Goal: Navigation & Orientation: Find specific page/section

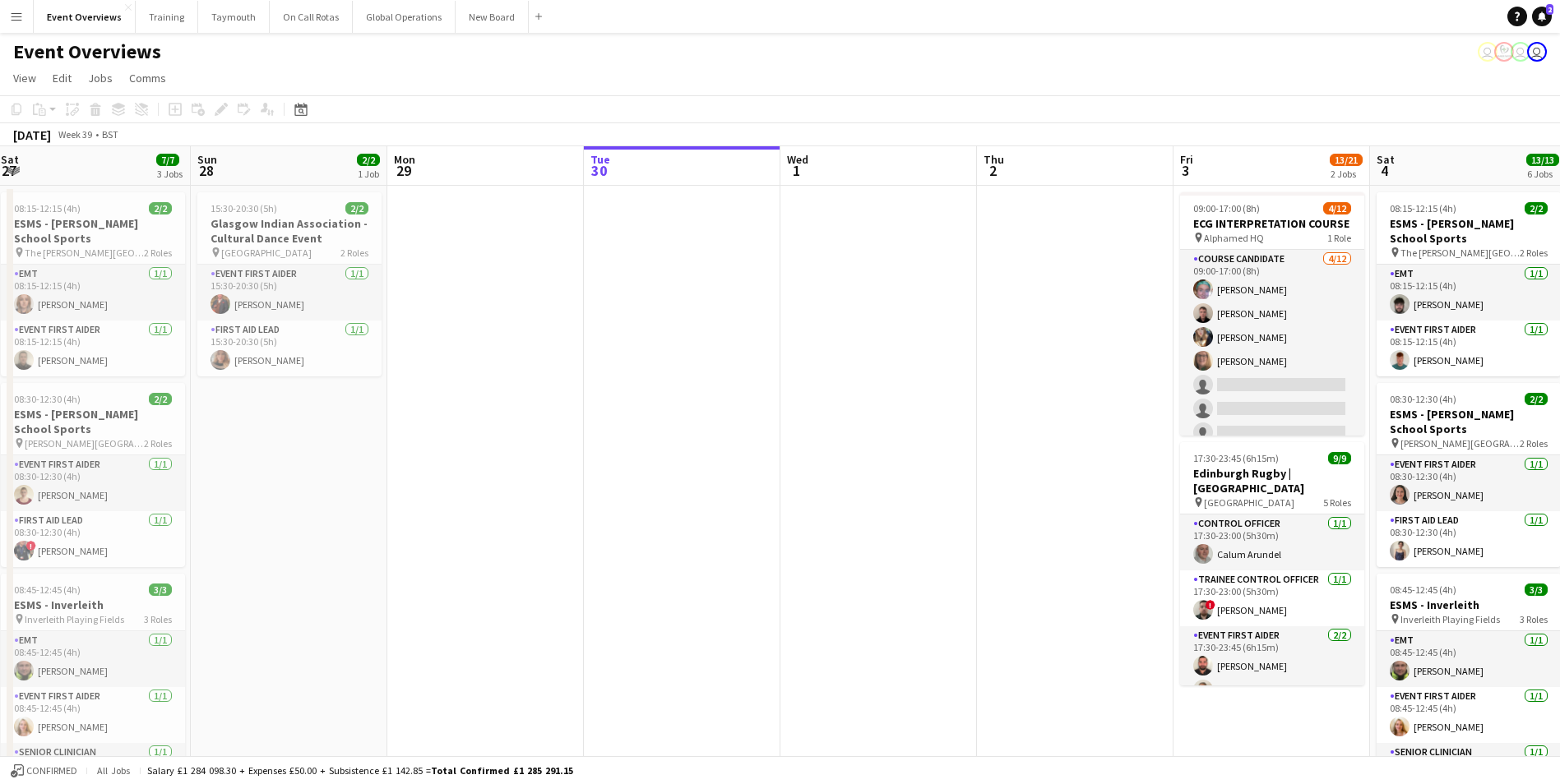
scroll to position [0, 472]
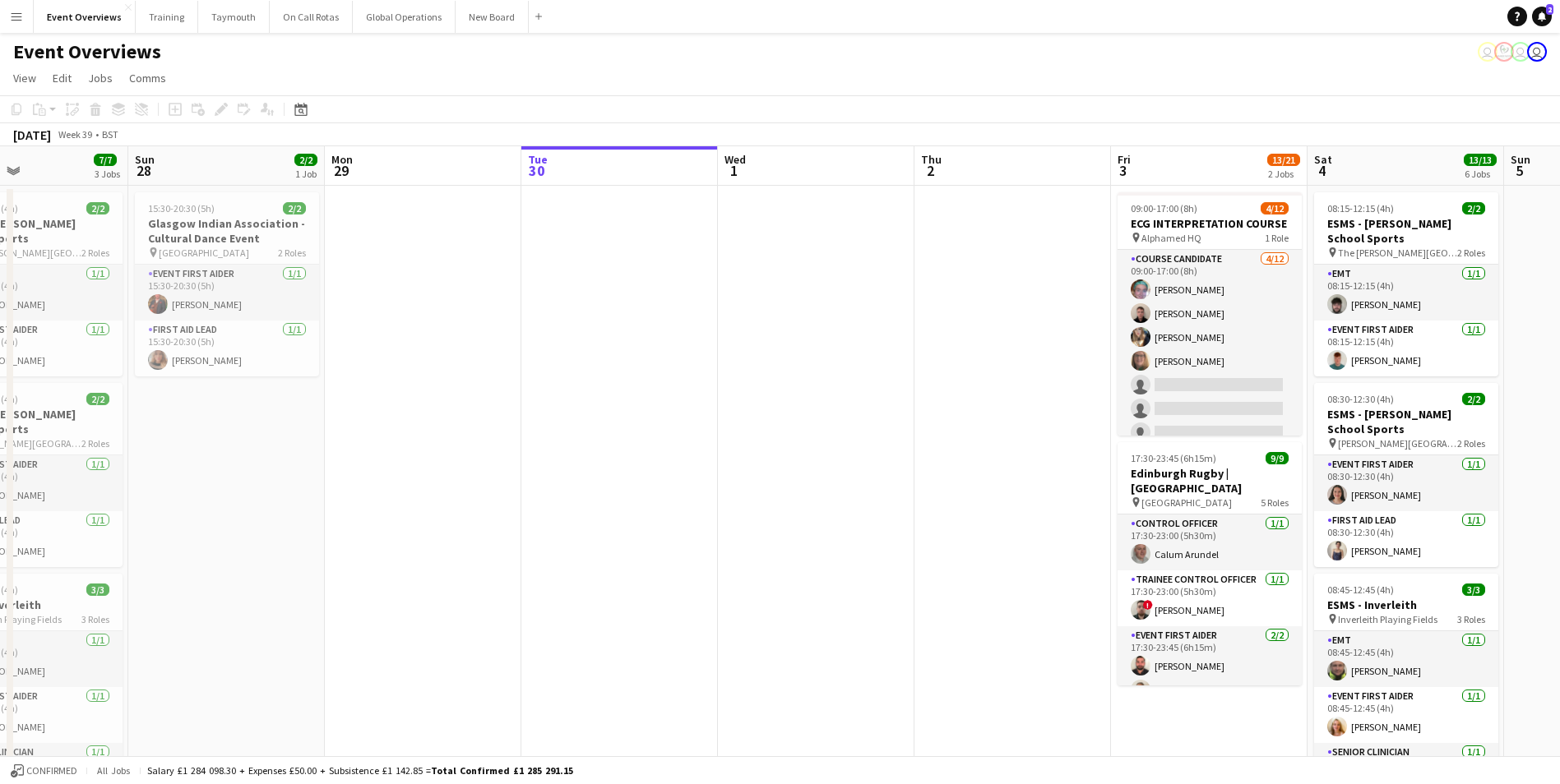
drag, startPoint x: 555, startPoint y: 473, endPoint x: 1256, endPoint y: 388, distance: 706.1
click at [1256, 388] on app-calendar-viewport "Thu 25 Fri 26 Sat 27 7/7 3 Jobs Sun 28 2/2 1 Job Mon 29 Tue 30 Wed 1 Thu 2 Fri …" at bounding box center [780, 779] width 1560 height 1265
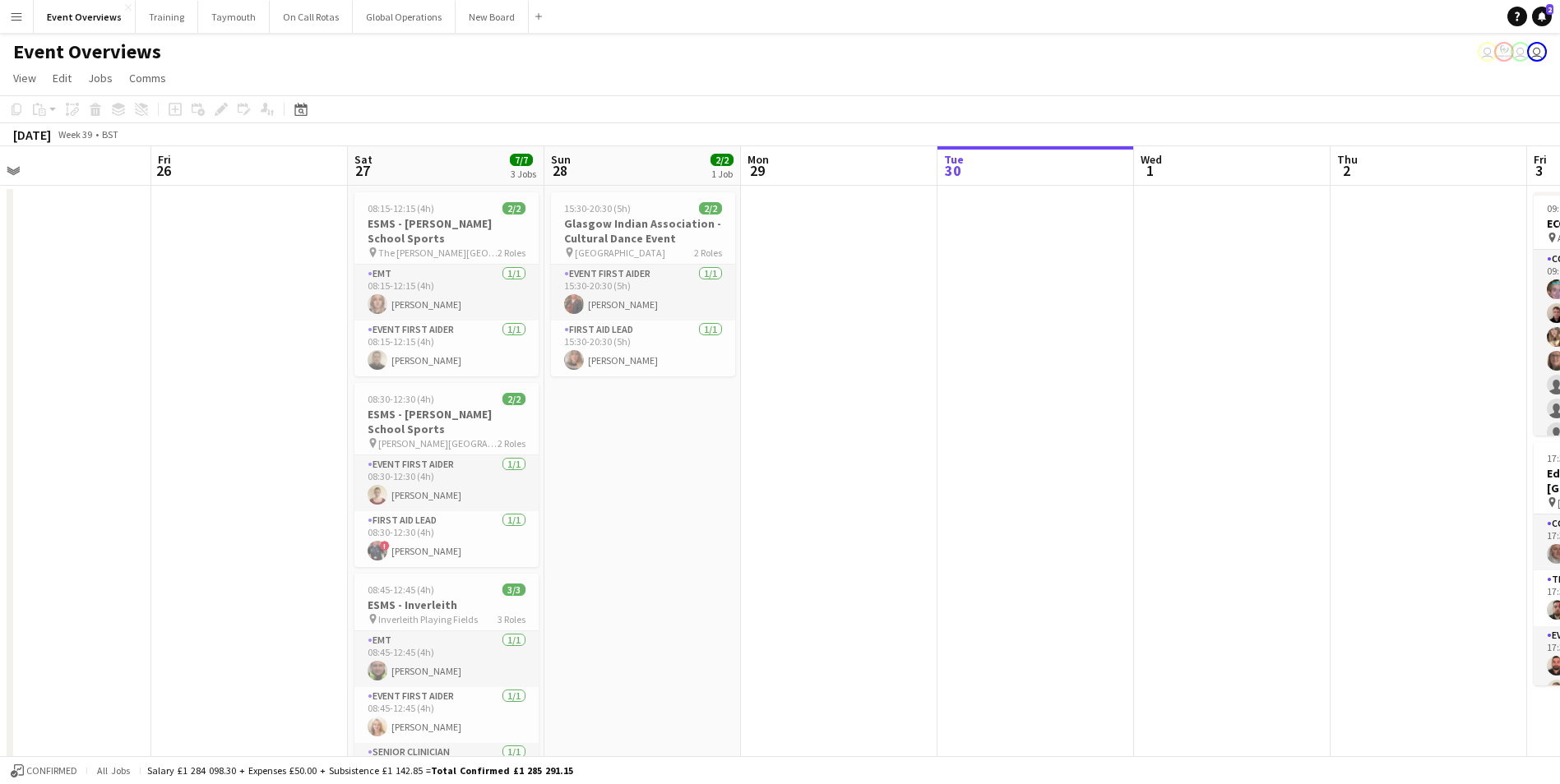
scroll to position [0, 348]
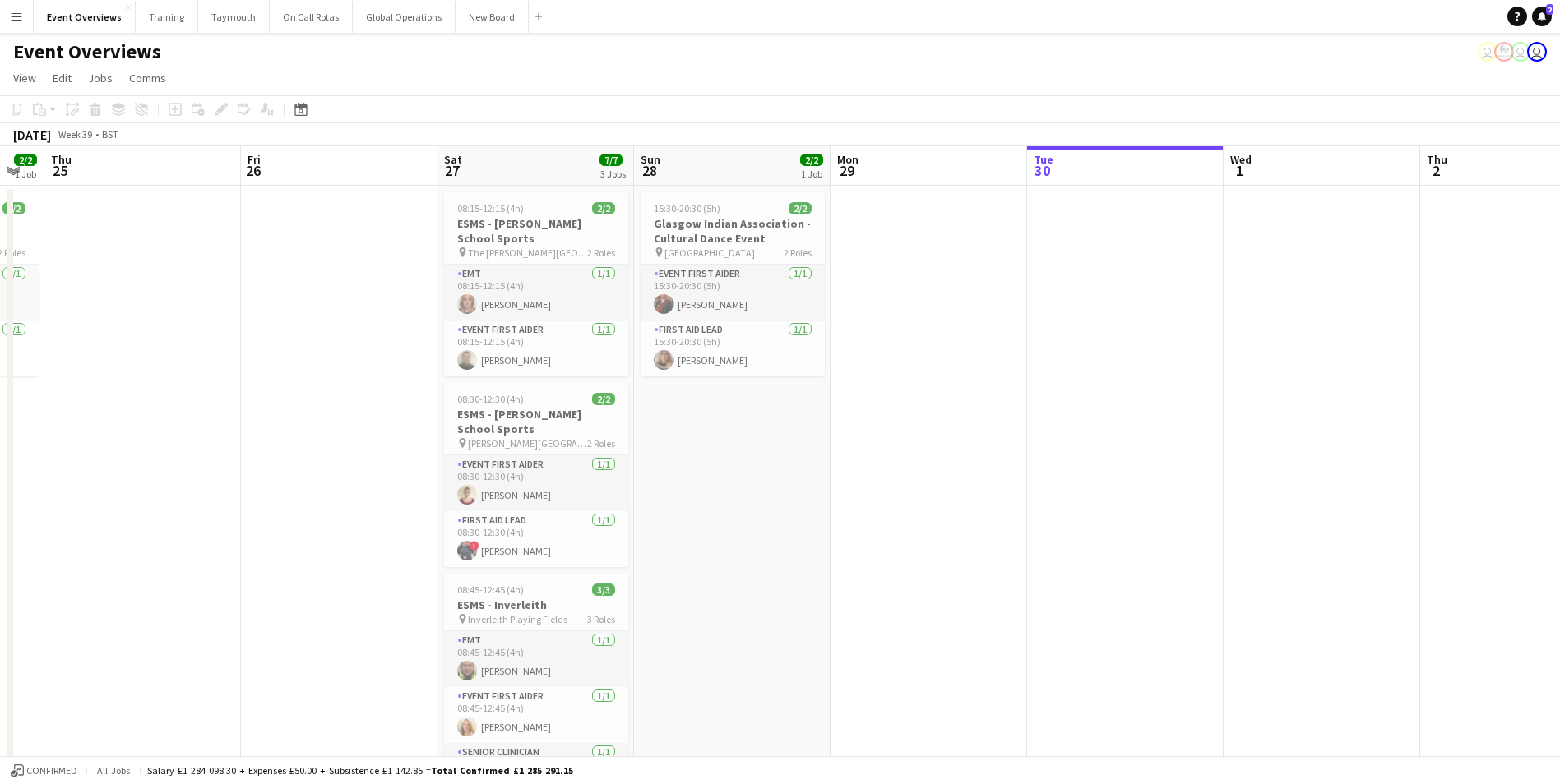
drag, startPoint x: 683, startPoint y: 520, endPoint x: 1003, endPoint y: 484, distance: 322.0
click at [1003, 484] on app-calendar-viewport "Tue 23 9/9 1 Job Wed 24 2/2 1 Job Thu 25 Fri 26 Sat 27 7/7 3 Jobs Sun 28 2/2 1 …" at bounding box center [780, 779] width 1560 height 1265
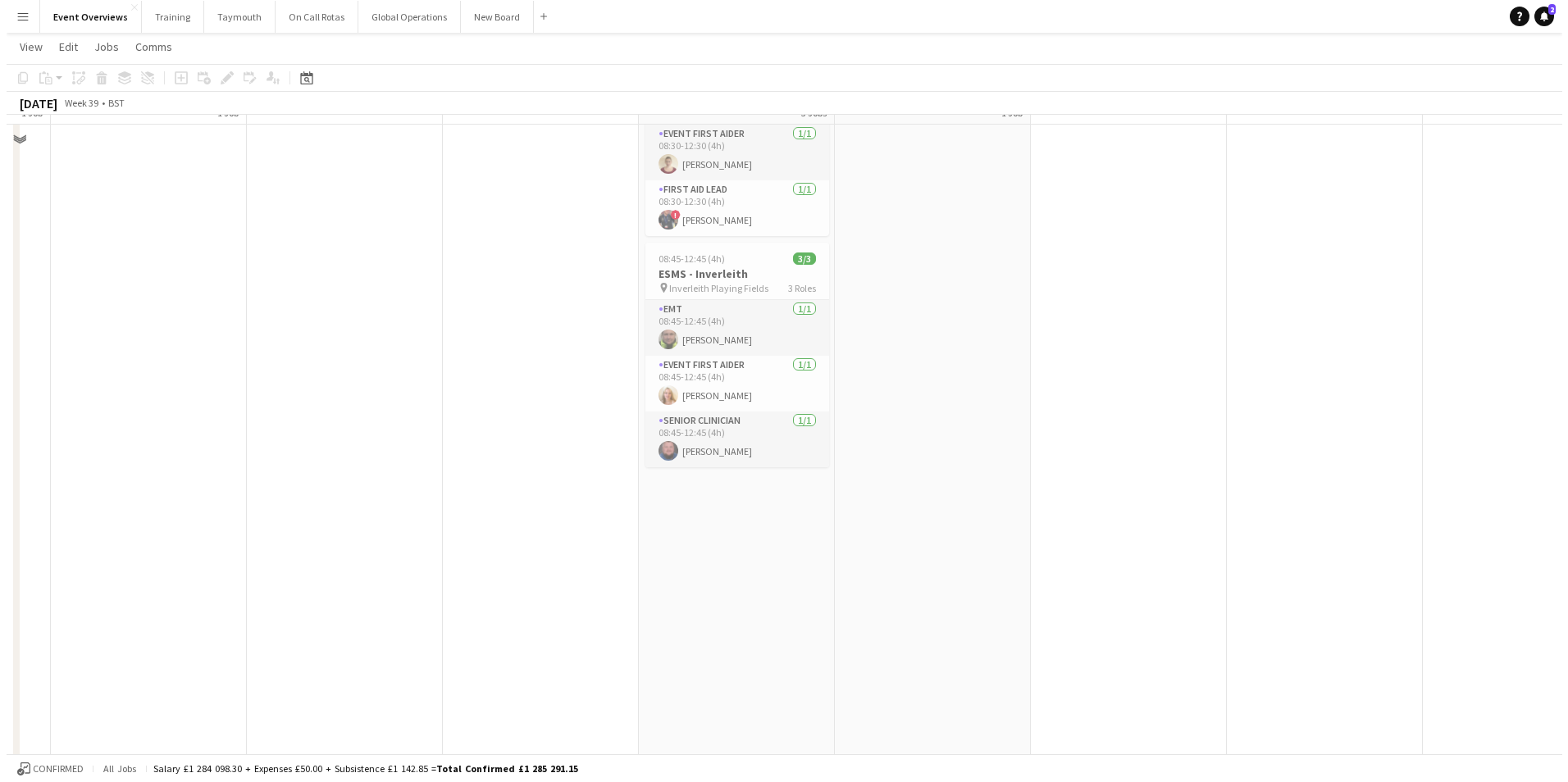
scroll to position [0, 0]
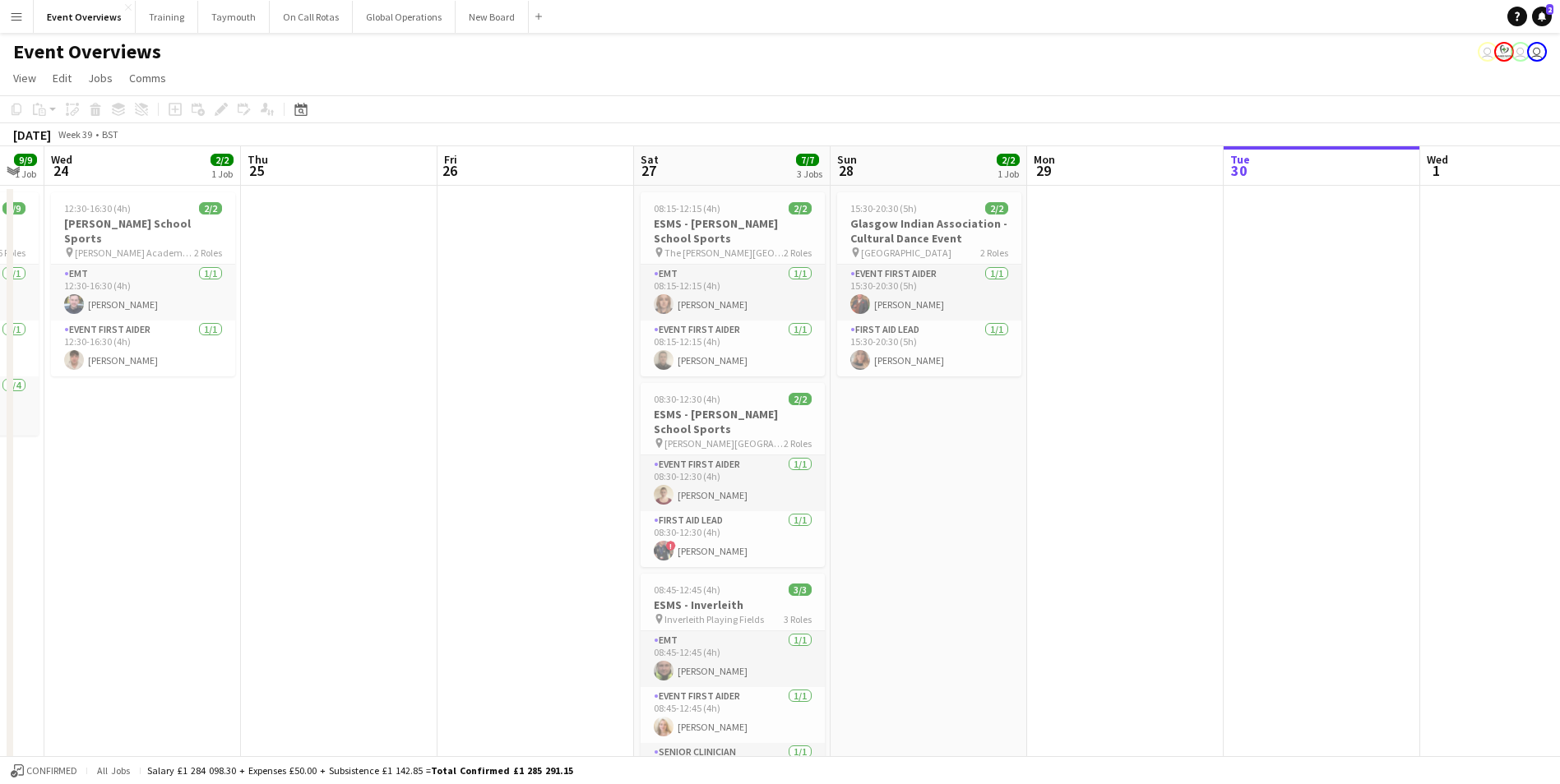
click at [15, 16] on app-icon "Menu" at bounding box center [17, 17] width 14 height 14
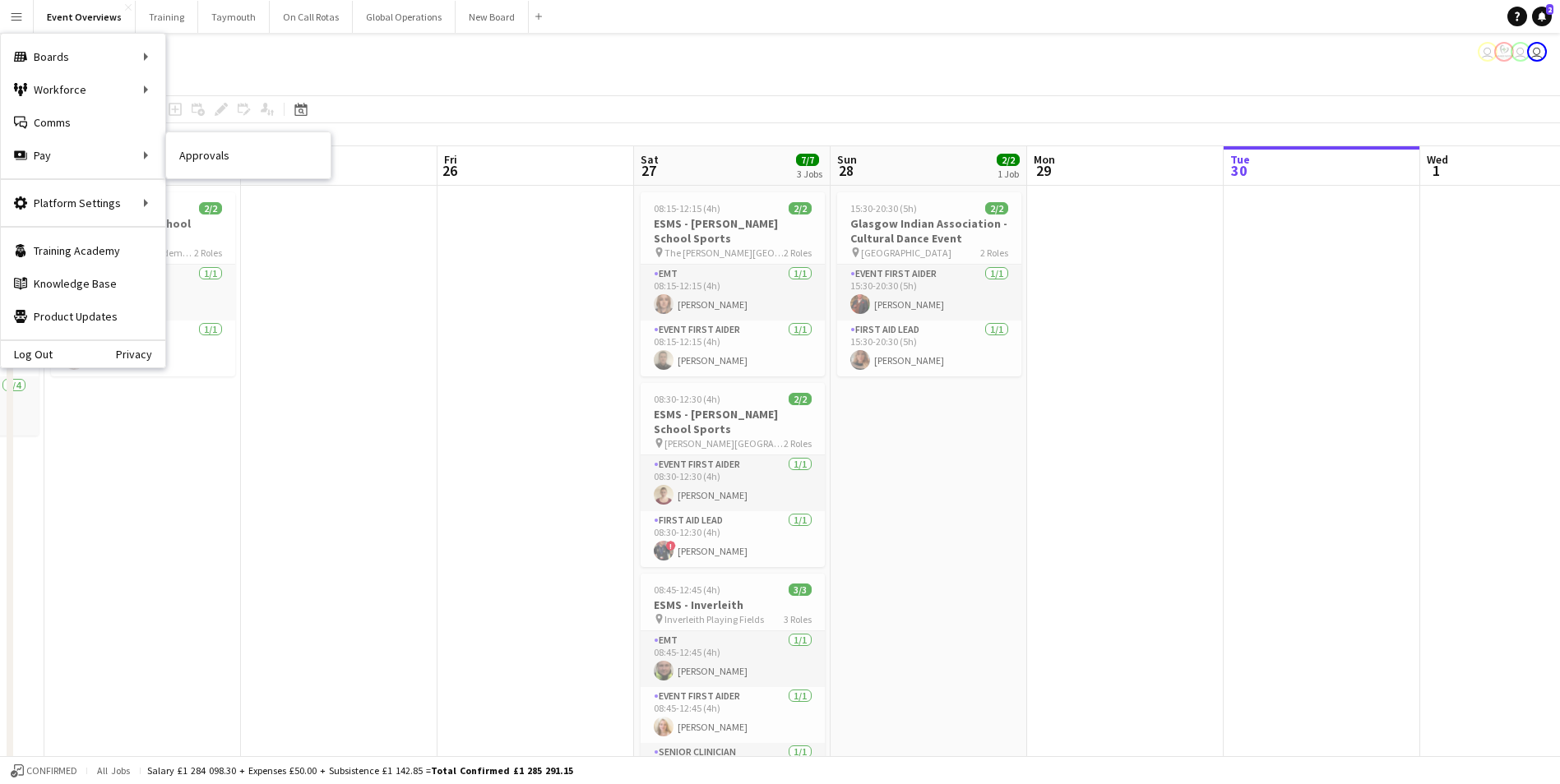
click at [204, 152] on link "Approvals" at bounding box center [248, 155] width 164 height 33
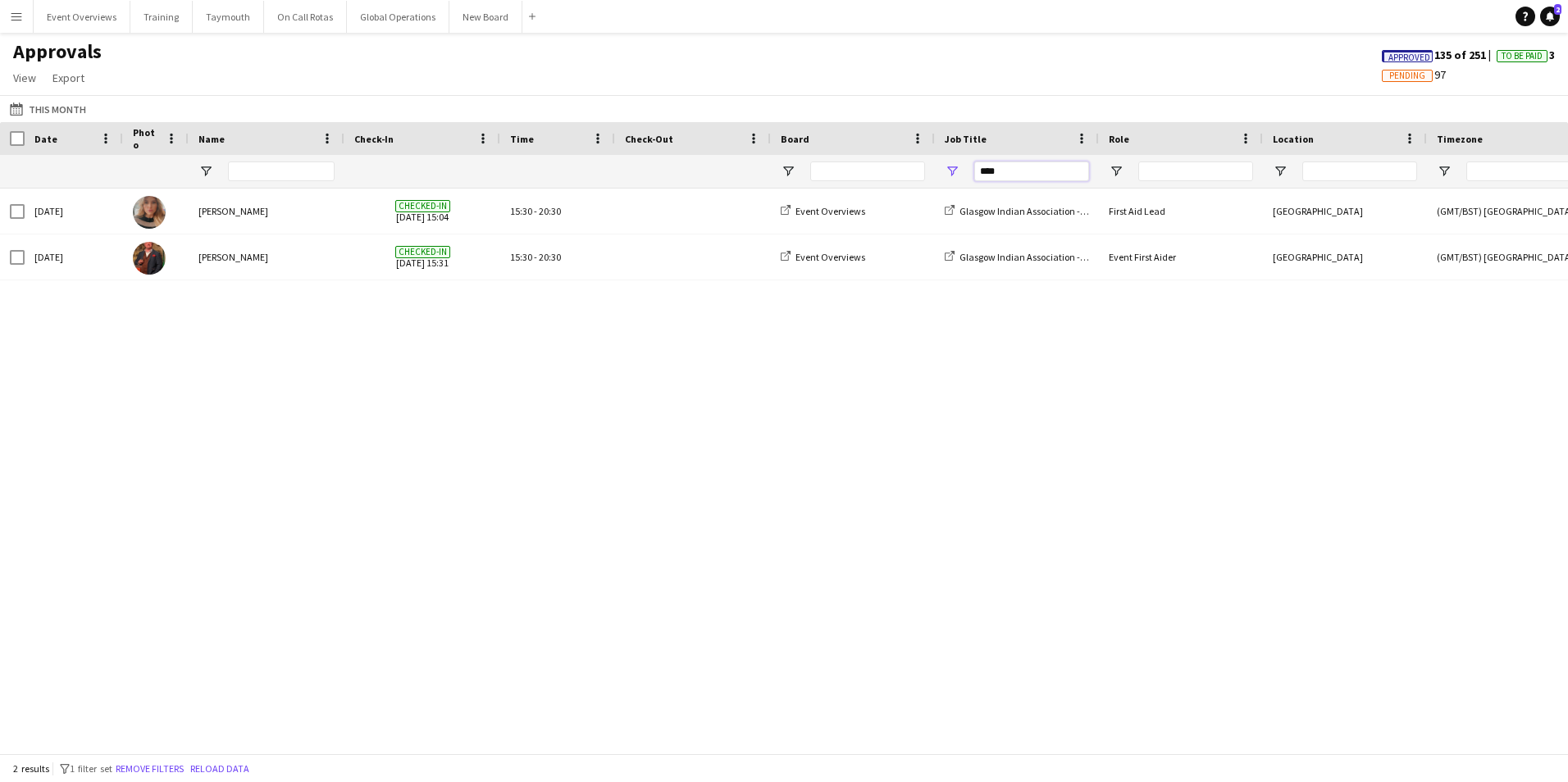
click at [1033, 172] on input "****" at bounding box center [1032, 171] width 115 height 19
type input "*"
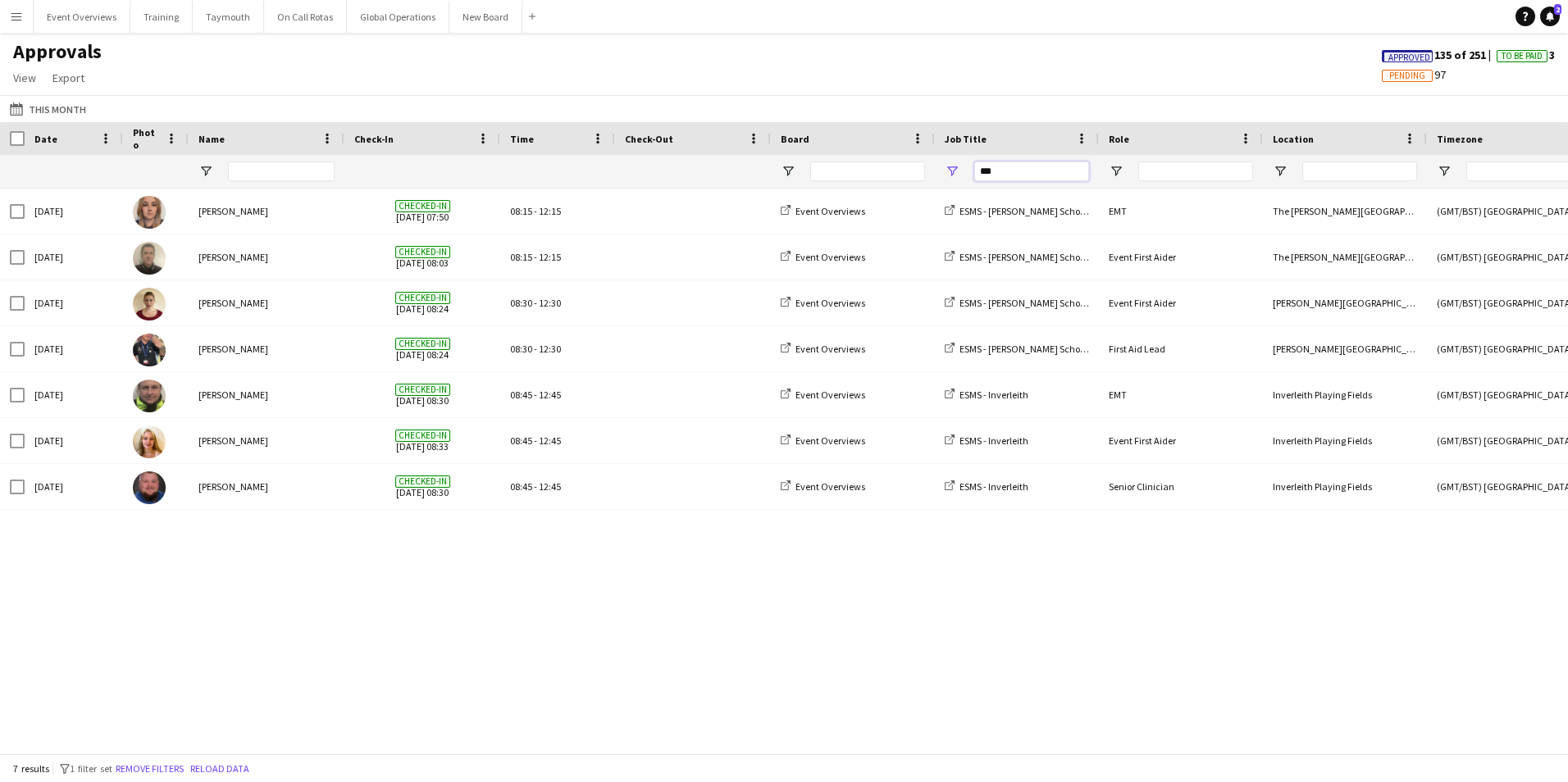
click at [1015, 172] on input "***" at bounding box center [1032, 171] width 115 height 19
type input "*"
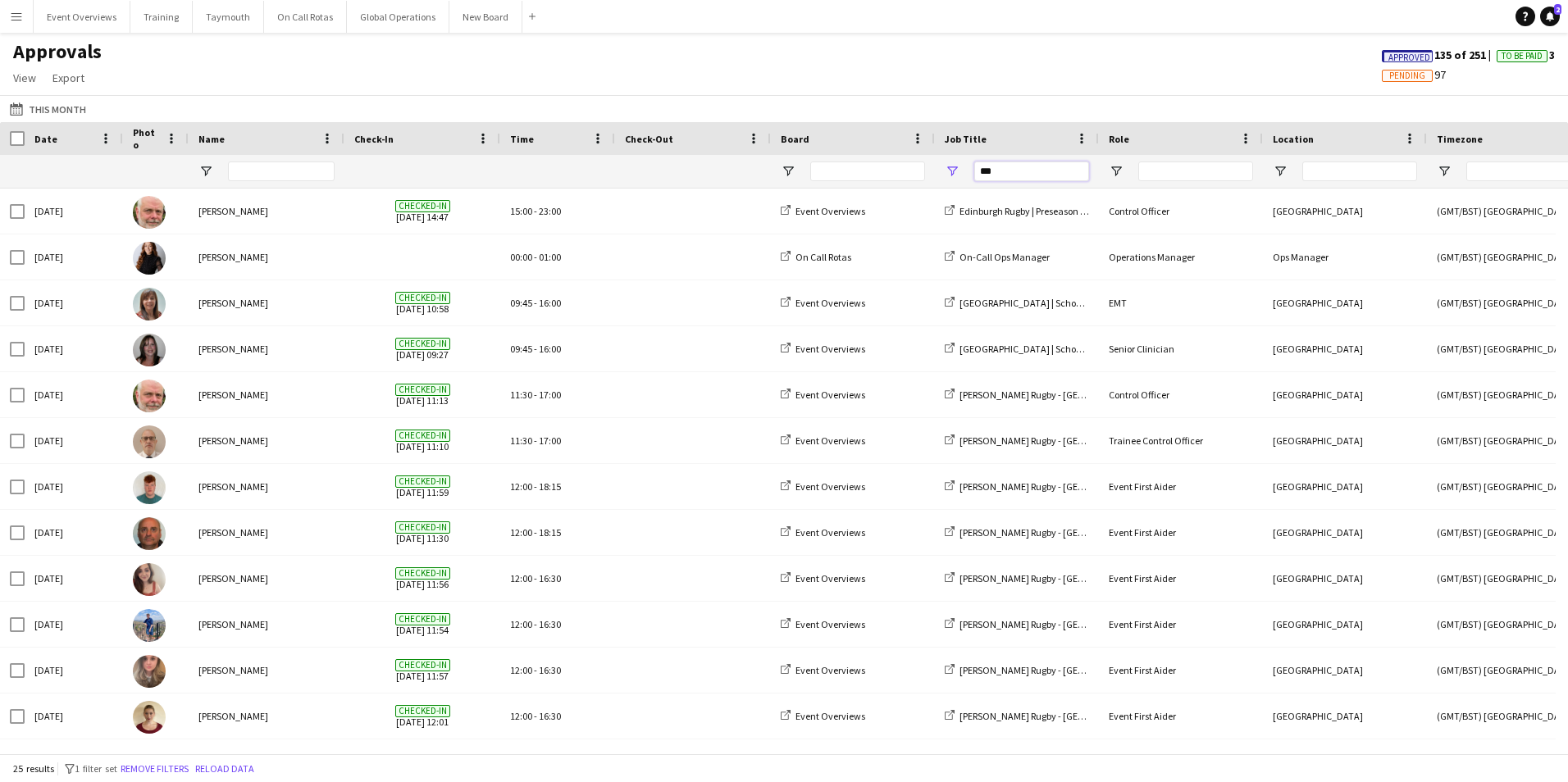
type input "****"
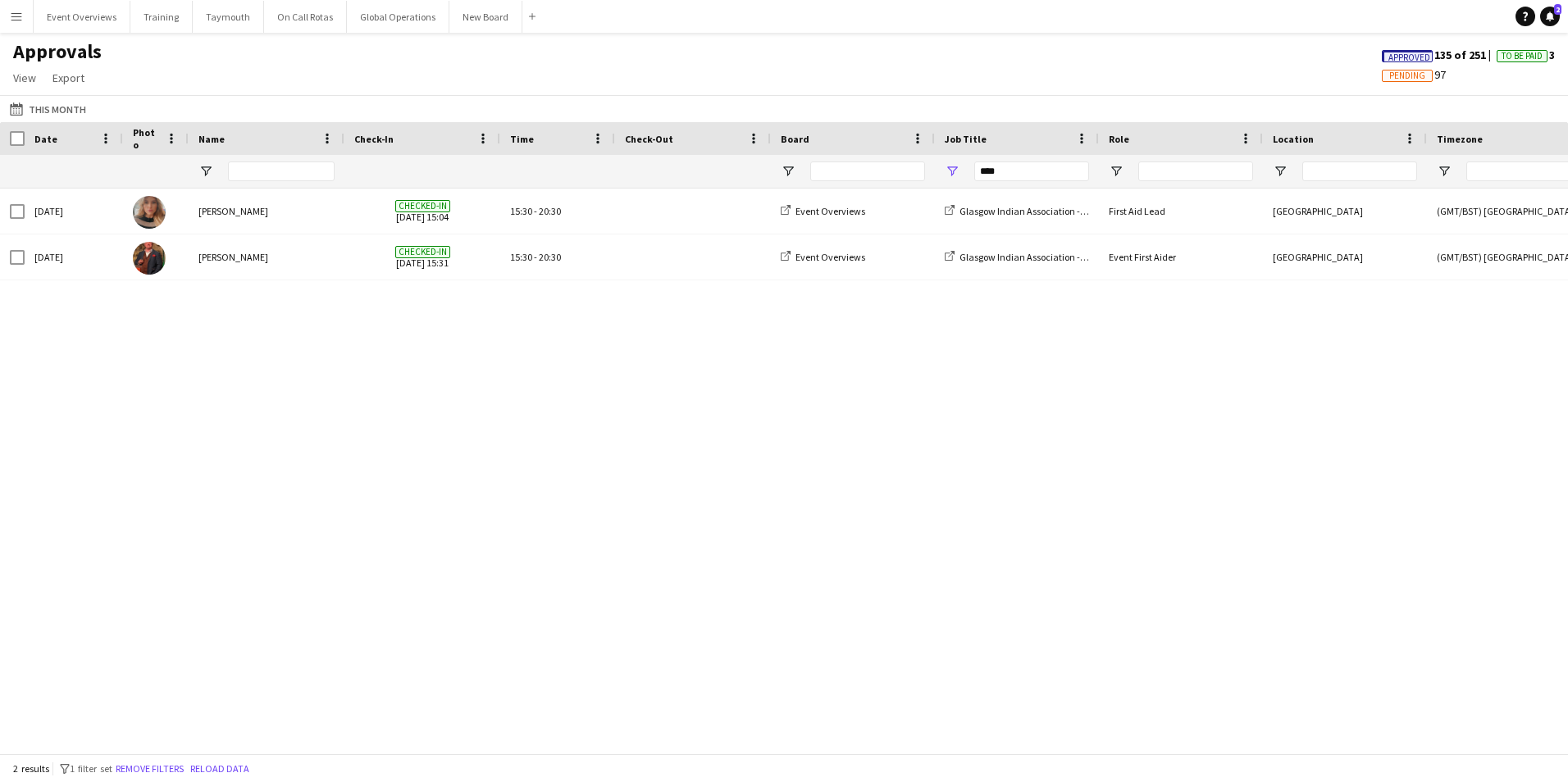
click at [16, 15] on app-icon "Menu" at bounding box center [17, 17] width 14 height 14
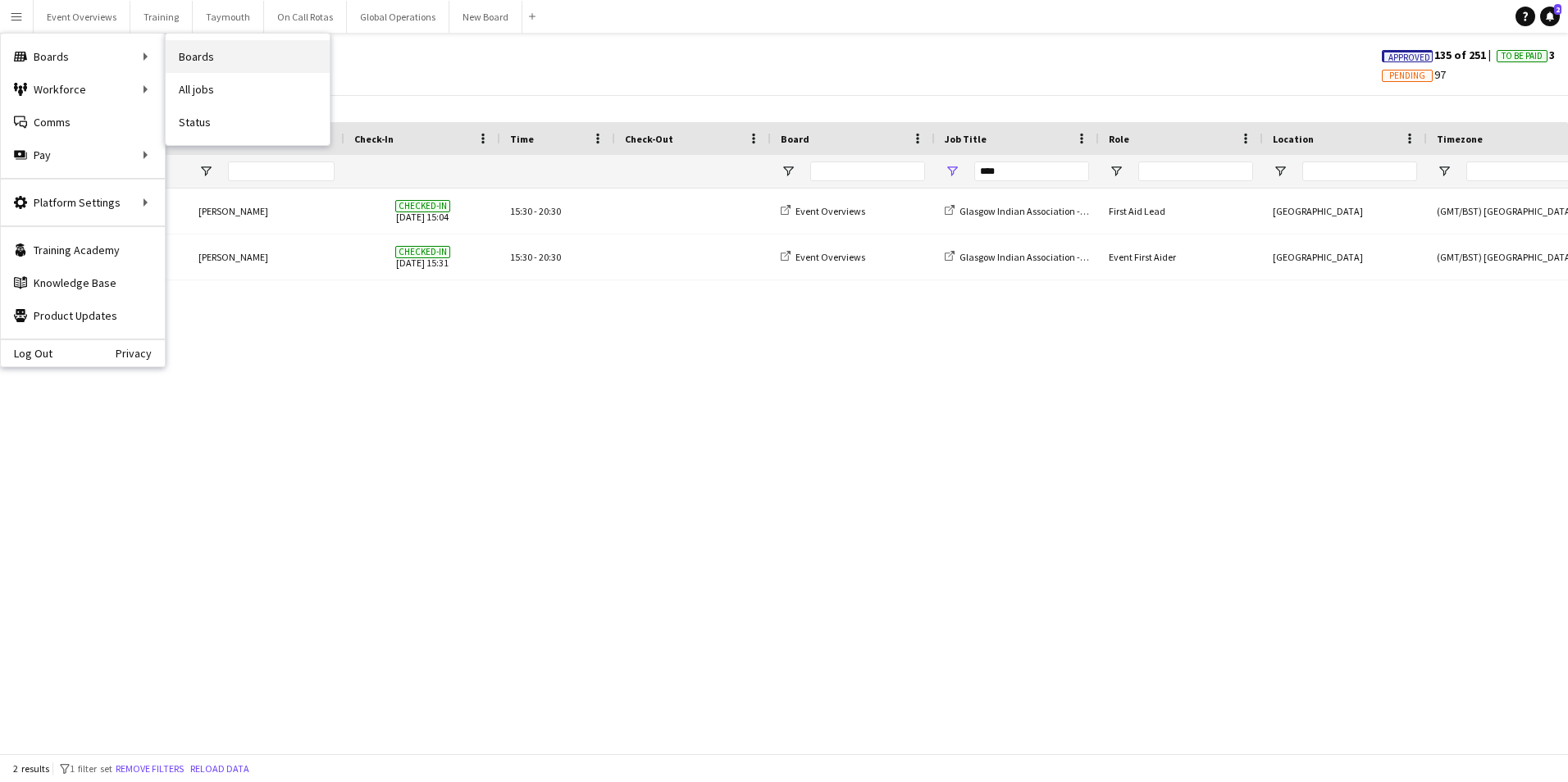
click at [206, 55] on link "Boards" at bounding box center [248, 57] width 164 height 33
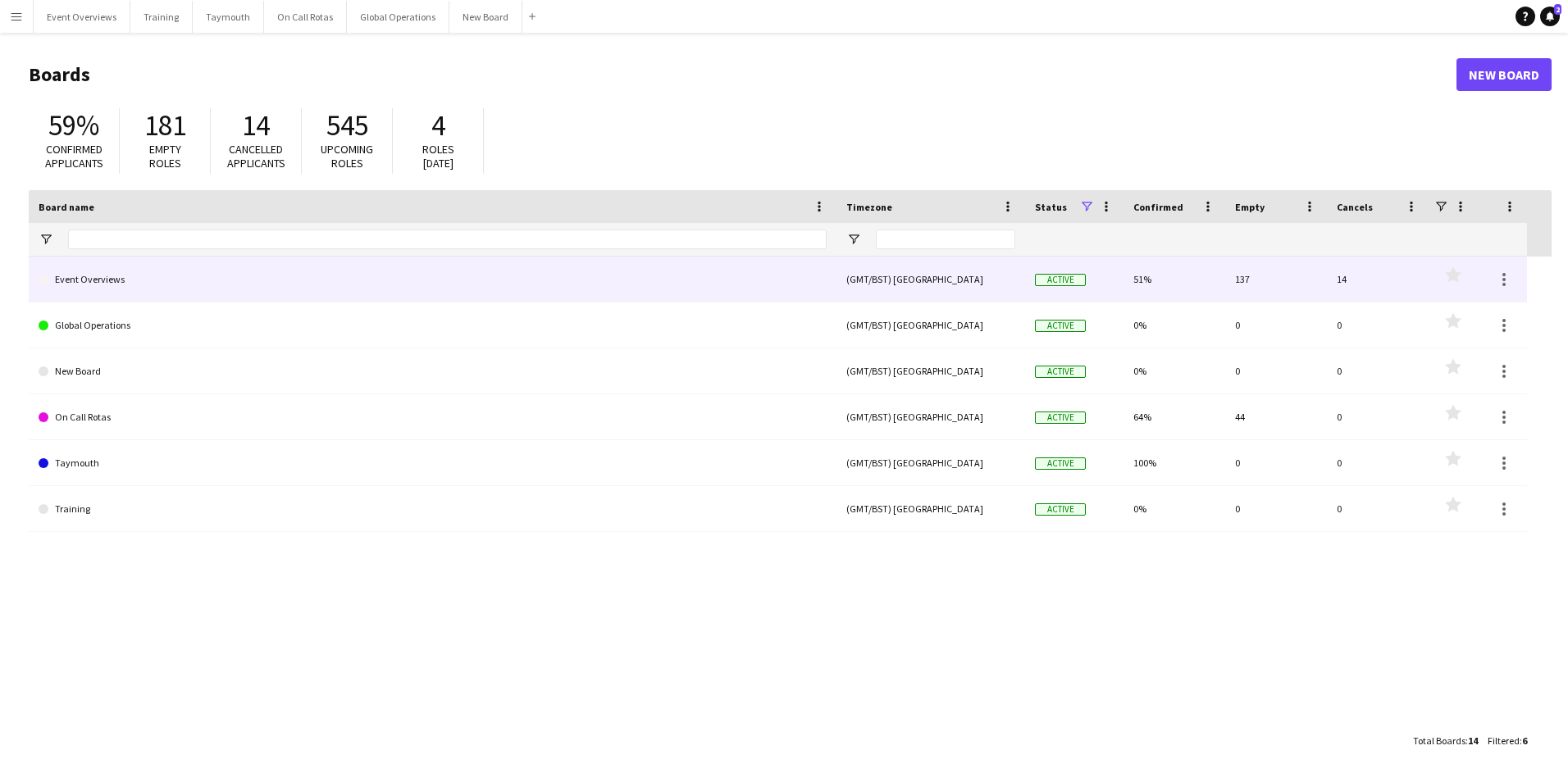
click at [101, 276] on link "Event Overviews" at bounding box center [433, 280] width 788 height 46
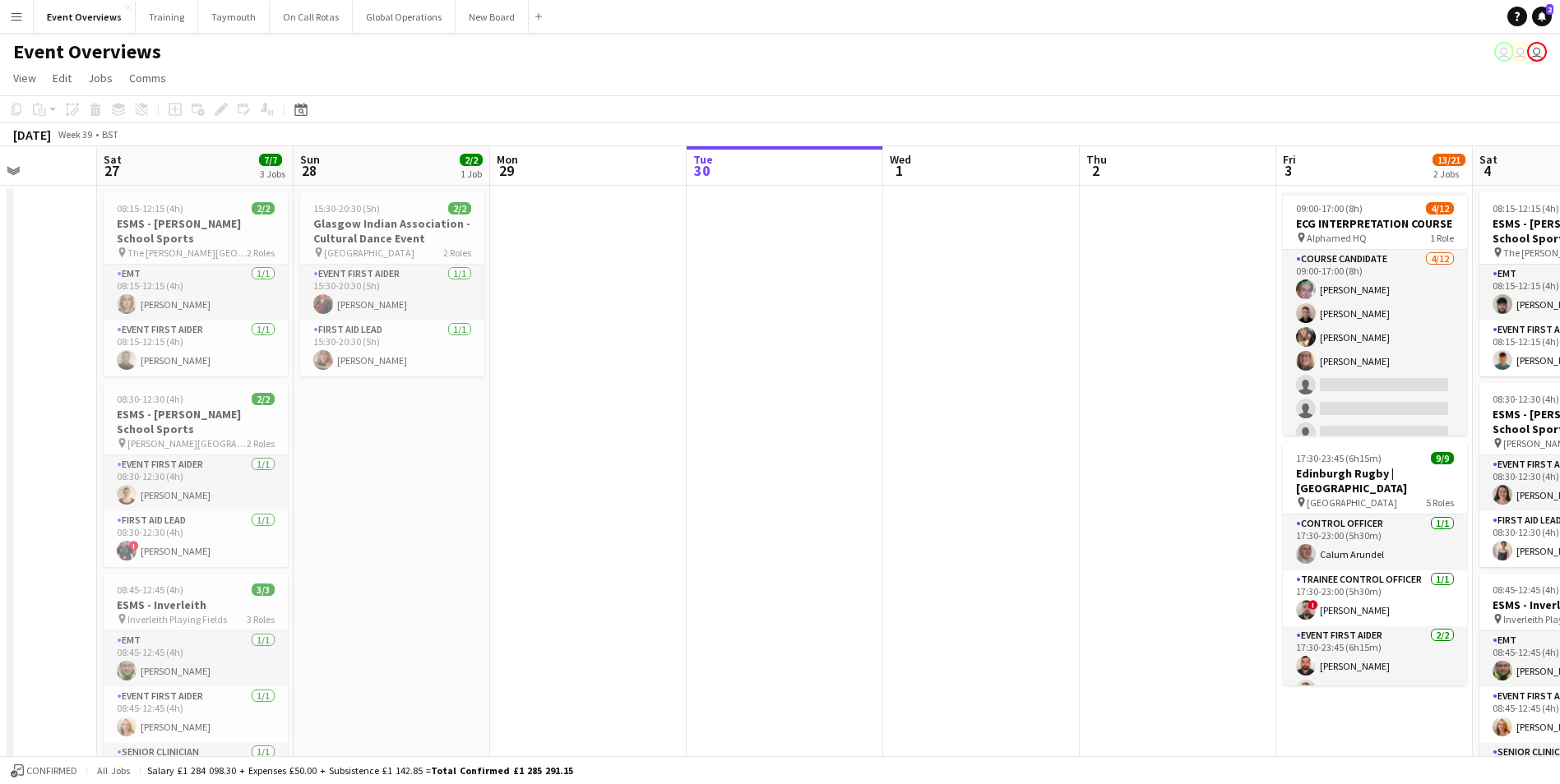
scroll to position [0, 348]
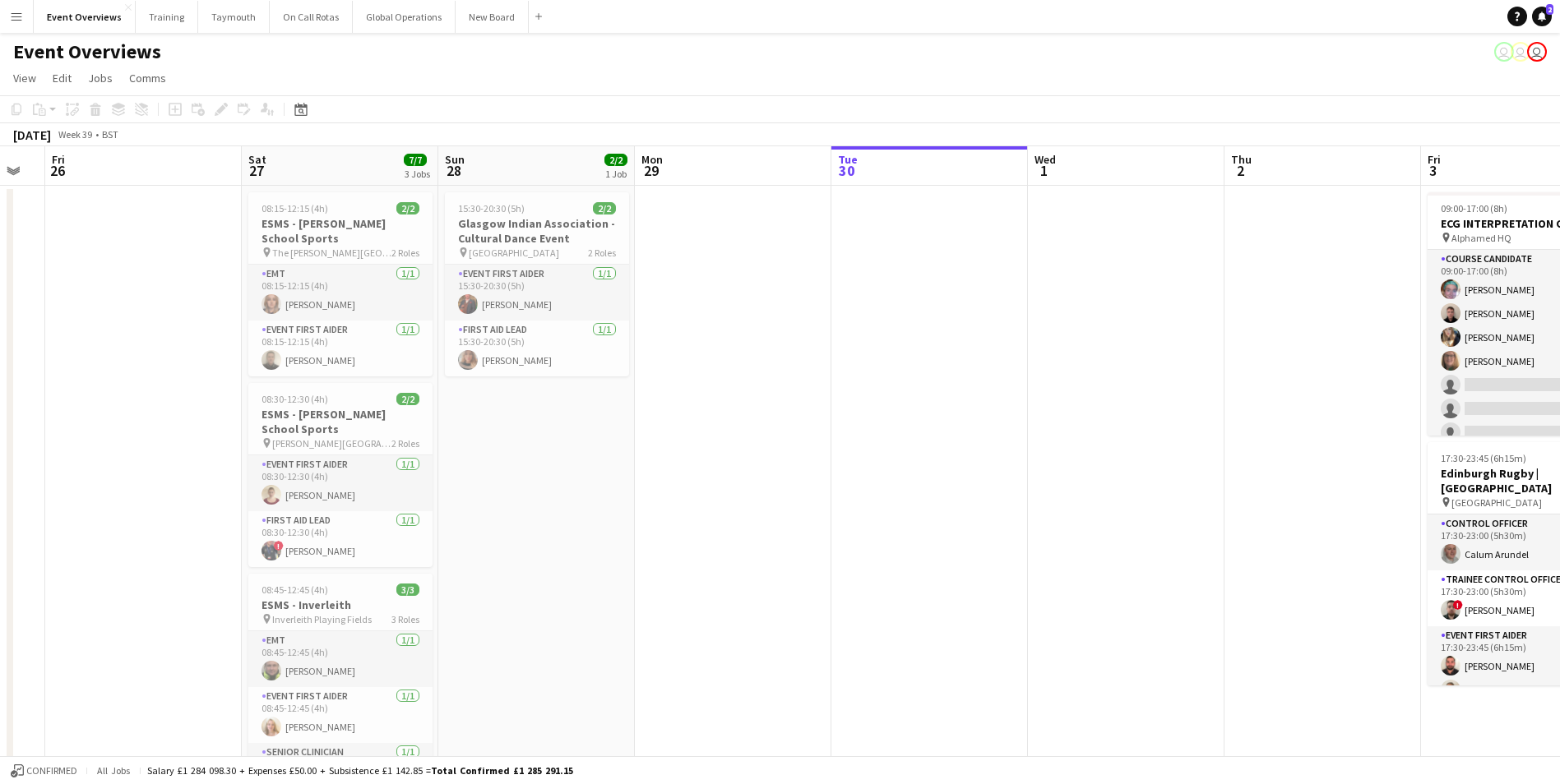
drag, startPoint x: 261, startPoint y: 592, endPoint x: 896, endPoint y: 539, distance: 637.2
click at [896, 539] on app-calendar-viewport "Wed 24 2/2 1 Job Thu 25 Fri 26 Sat 27 7/7 3 Jobs Sun 28 2/2 1 Job Mon 29 Tue 30…" at bounding box center [780, 779] width 1560 height 1265
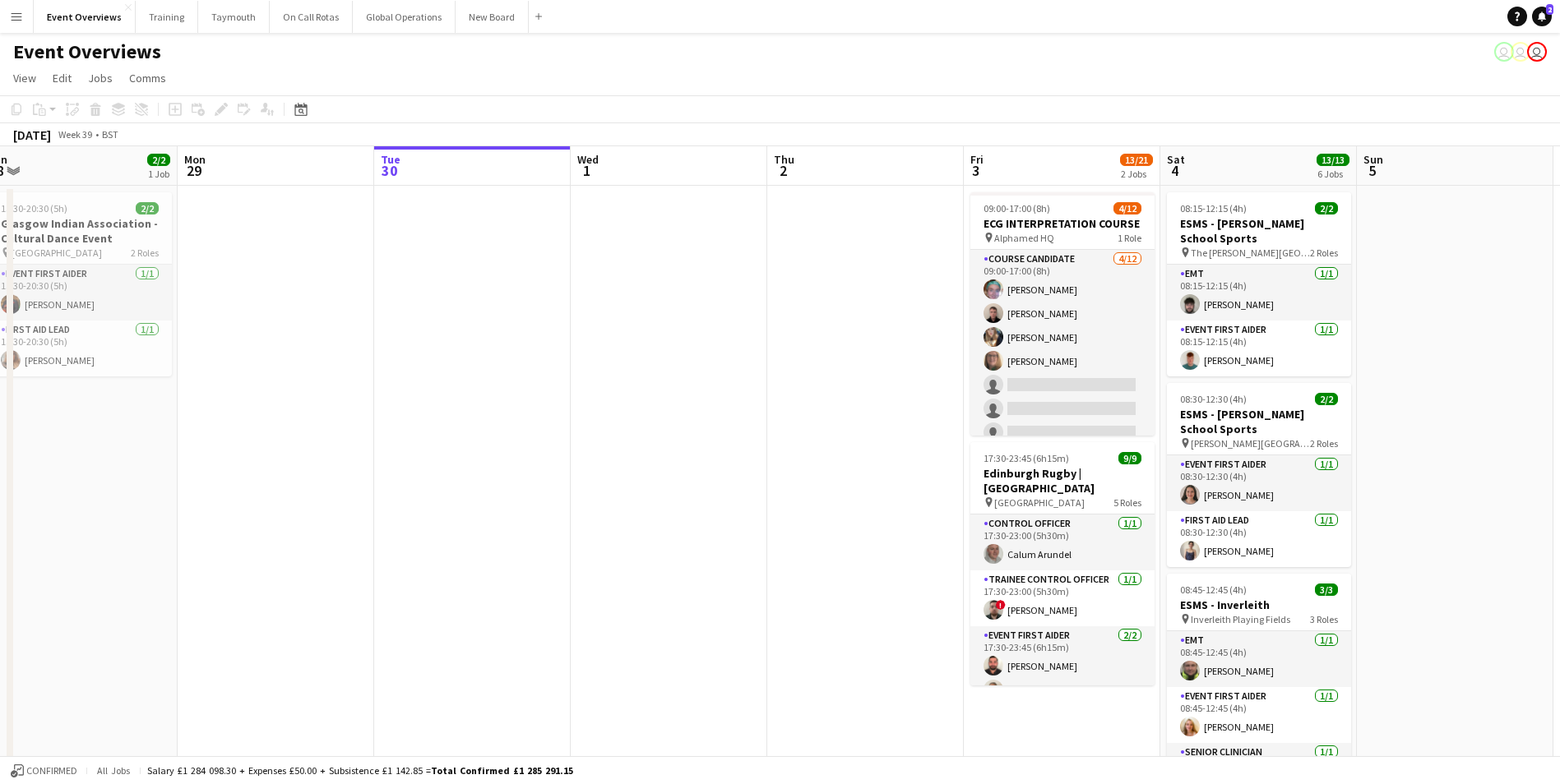
scroll to position [0, 518]
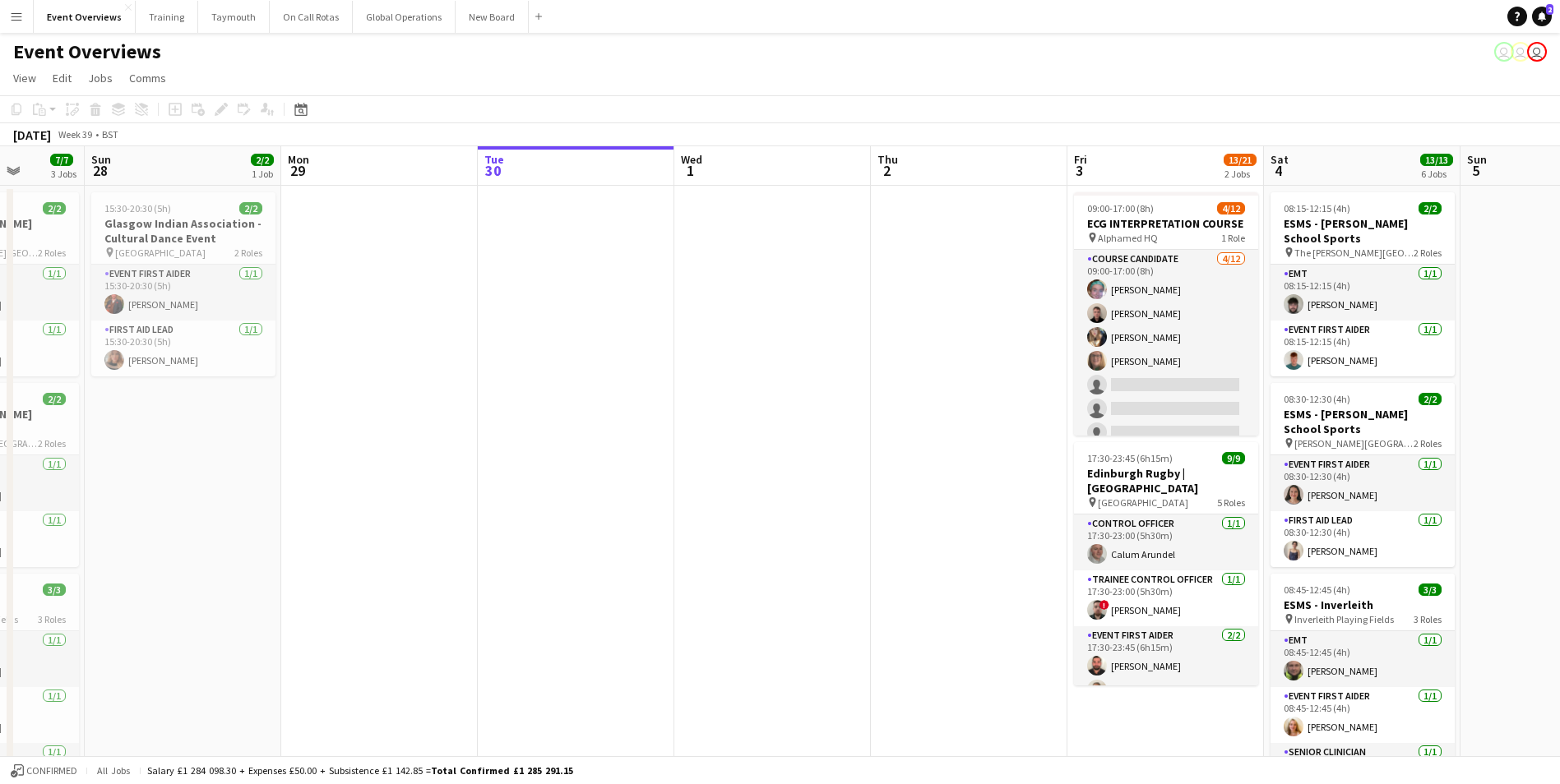
drag, startPoint x: 907, startPoint y: 485, endPoint x: 342, endPoint y: 566, distance: 570.8
click at [343, 566] on app-calendar-viewport "Thu 25 Fri 26 Sat 27 7/7 3 Jobs Sun 28 2/2 1 Job Mon 29 Tue 30 Wed 1 Thu 2 Fri …" at bounding box center [780, 779] width 1560 height 1265
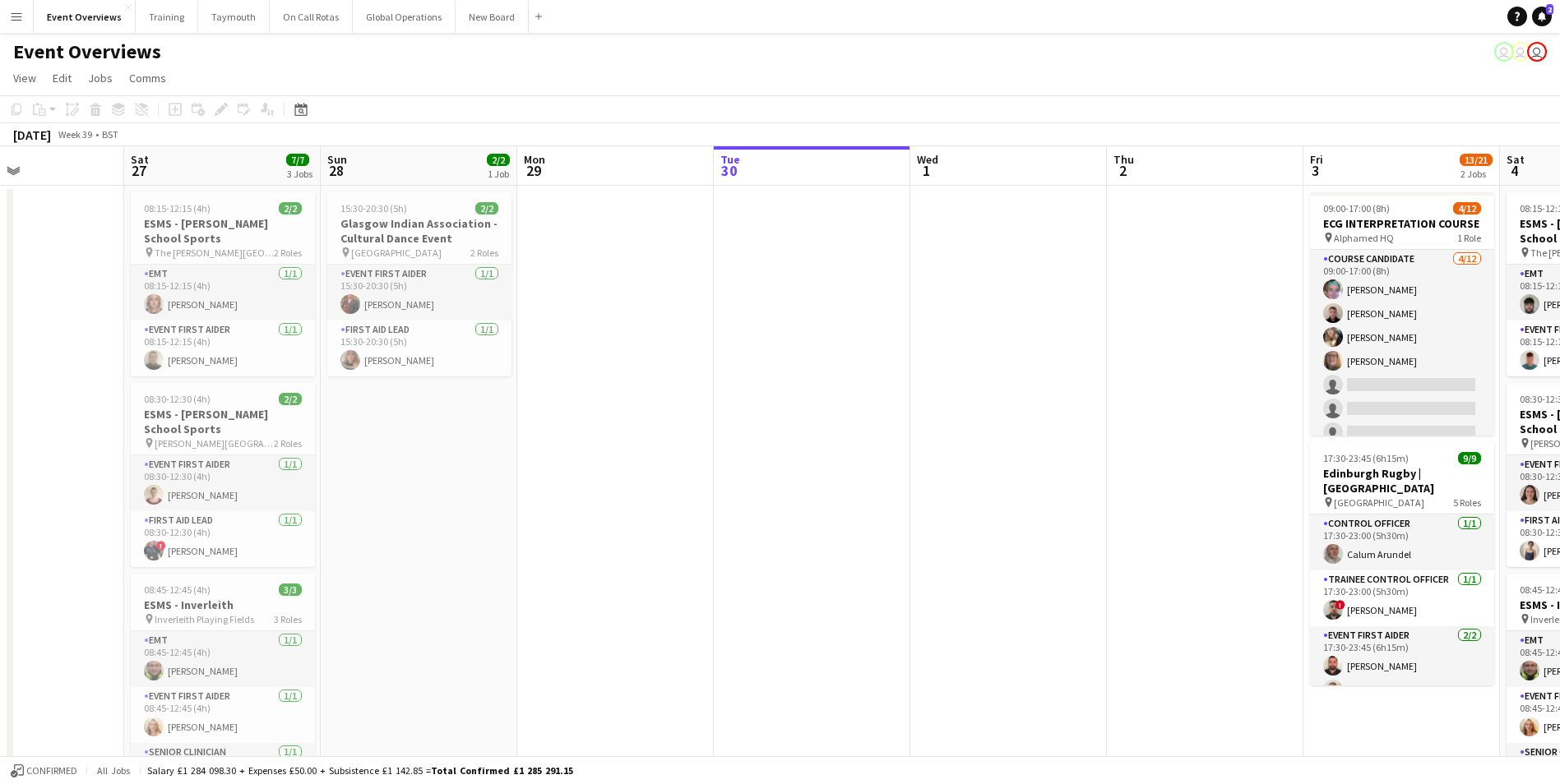
scroll to position [0, 408]
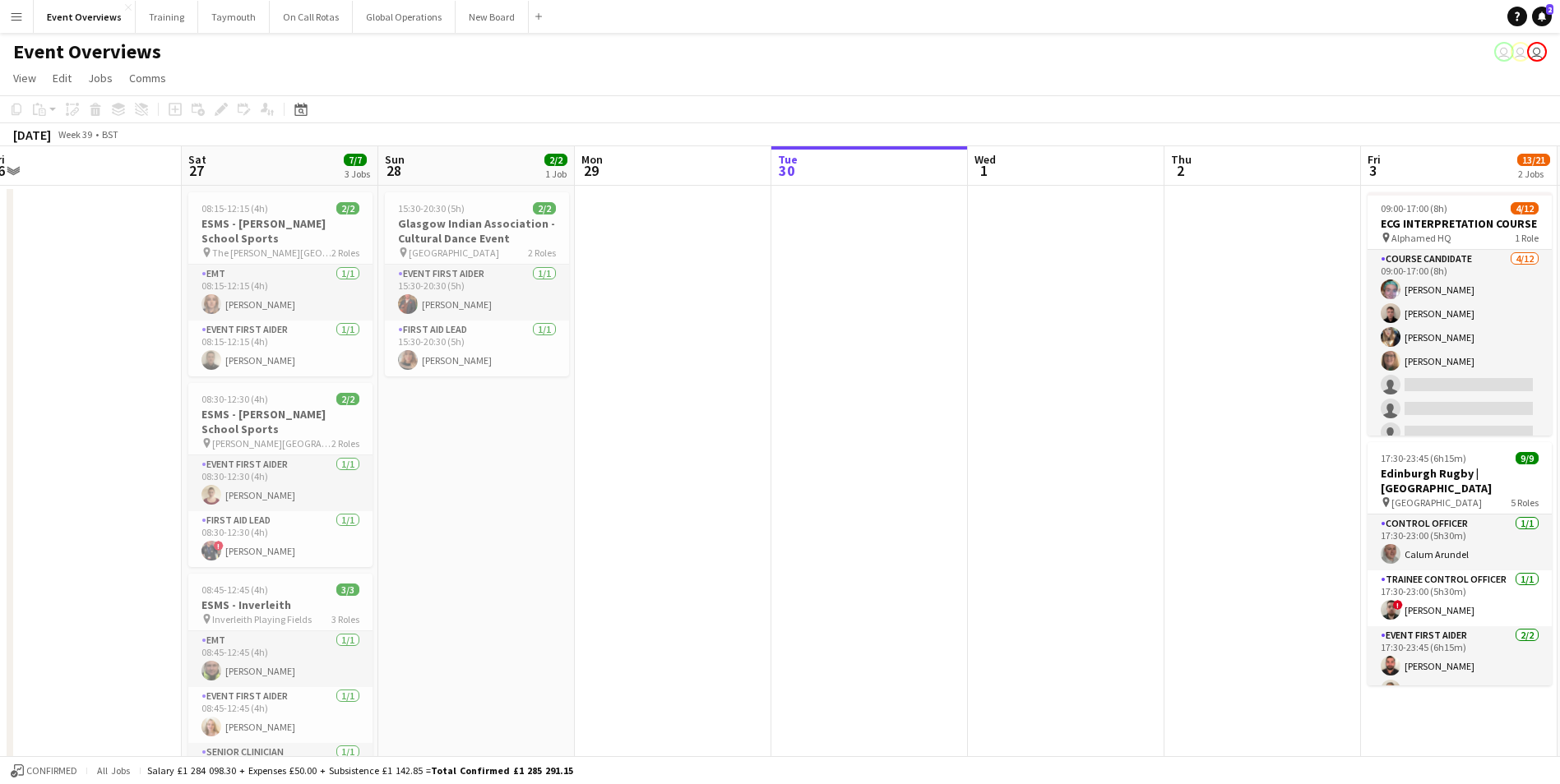
drag, startPoint x: 383, startPoint y: 519, endPoint x: 887, endPoint y: 478, distance: 505.7
click at [887, 478] on app-calendar-viewport "Wed 24 2/2 1 Job Thu 25 Fri 26 Sat 27 7/7 3 Jobs Sun 28 2/2 1 Job Mon 29 Tue 30…" at bounding box center [780, 779] width 1560 height 1265
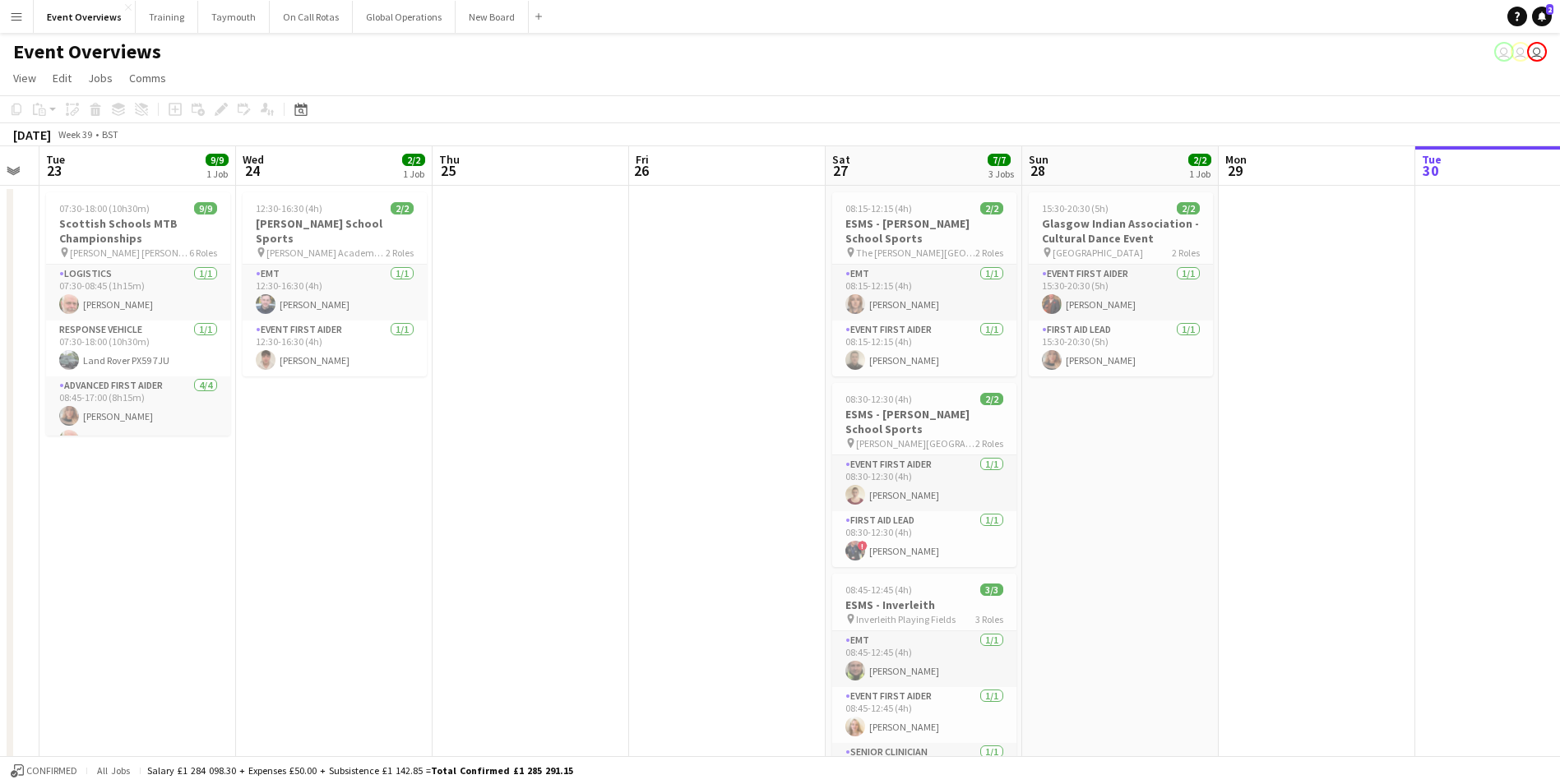
scroll to position [0, 335]
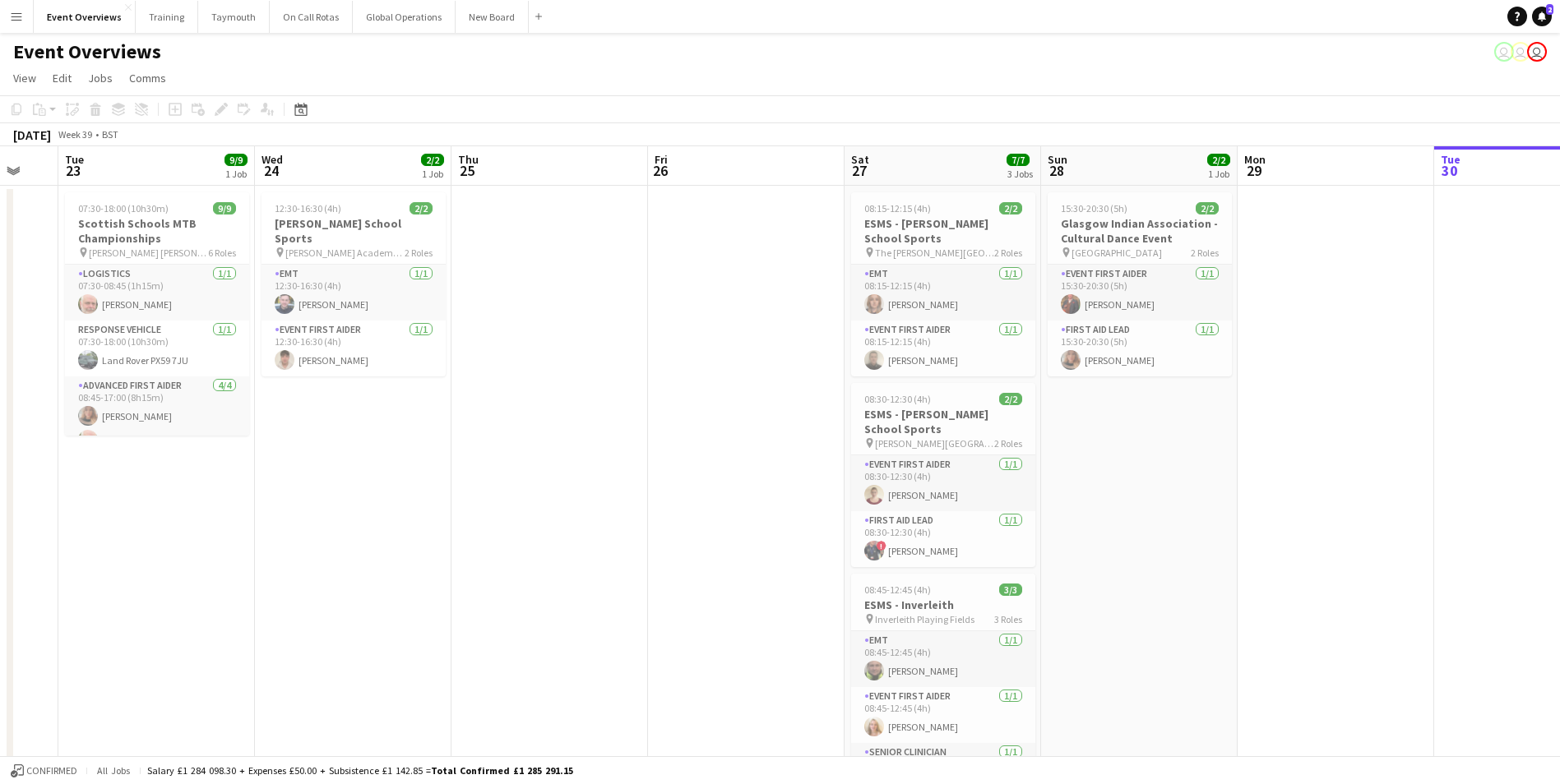
drag, startPoint x: 590, startPoint y: 485, endPoint x: 1196, endPoint y: 437, distance: 607.9
click at [1196, 437] on app-calendar-viewport "Sun 21 17/17 1 Job Mon 22 Tue 23 9/9 1 Job Wed 24 2/2 1 Job Thu 25 Fri 26 Sat 2…" at bounding box center [780, 779] width 1560 height 1265
click at [298, 108] on icon "Date picker" at bounding box center [301, 109] width 14 height 14
click at [412, 365] on button "[DATE]" at bounding box center [418, 367] width 47 height 26
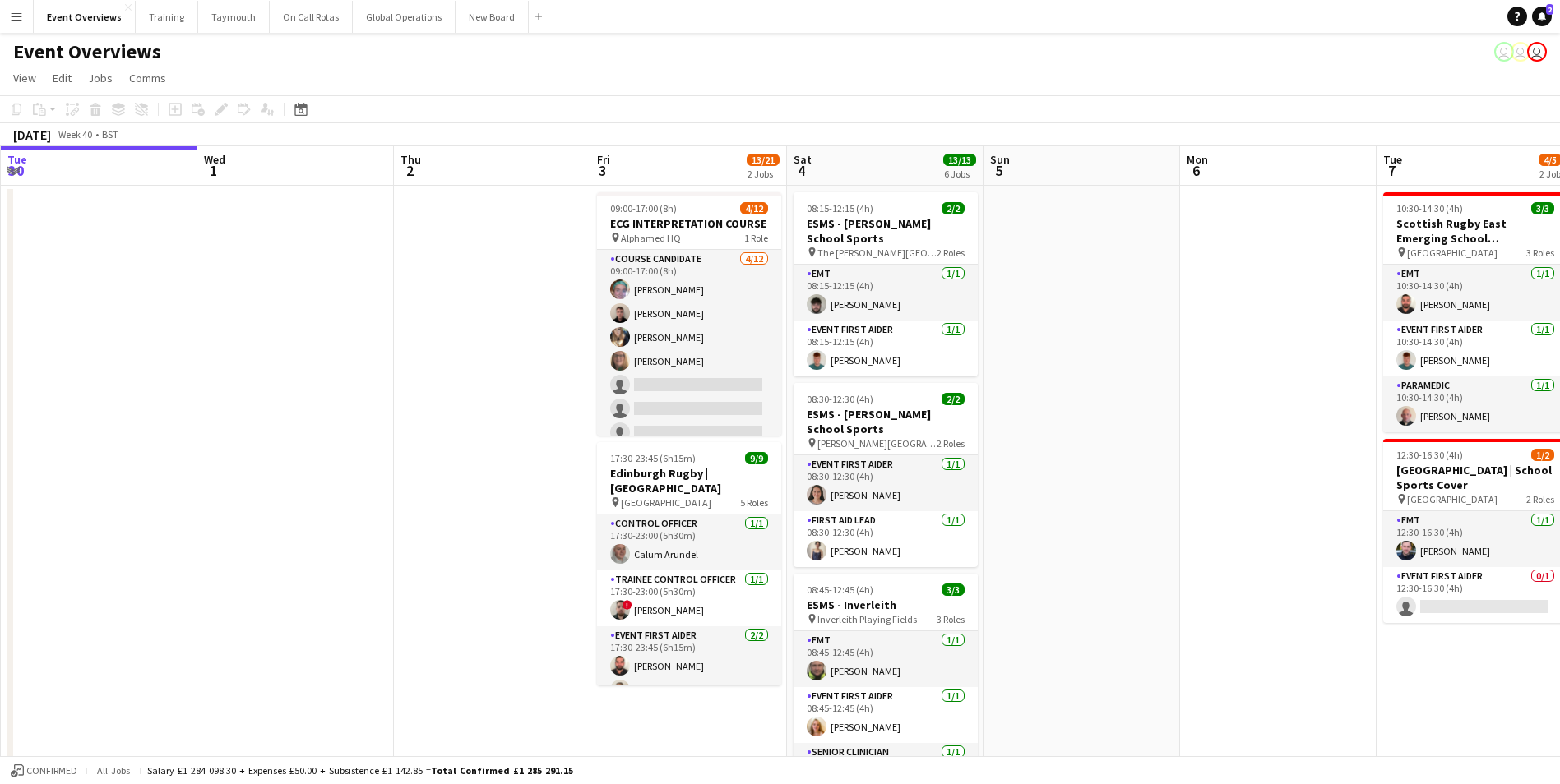
scroll to position [0, 376]
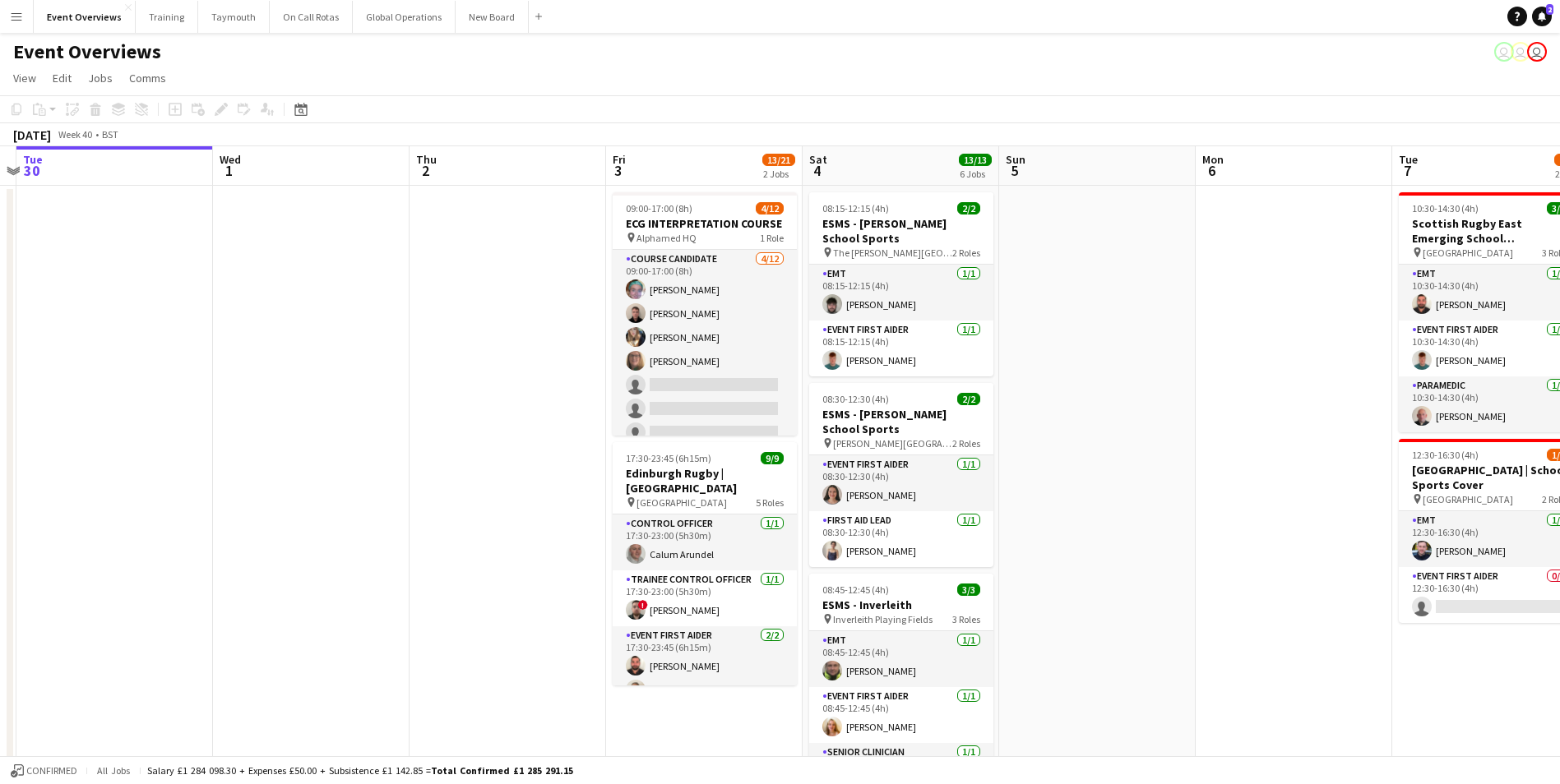
drag, startPoint x: 649, startPoint y: 463, endPoint x: 248, endPoint y: 462, distance: 401.0
click at [248, 462] on app-calendar-viewport "Sun 28 2/2 1 Job Mon 29 Tue 30 Wed 1 Thu 2 Fri 3 13/21 2 Jobs Sat 4 13/13 6 Job…" at bounding box center [780, 779] width 1560 height 1265
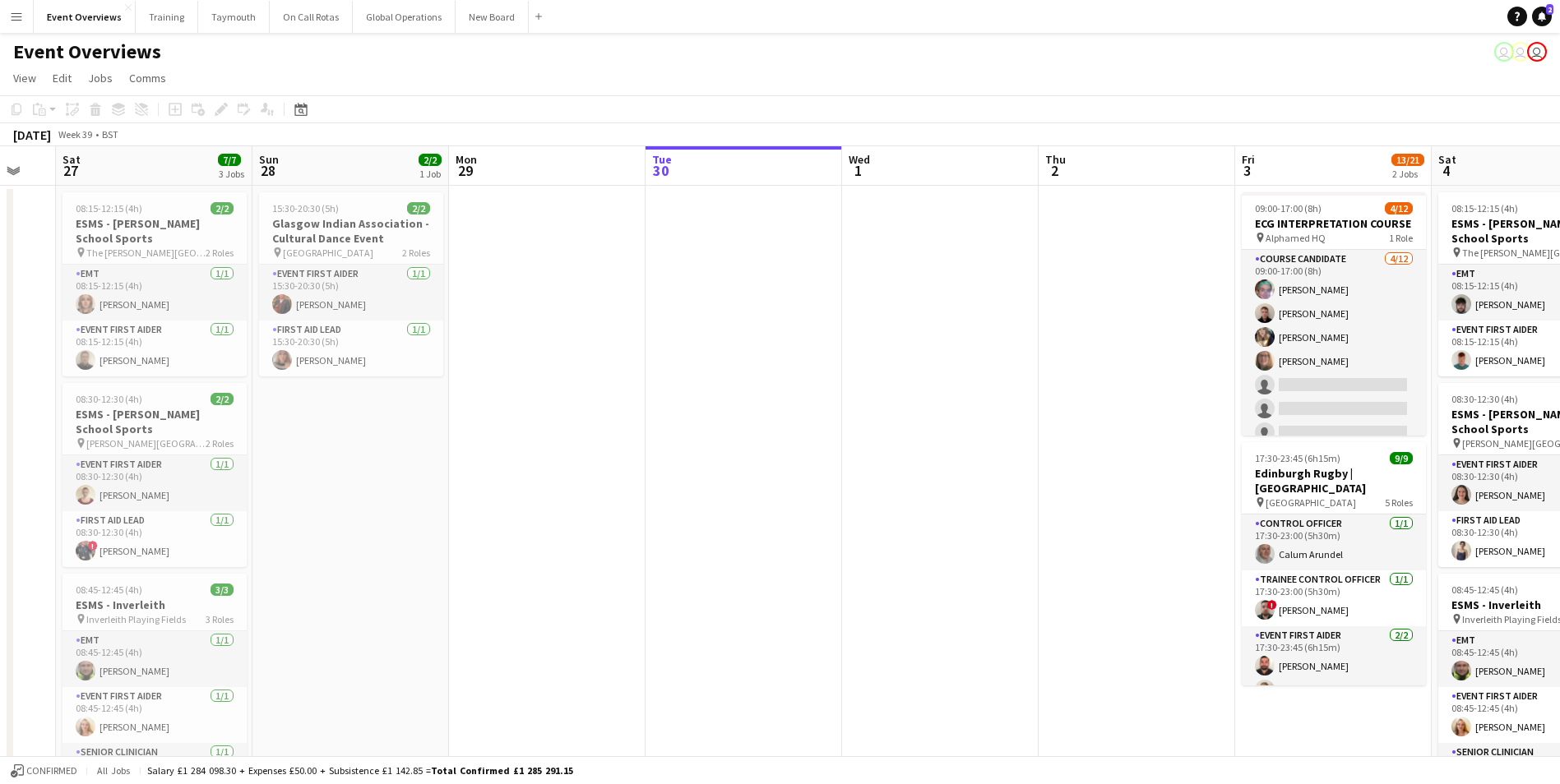
scroll to position [0, 382]
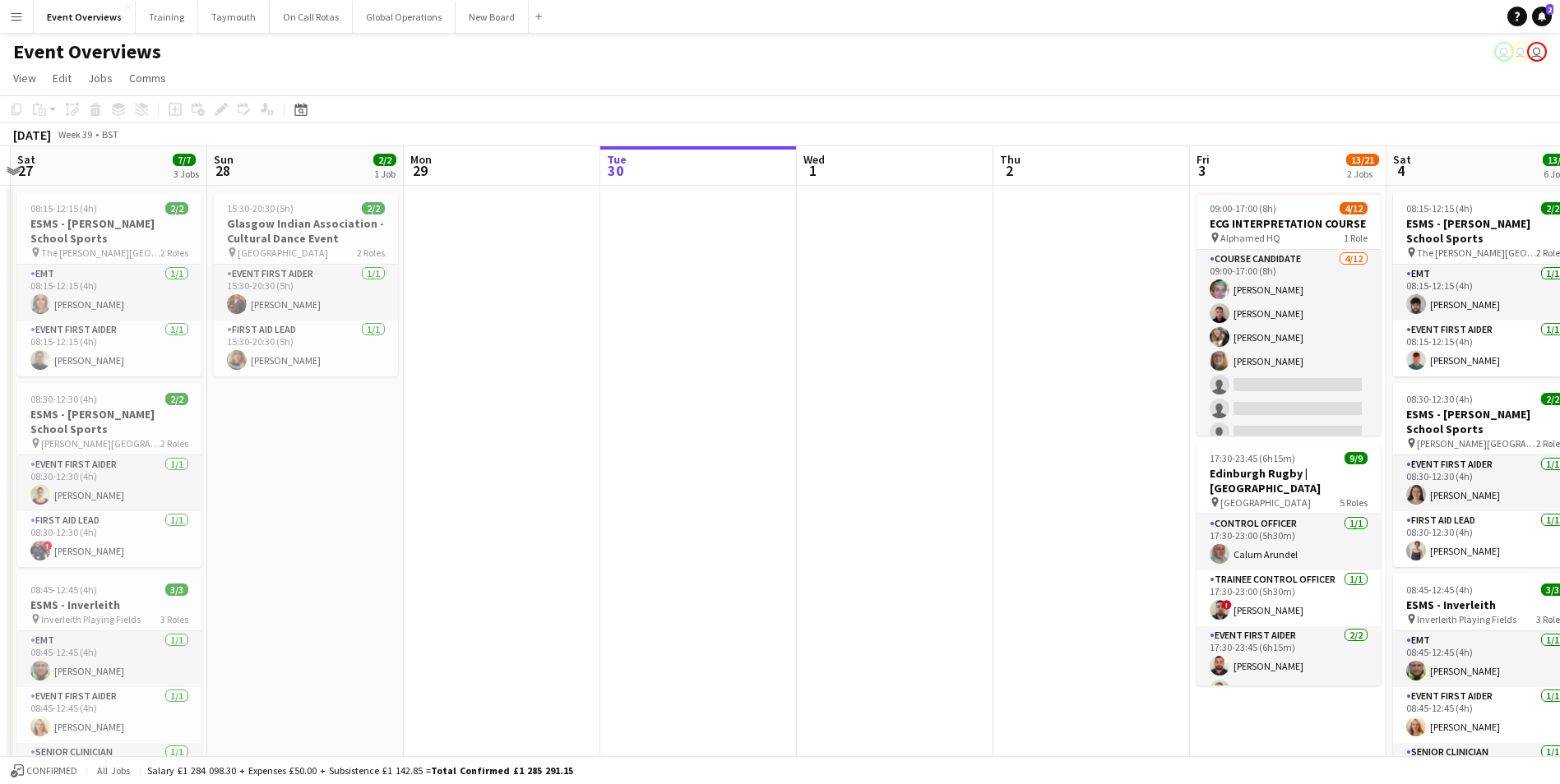
drag, startPoint x: 233, startPoint y: 418, endPoint x: 817, endPoint y: 391, distance: 584.6
click at [817, 391] on app-calendar-viewport "Thu 25 Fri 26 Sat 27 7/7 3 Jobs Sun 28 2/2 1 Job Mon 29 Tue 30 Wed 1 Thu 2 Fri …" at bounding box center [780, 779] width 1560 height 1265
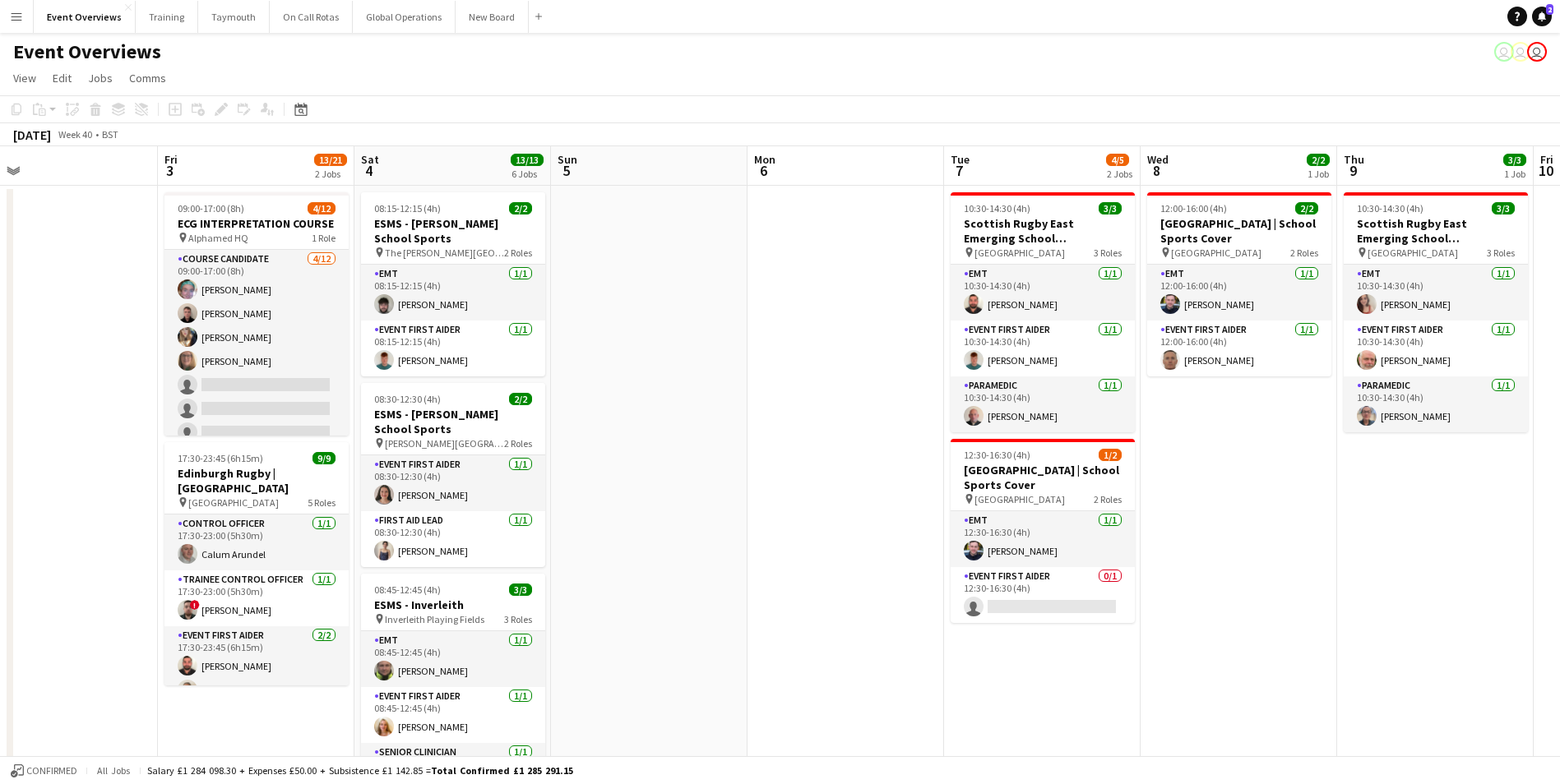
scroll to position [0, 502]
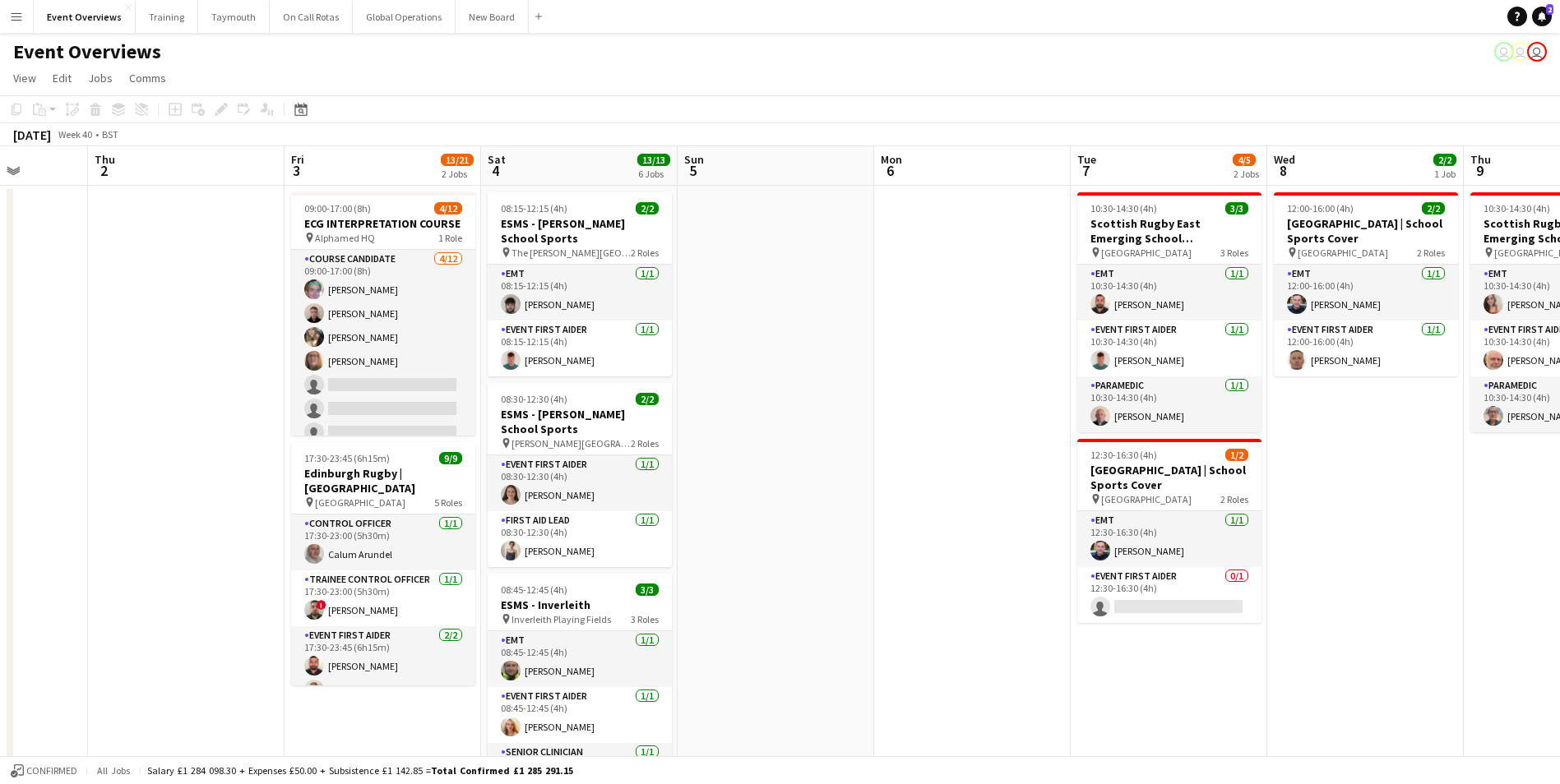
drag, startPoint x: 1051, startPoint y: 364, endPoint x: 175, endPoint y: 396, distance: 876.6
click at [175, 396] on app-calendar-viewport "Mon 29 Tue 30 Wed 1 Thu 2 Fri 3 13/21 2 Jobs Sat 4 13/13 6 Jobs Sun 5 Mon 6 Tue…" at bounding box center [780, 779] width 1560 height 1265
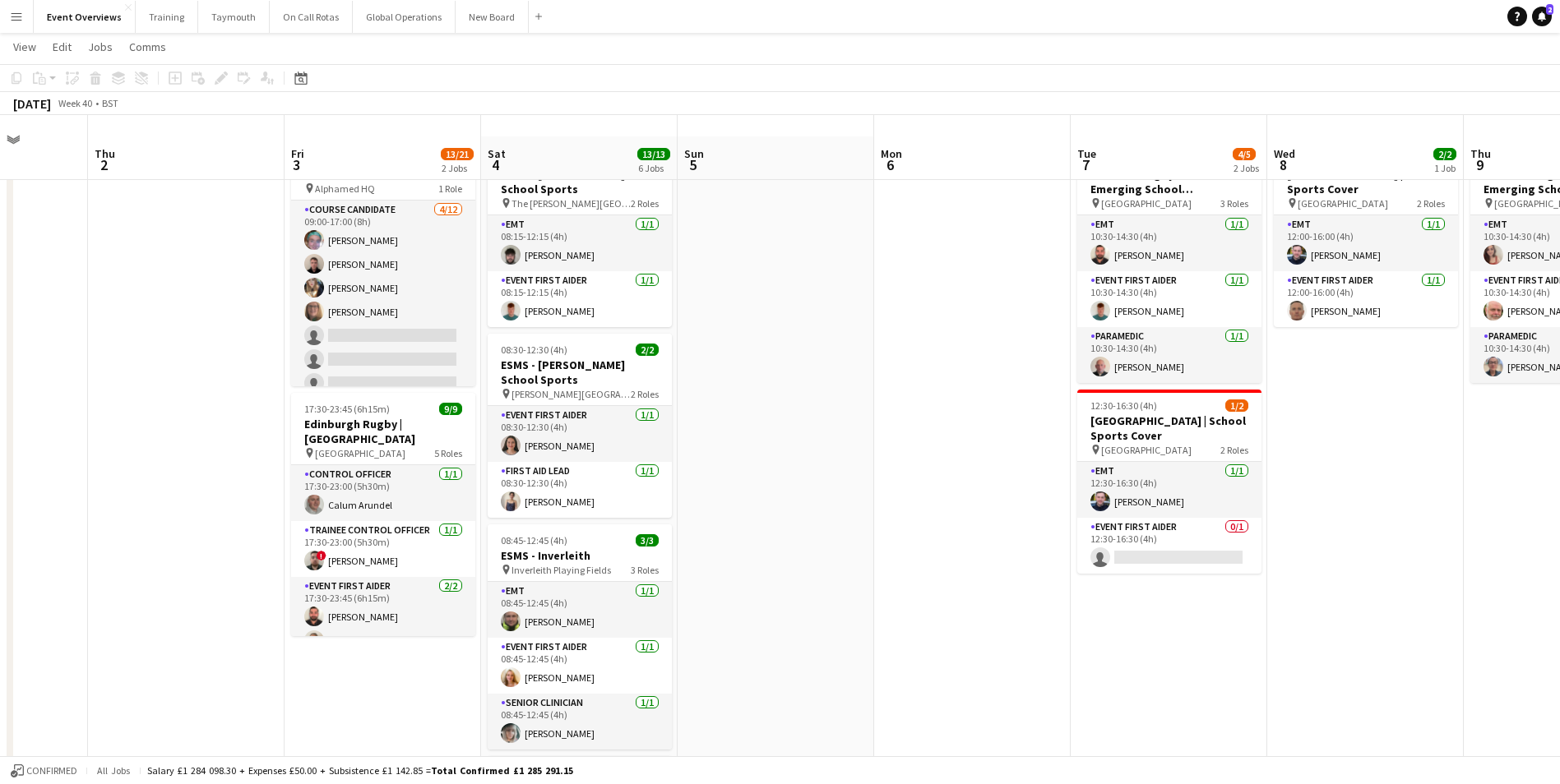
scroll to position [0, 0]
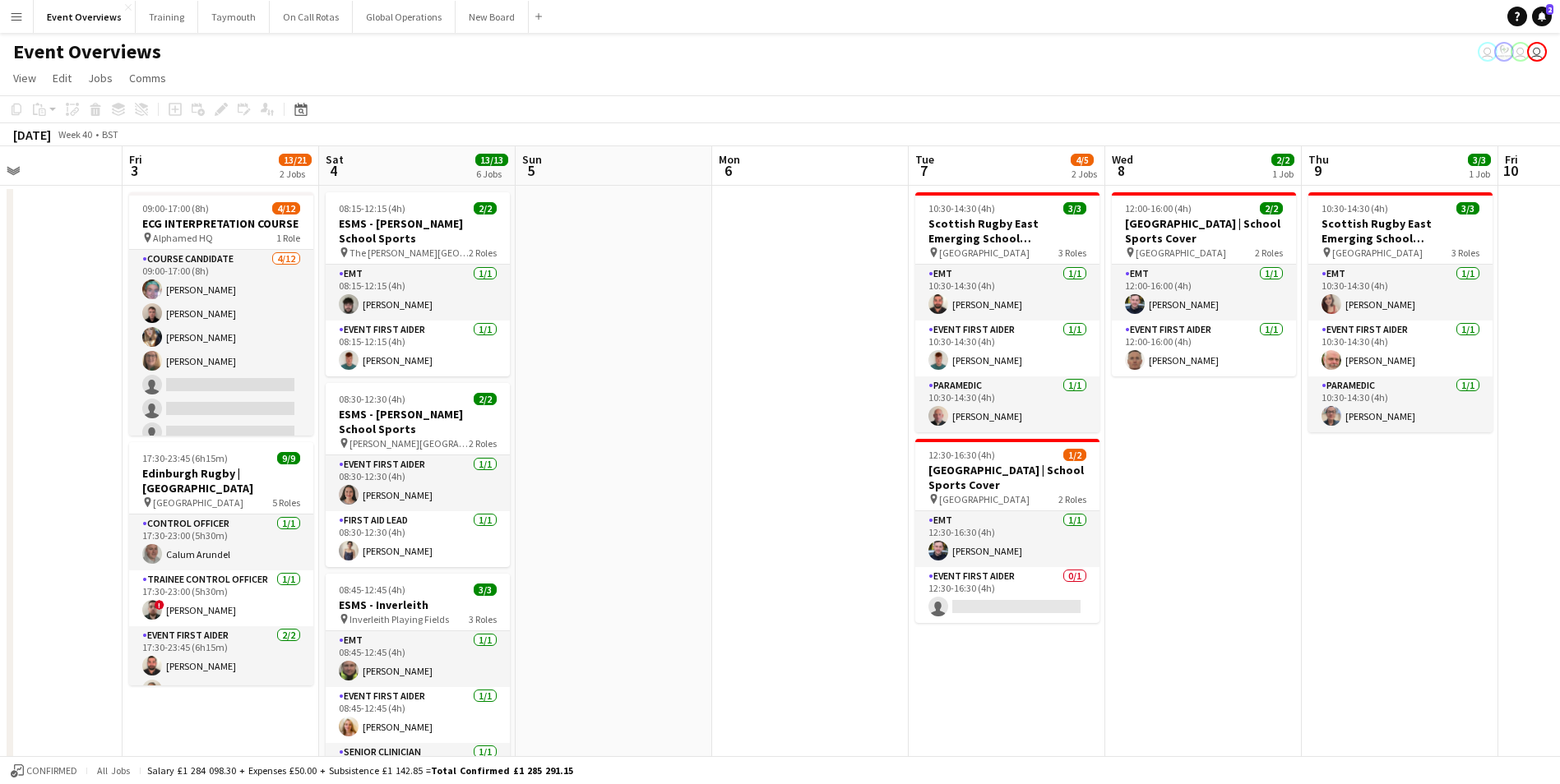
drag, startPoint x: 971, startPoint y: 461, endPoint x: 412, endPoint y: 497, distance: 560.2
click at [410, 497] on app-calendar-viewport "Mon 29 Tue 30 Wed 1 Thu 2 Fri 3 13/21 2 Jobs Sat 4 13/13 6 Jobs Sun 5 Mon 6 Tue…" at bounding box center [780, 779] width 1560 height 1265
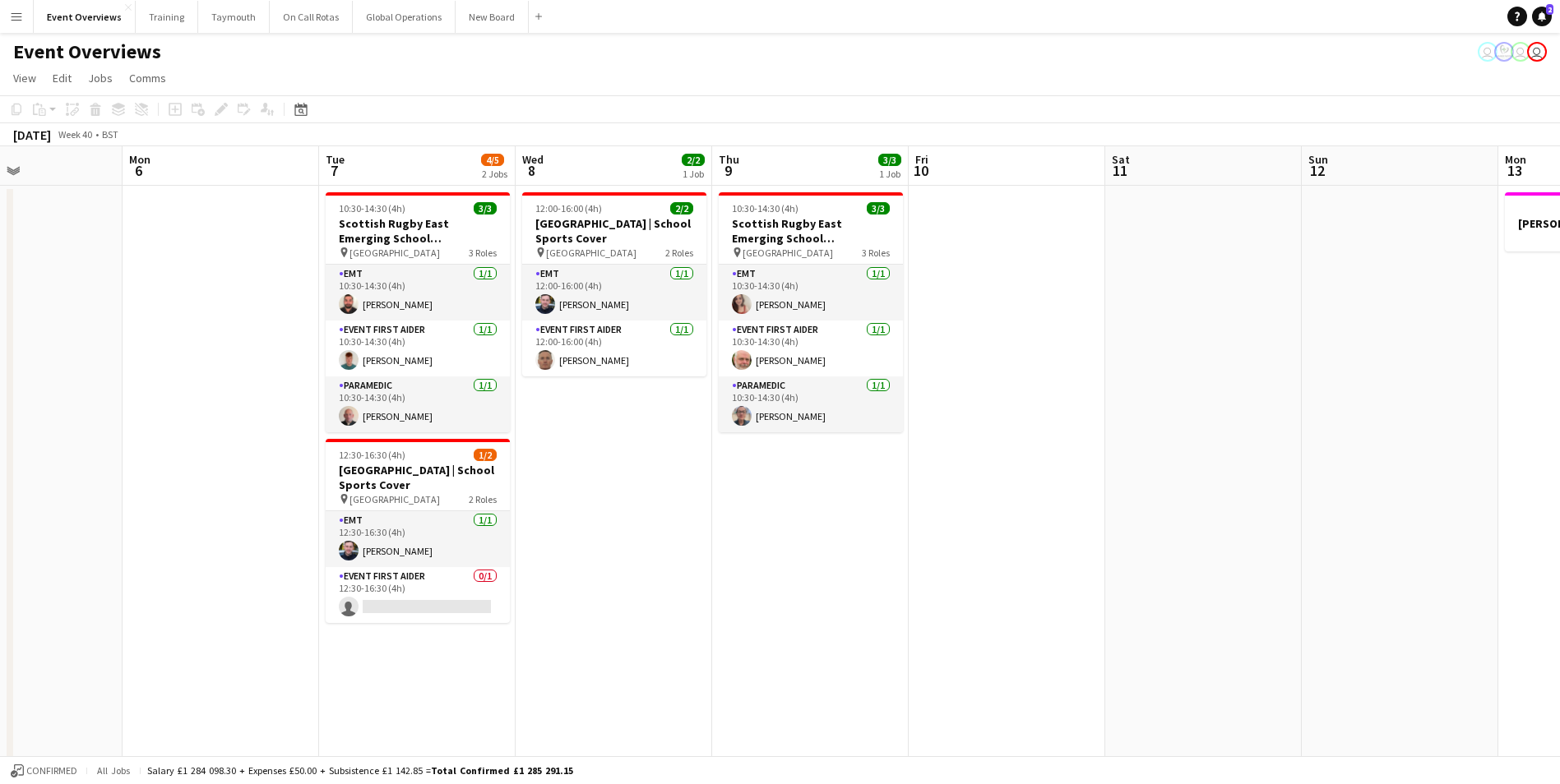
scroll to position [0, 473]
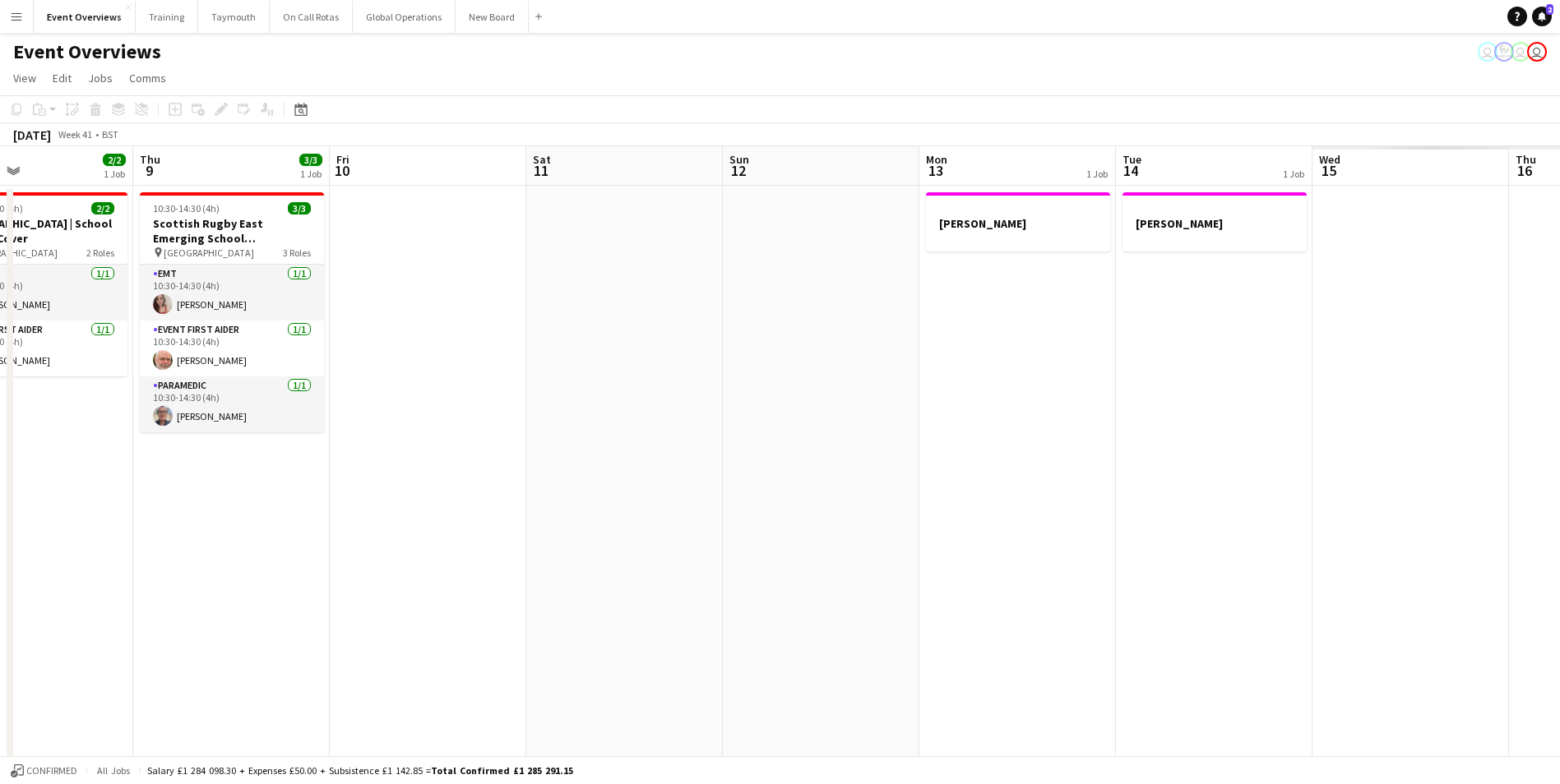
drag, startPoint x: 900, startPoint y: 549, endPoint x: 78, endPoint y: 593, distance: 823.2
click at [78, 593] on app-calendar-viewport "Sun 5 Mon 6 Tue 7 4/5 2 Jobs Wed 8 2/2 1 Job Thu 9 3/3 1 Job Fri 10 Sat 11 Sun …" at bounding box center [780, 779] width 1560 height 1265
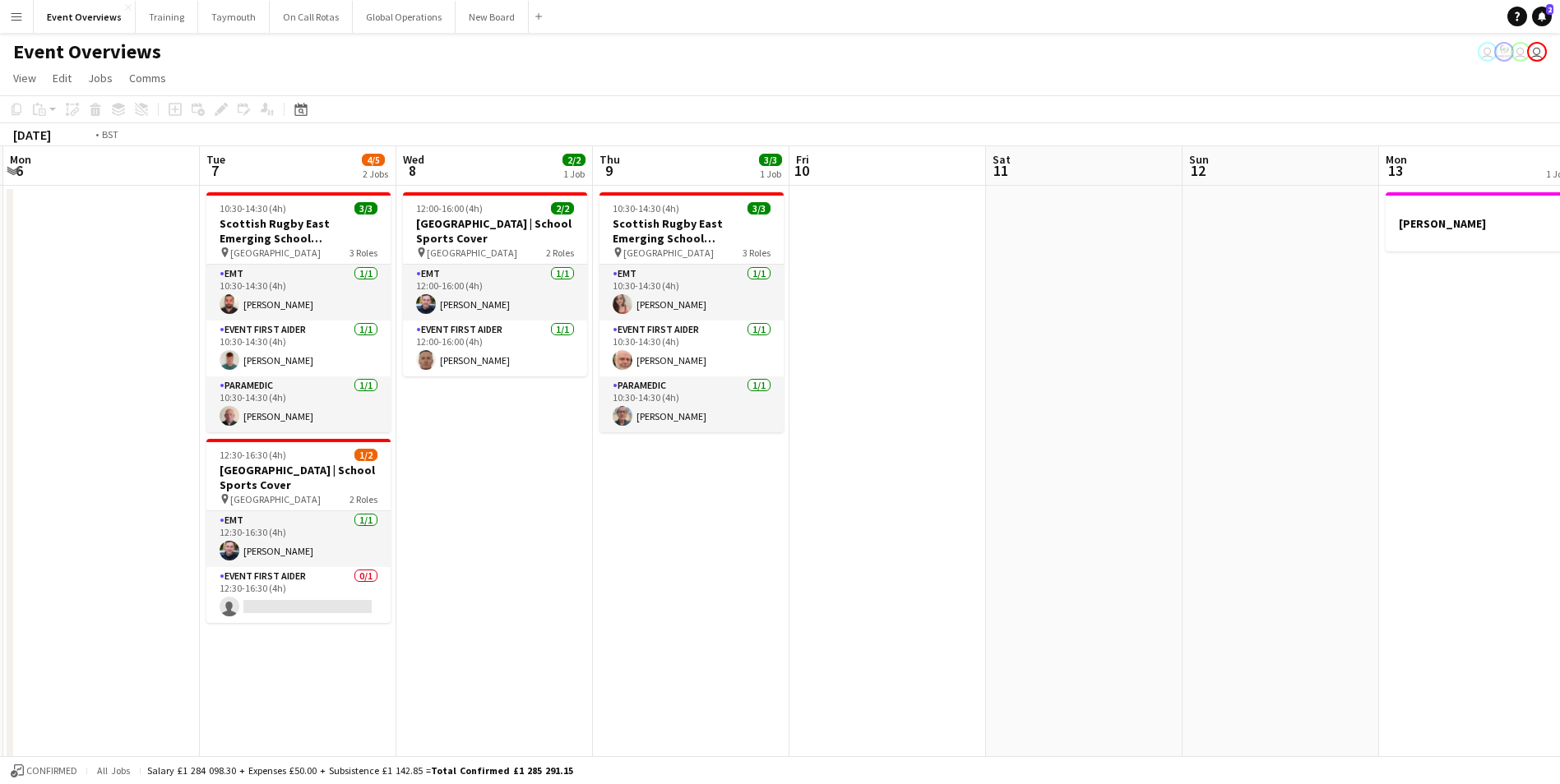
scroll to position [0, 331]
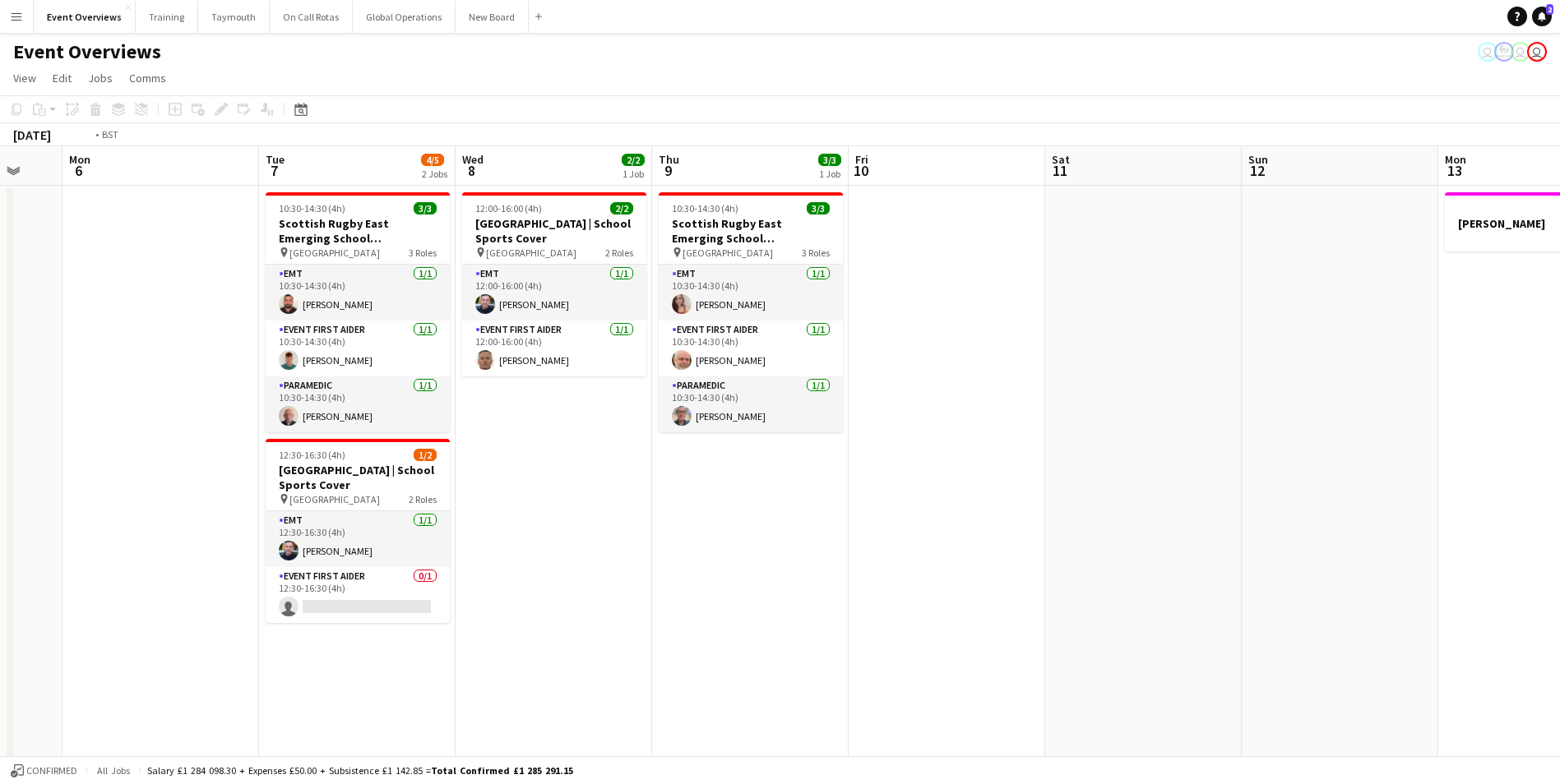
drag, startPoint x: 285, startPoint y: 548, endPoint x: 1039, endPoint y: 460, distance: 759.1
click at [1039, 460] on app-calendar-viewport "Sat 4 13/13 6 Jobs Sun 5 Mon 6 Tue 7 4/5 2 Jobs Wed 8 2/2 1 Job Thu 9 3/3 1 Job…" at bounding box center [780, 779] width 1560 height 1265
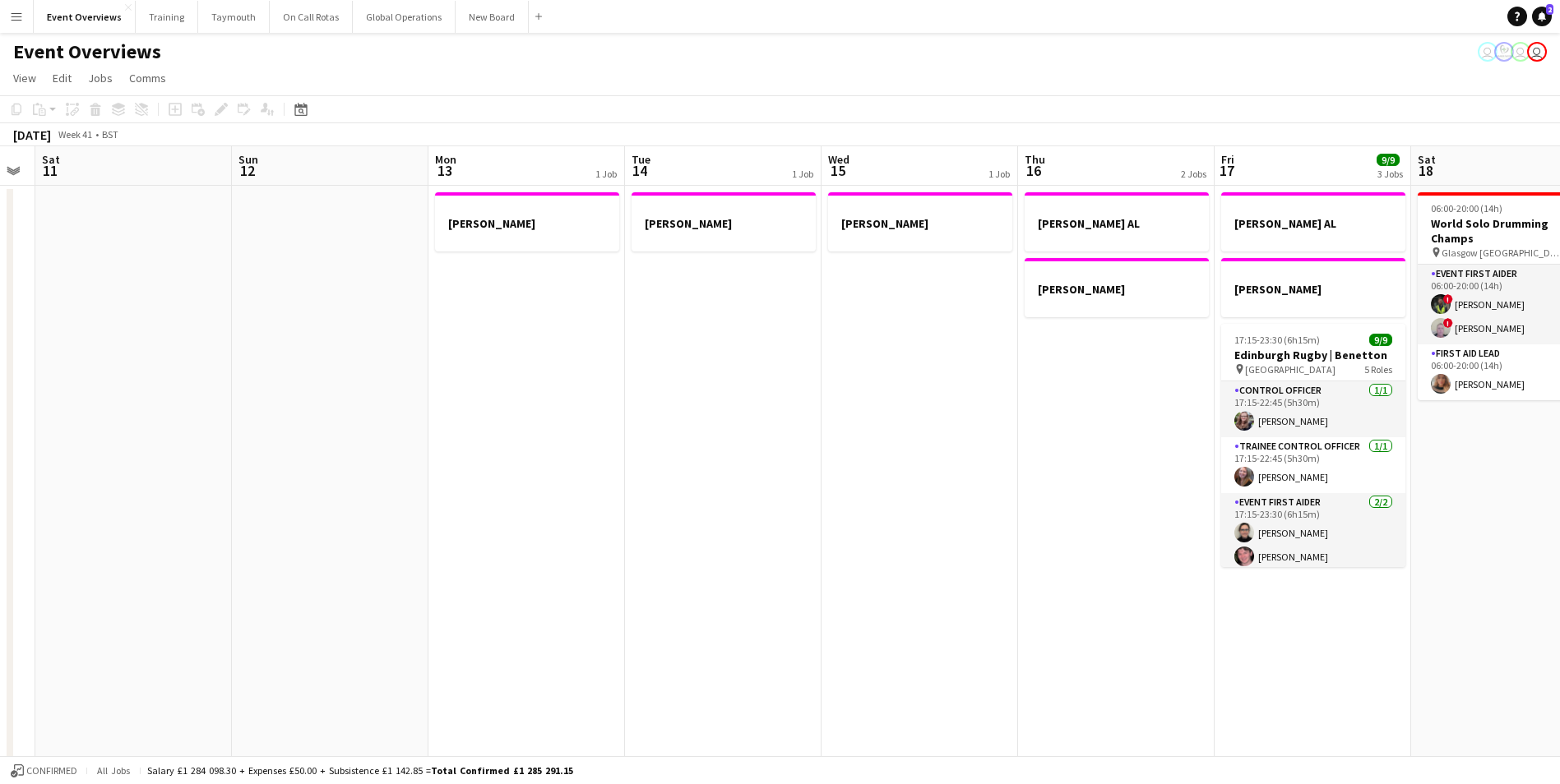
drag, startPoint x: 1228, startPoint y: 443, endPoint x: -146, endPoint y: 599, distance: 1382.8
click at [0, 599] on html "Menu Boards Boards Boards All jobs Status Workforce Workforce My Workforce Recr…" at bounding box center [780, 720] width 1560 height 1439
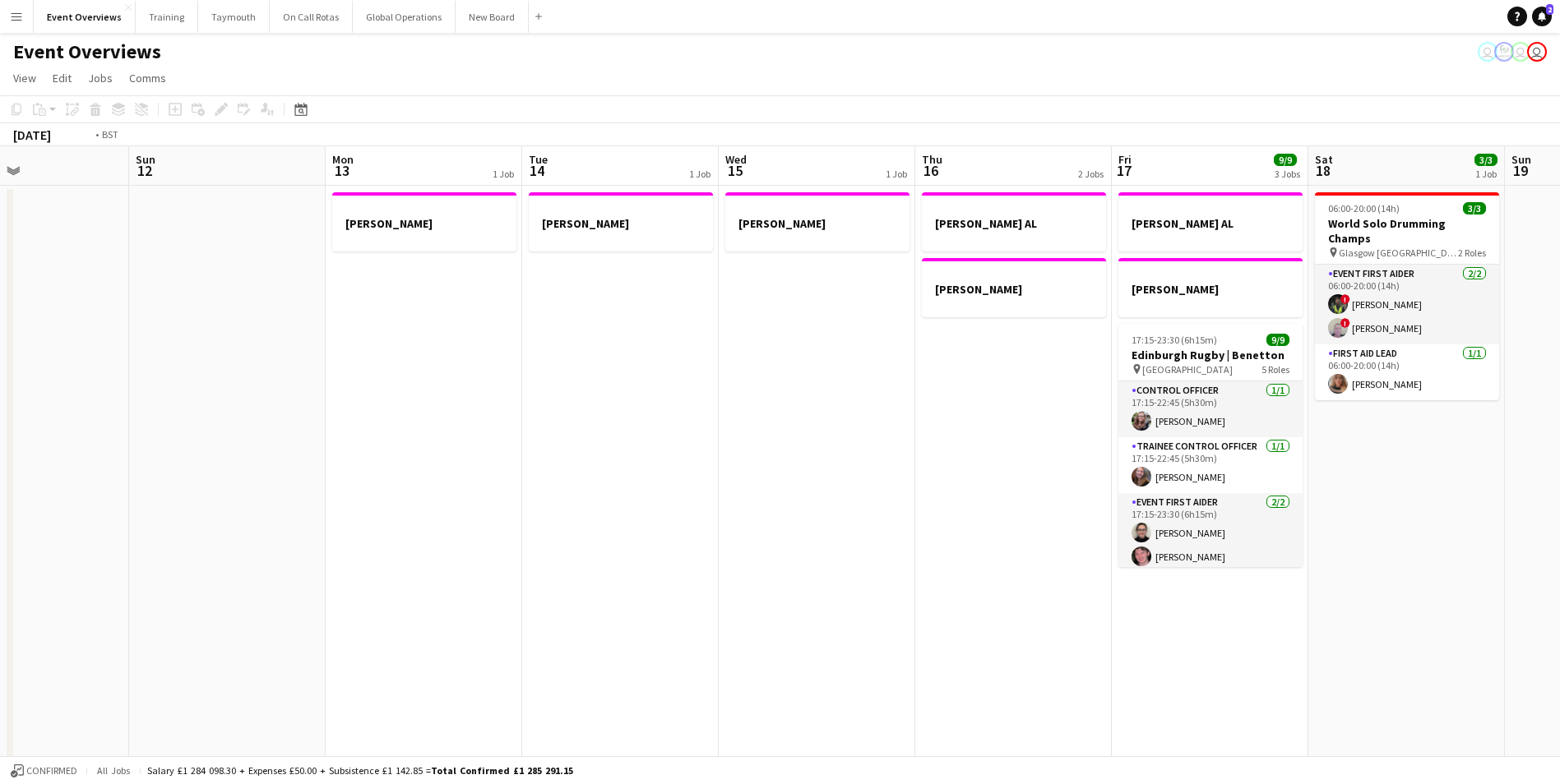
scroll to position [0, 484]
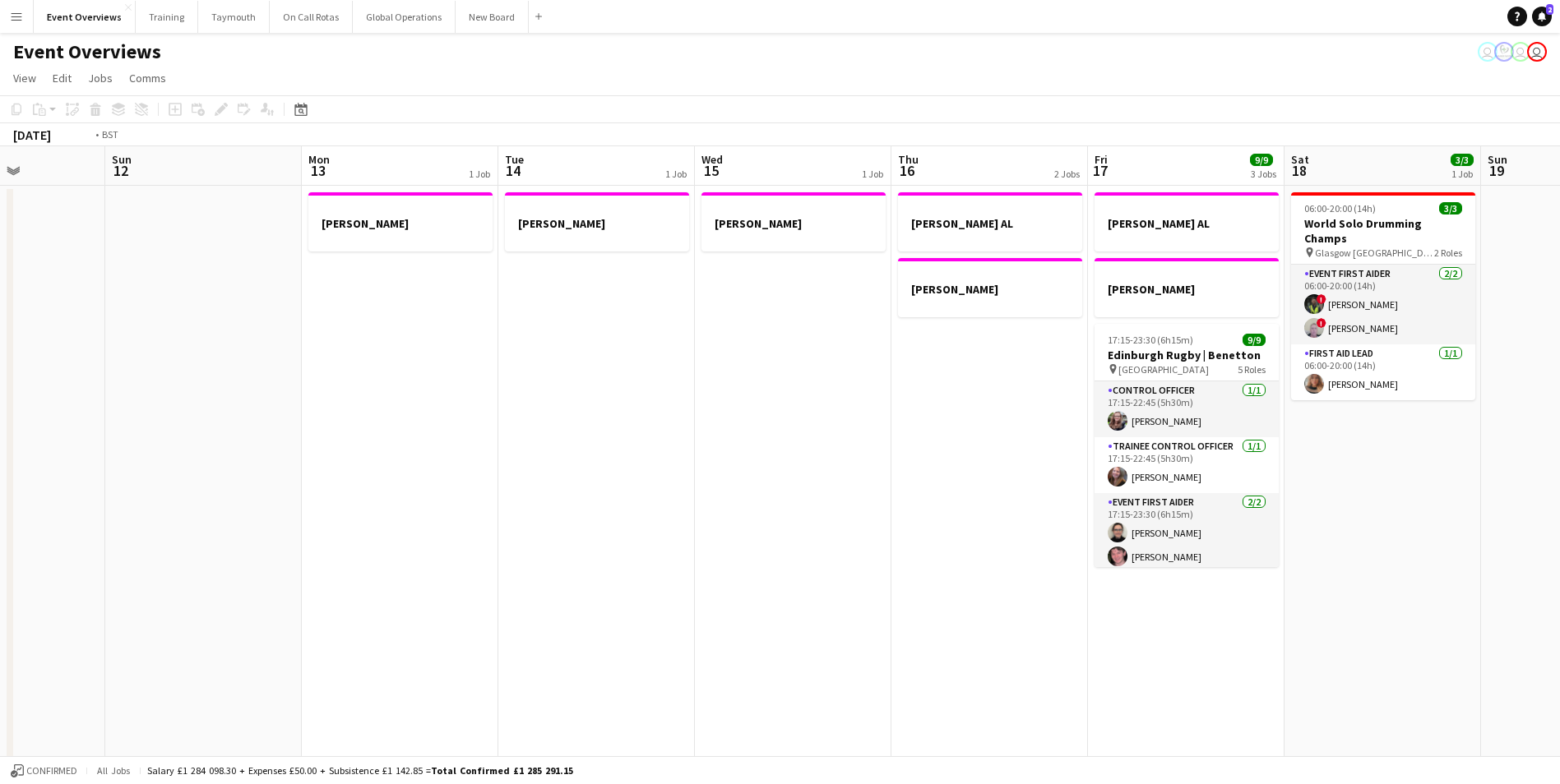
drag, startPoint x: 688, startPoint y: 539, endPoint x: -47, endPoint y: 585, distance: 736.4
click at [0, 585] on html "Menu Boards Boards Boards All jobs Status Workforce Workforce My Workforce Recr…" at bounding box center [780, 720] width 1560 height 1439
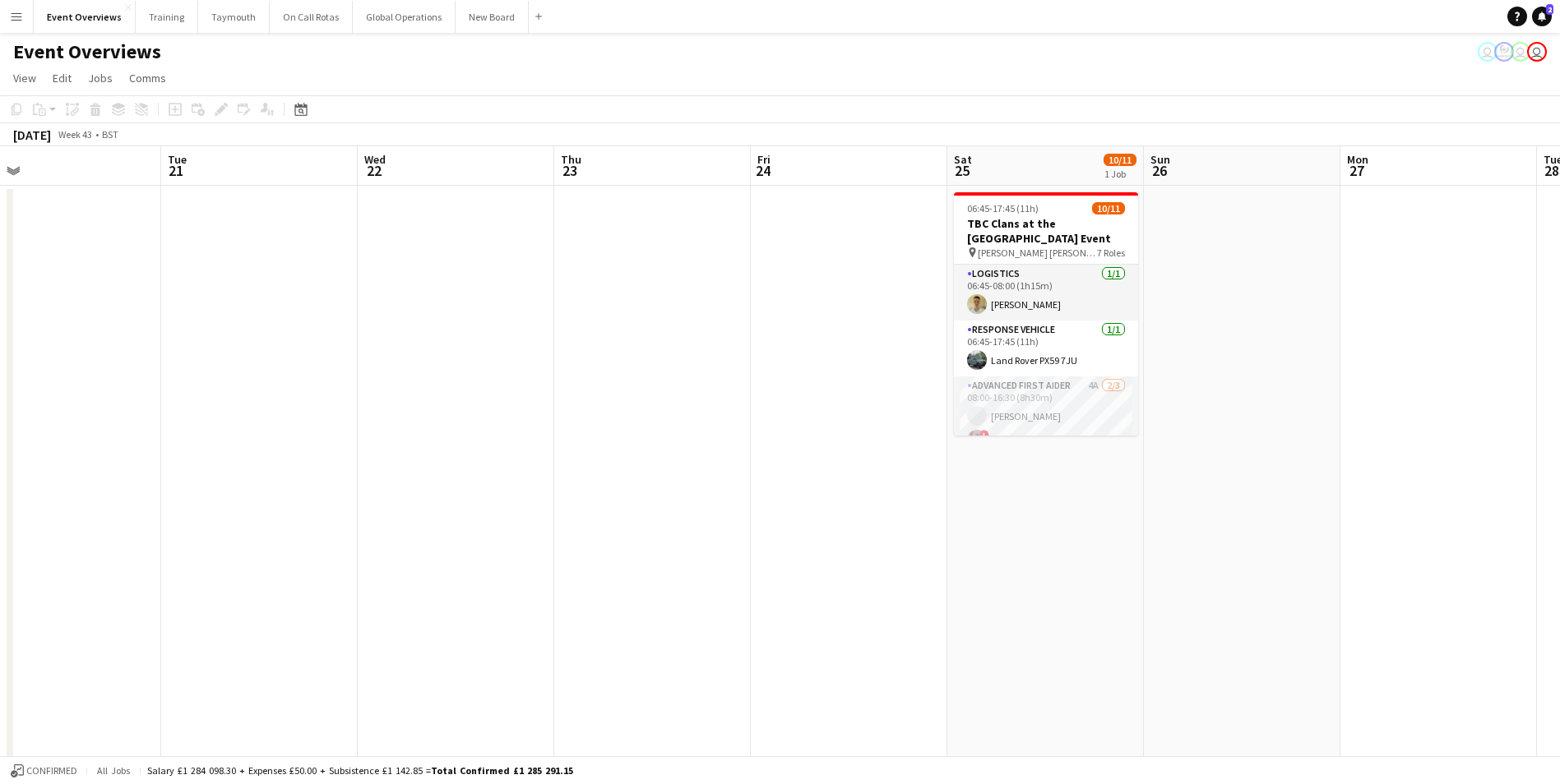
drag, startPoint x: 1222, startPoint y: 528, endPoint x: 236, endPoint y: 566, distance: 986.7
click at [81, 587] on app-calendar-viewport "Fri 17 9/9 3 Jobs Sat 18 3/3 1 Job Sun 19 Mon 20 Tue 21 Wed 22 Thu 23 Fri 24 Sa…" at bounding box center [780, 779] width 1560 height 1265
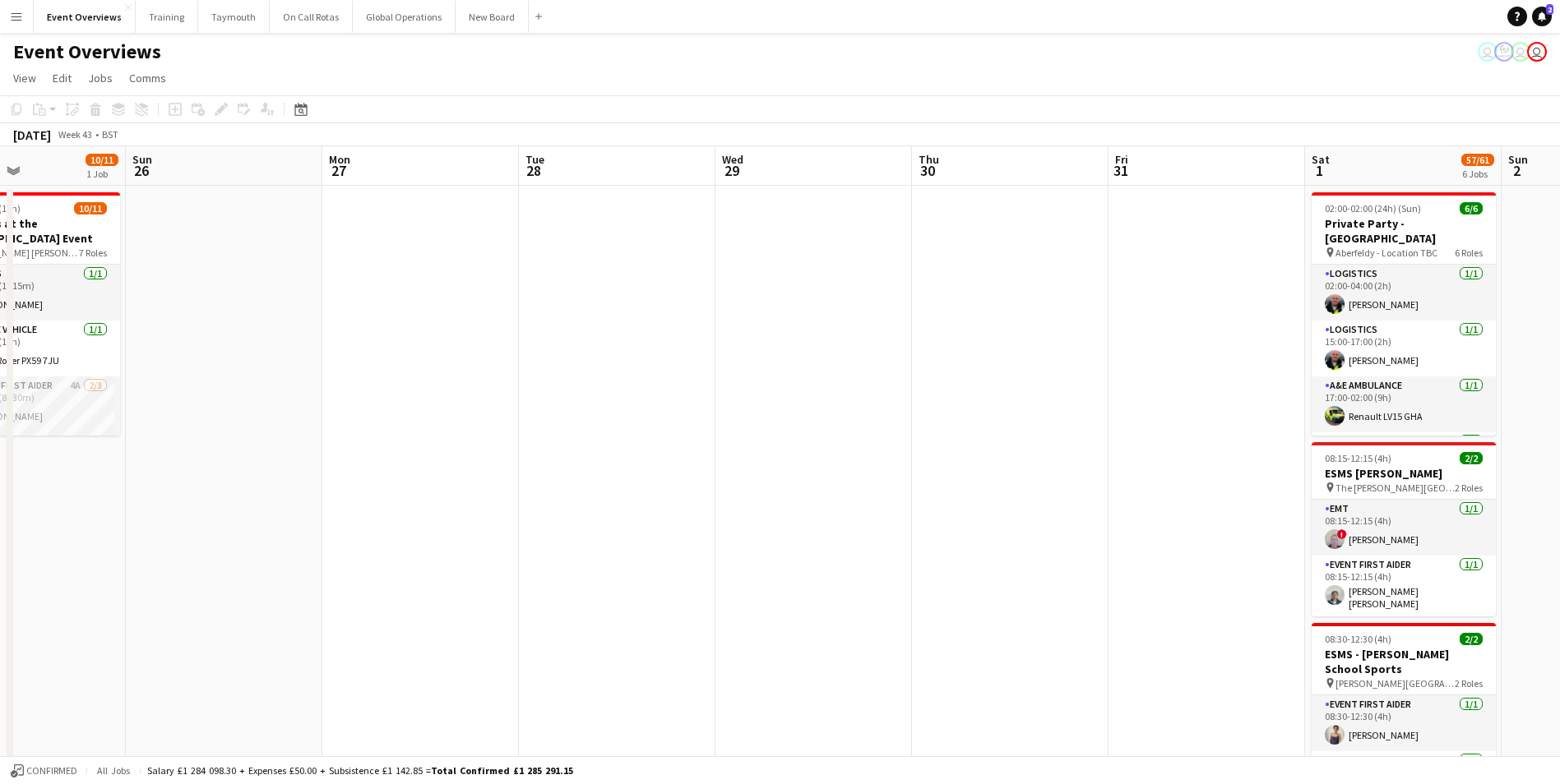
drag, startPoint x: 1319, startPoint y: 486, endPoint x: 460, endPoint y: 545, distance: 861.0
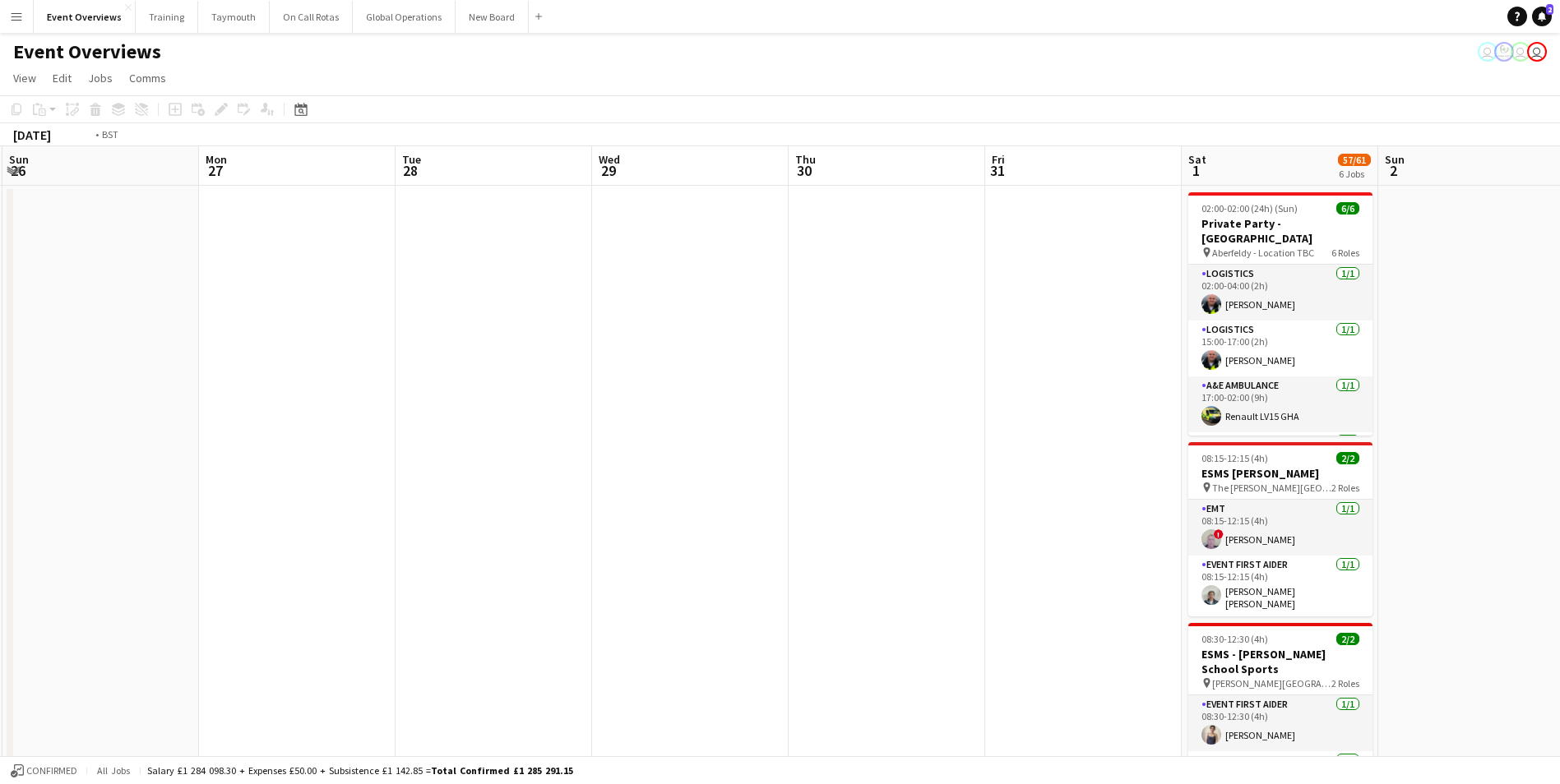
drag, startPoint x: 699, startPoint y: 532, endPoint x: 209, endPoint y: 543, distance: 490.1
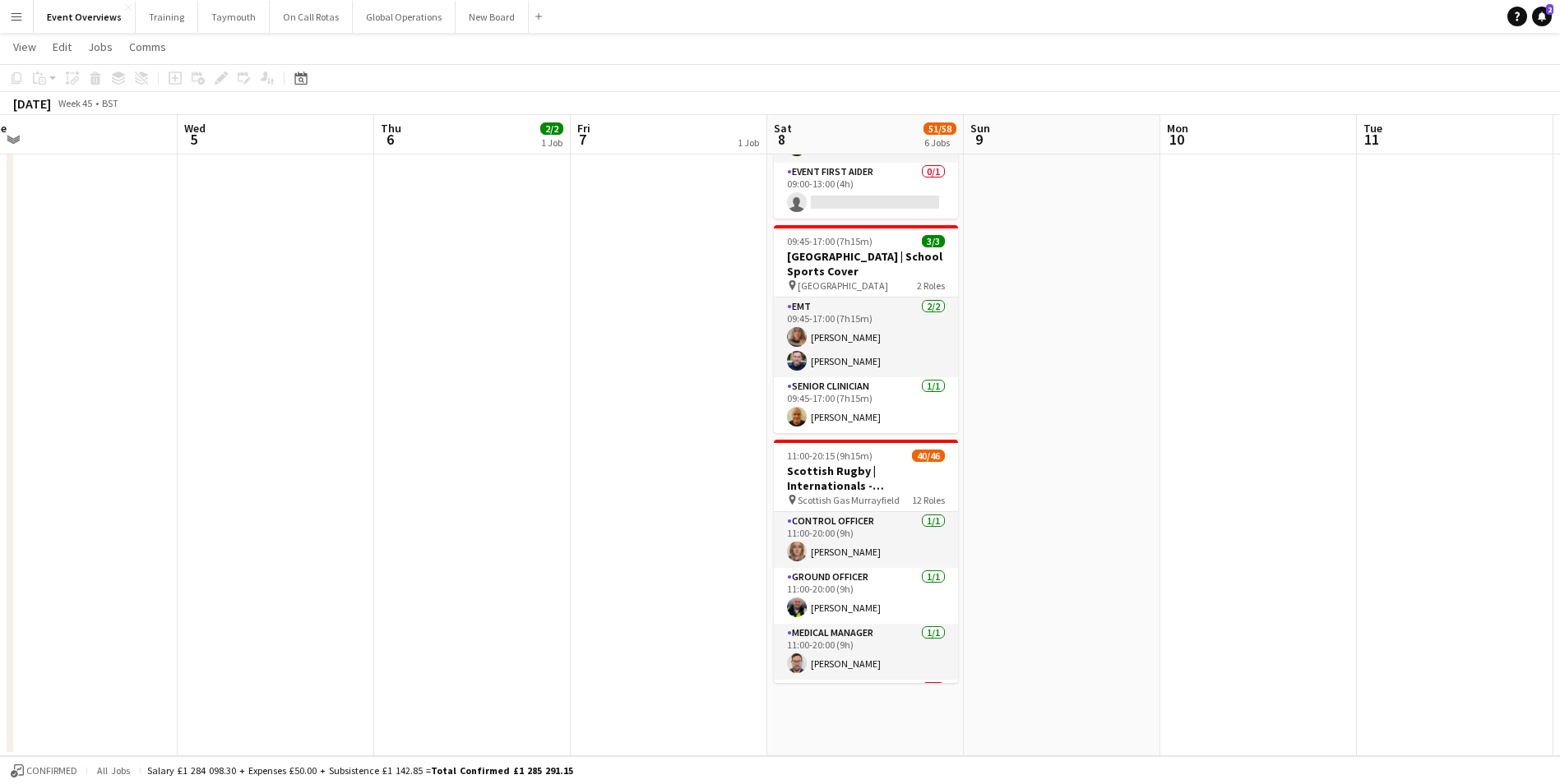
scroll to position [0, 487]
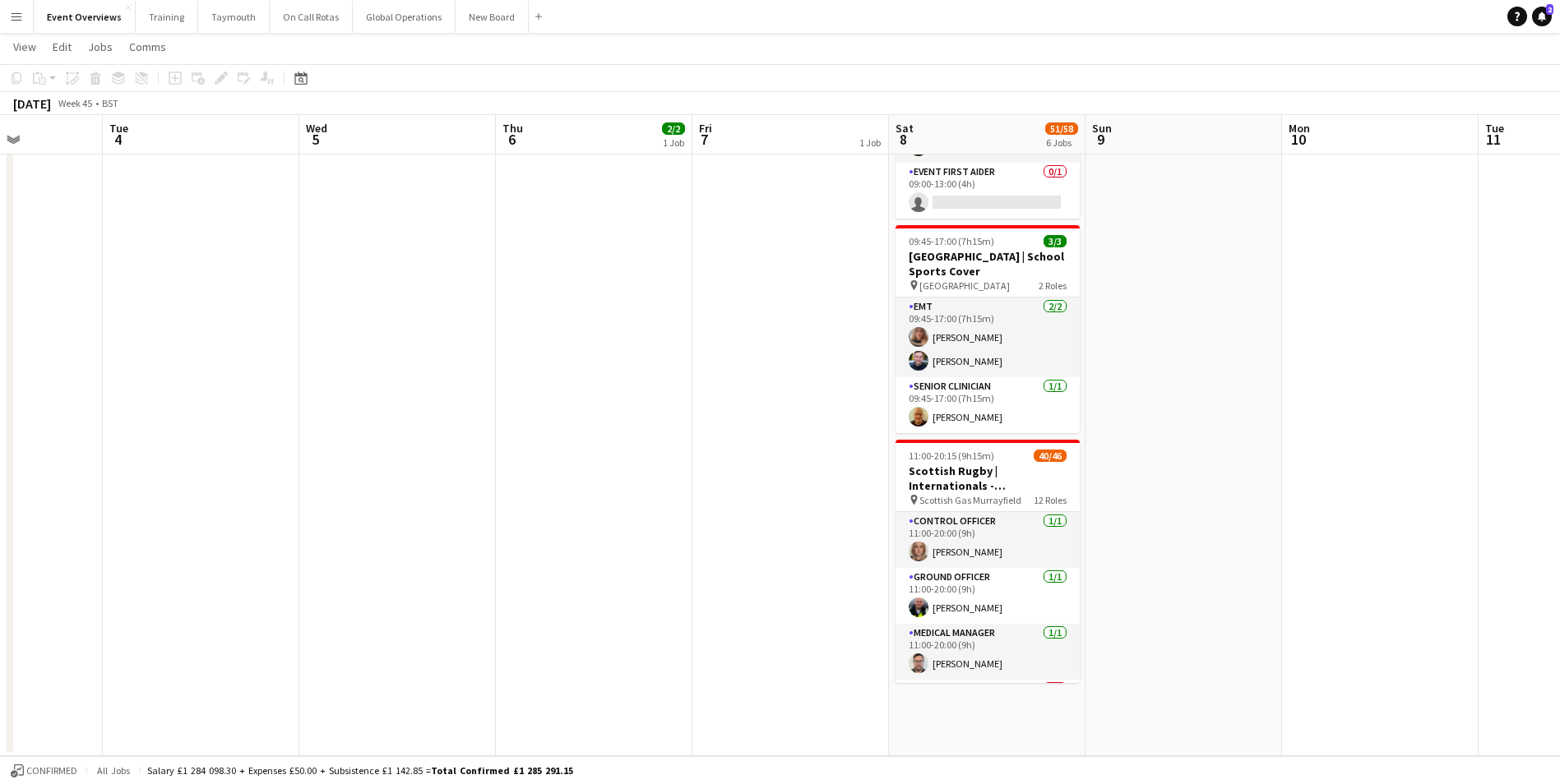
drag, startPoint x: 1194, startPoint y: 384, endPoint x: 119, endPoint y: 487, distance: 1079.9
click at [119, 487] on app-calendar-viewport "Sat 1 57/61 6 Jobs Sun 2 Mon 3 Tue 4 Wed 5 Thu 6 2/2 1 Job Fri 7 1 Job Sat 8 51…" at bounding box center [780, 32] width 1560 height 1447
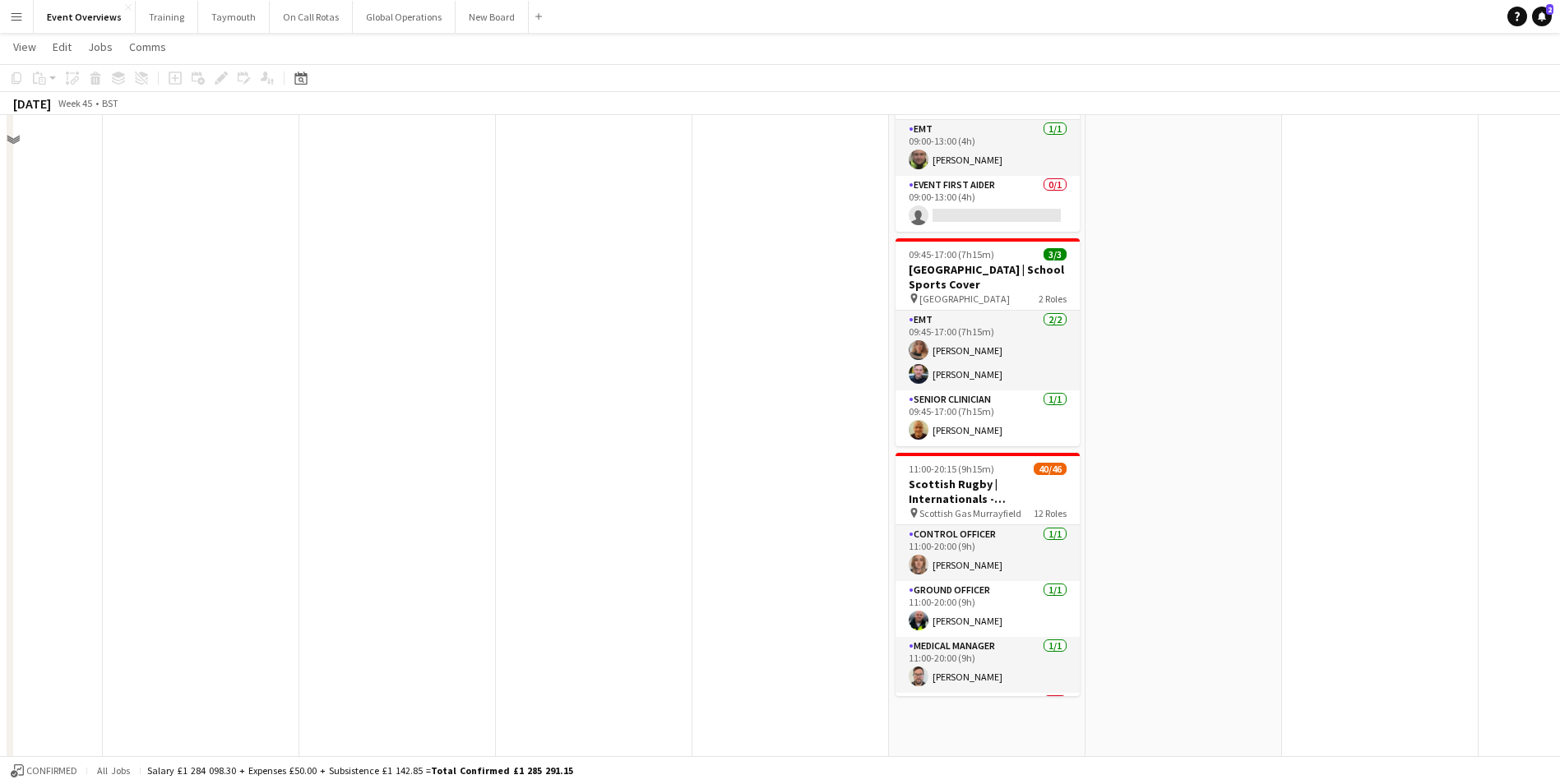
scroll to position [754, 0]
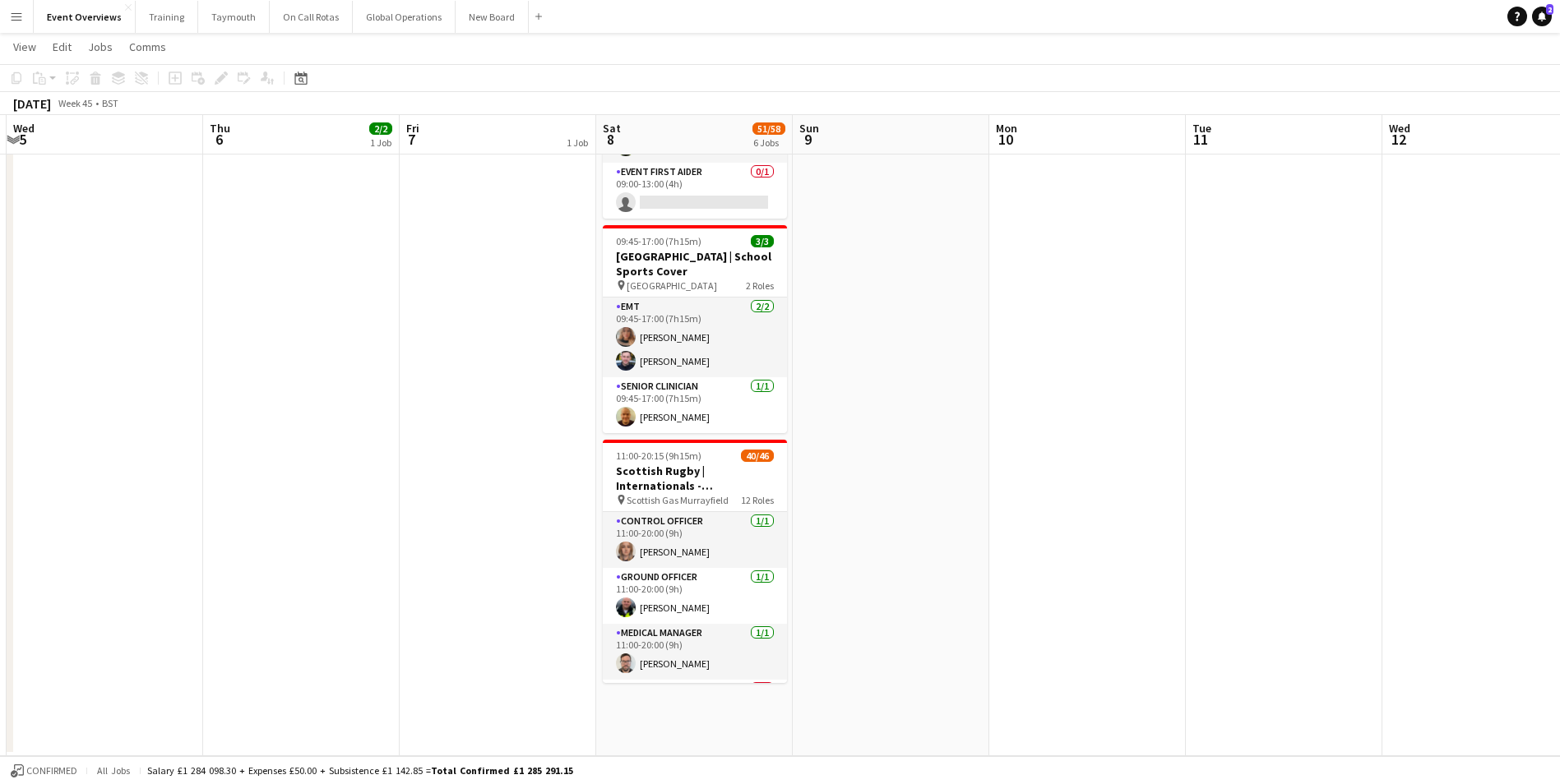
drag, startPoint x: 554, startPoint y: 535, endPoint x: 64, endPoint y: 556, distance: 490.4
click at [64, 556] on app-calendar-viewport "Sun 2 Mon 3 Tue 4 Wed 5 Thu 6 2/2 1 Job Fri 7 1 Job Sat 8 51/58 6 Jobs Sun 9 Mo…" at bounding box center [780, 32] width 1560 height 1447
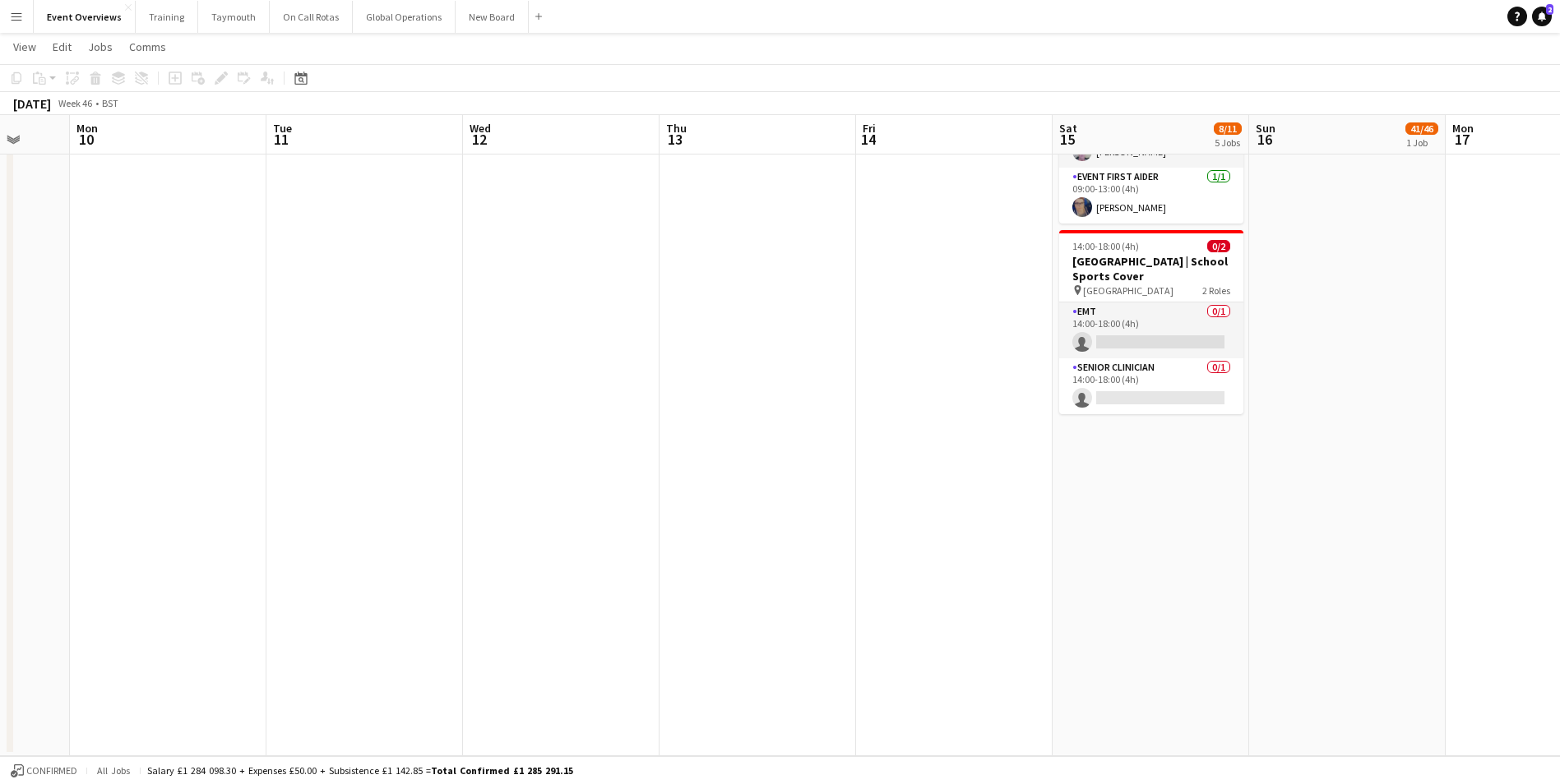
scroll to position [0, 604]
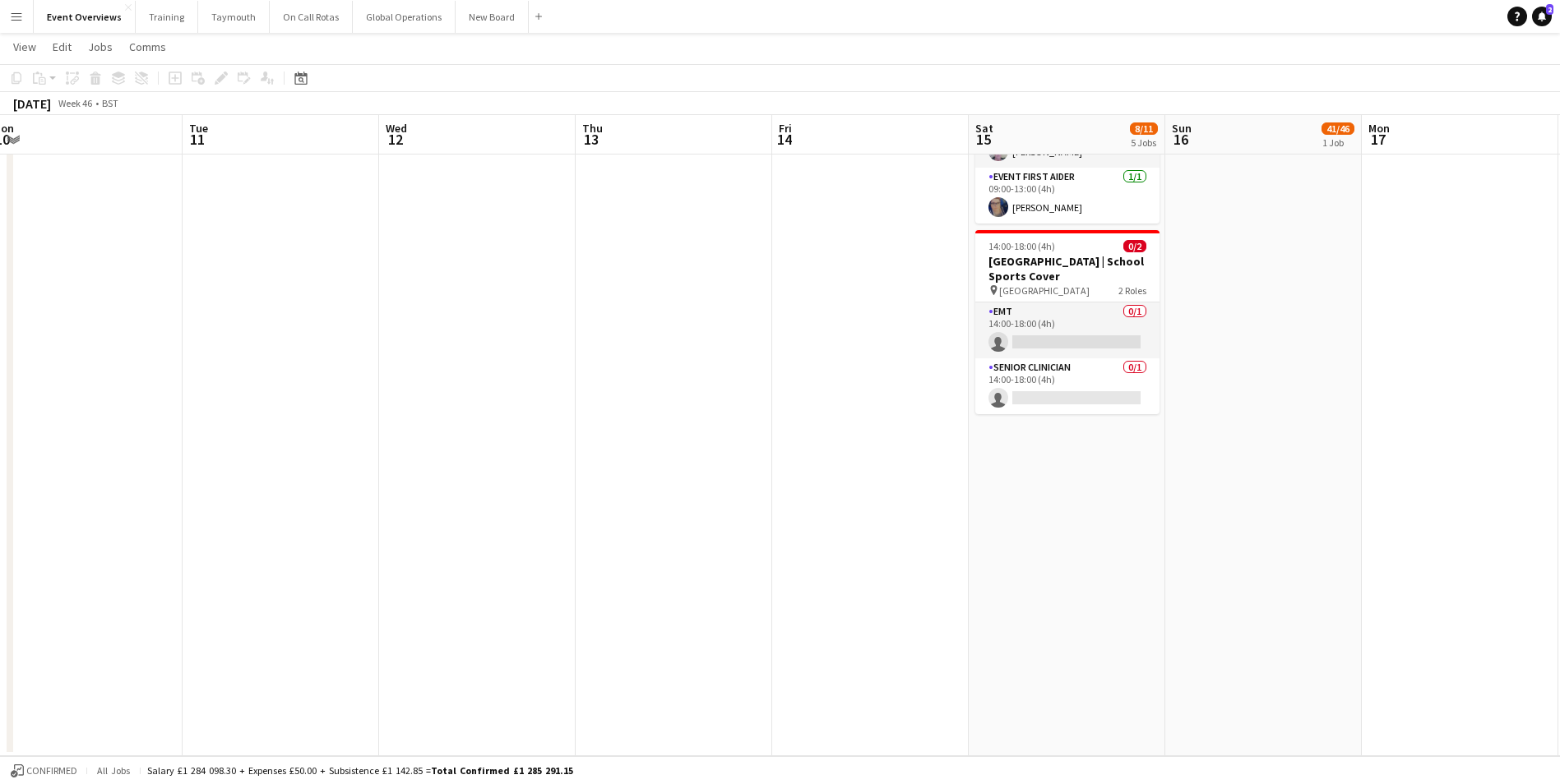
drag, startPoint x: 1001, startPoint y: 443, endPoint x: 221, endPoint y: 505, distance: 782.5
click at [221, 505] on app-calendar-viewport "Fri 7 1 Job Sat 8 51/58 6 Jobs Sun 9 Mon 10 Tue 11 Wed 12 Thu 13 Fri 14 Sat 15 …" at bounding box center [780, 32] width 1560 height 1447
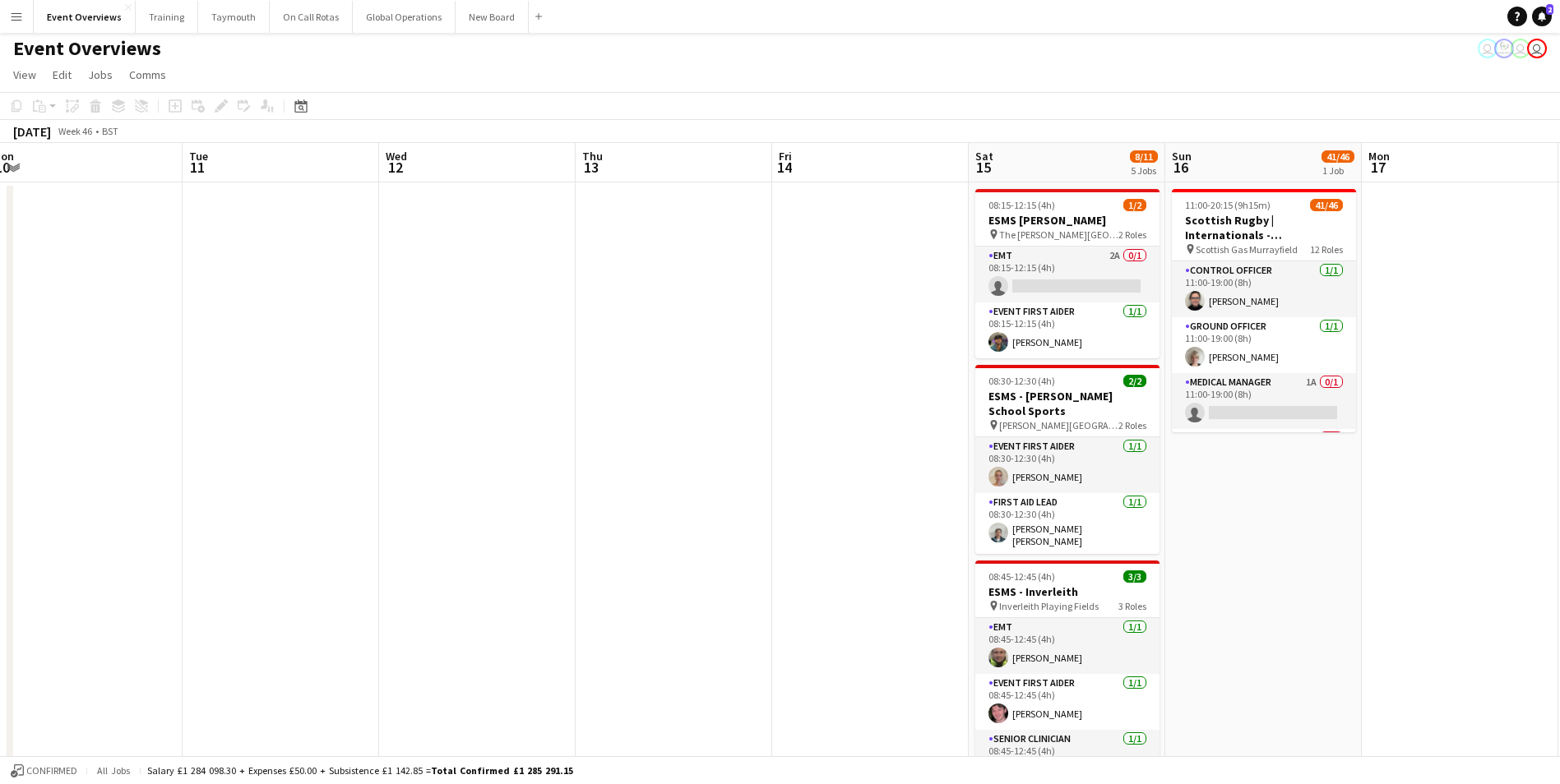
scroll to position [0, 0]
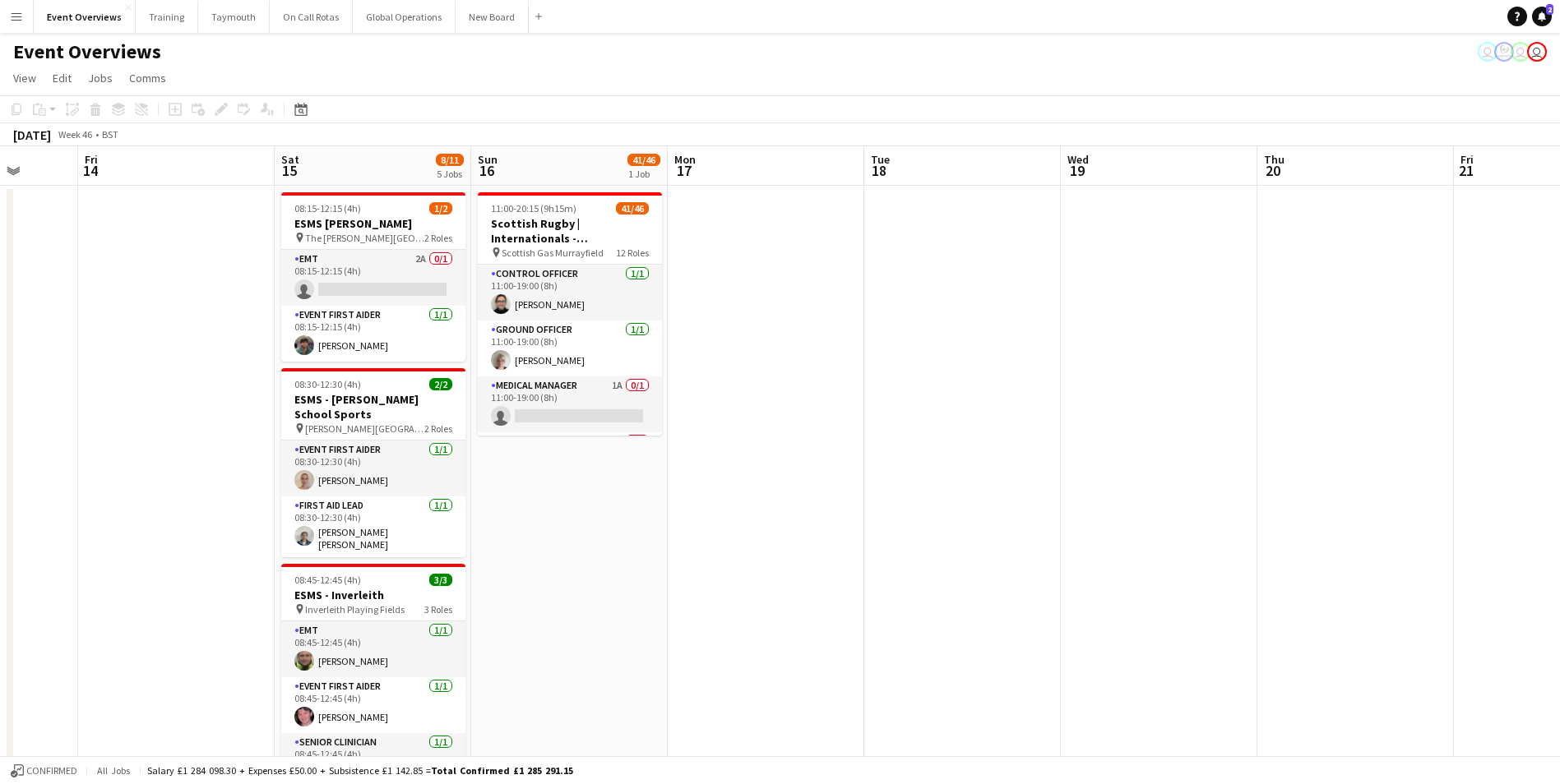
drag, startPoint x: 864, startPoint y: 495, endPoint x: 67, endPoint y: 535, distance: 798.0
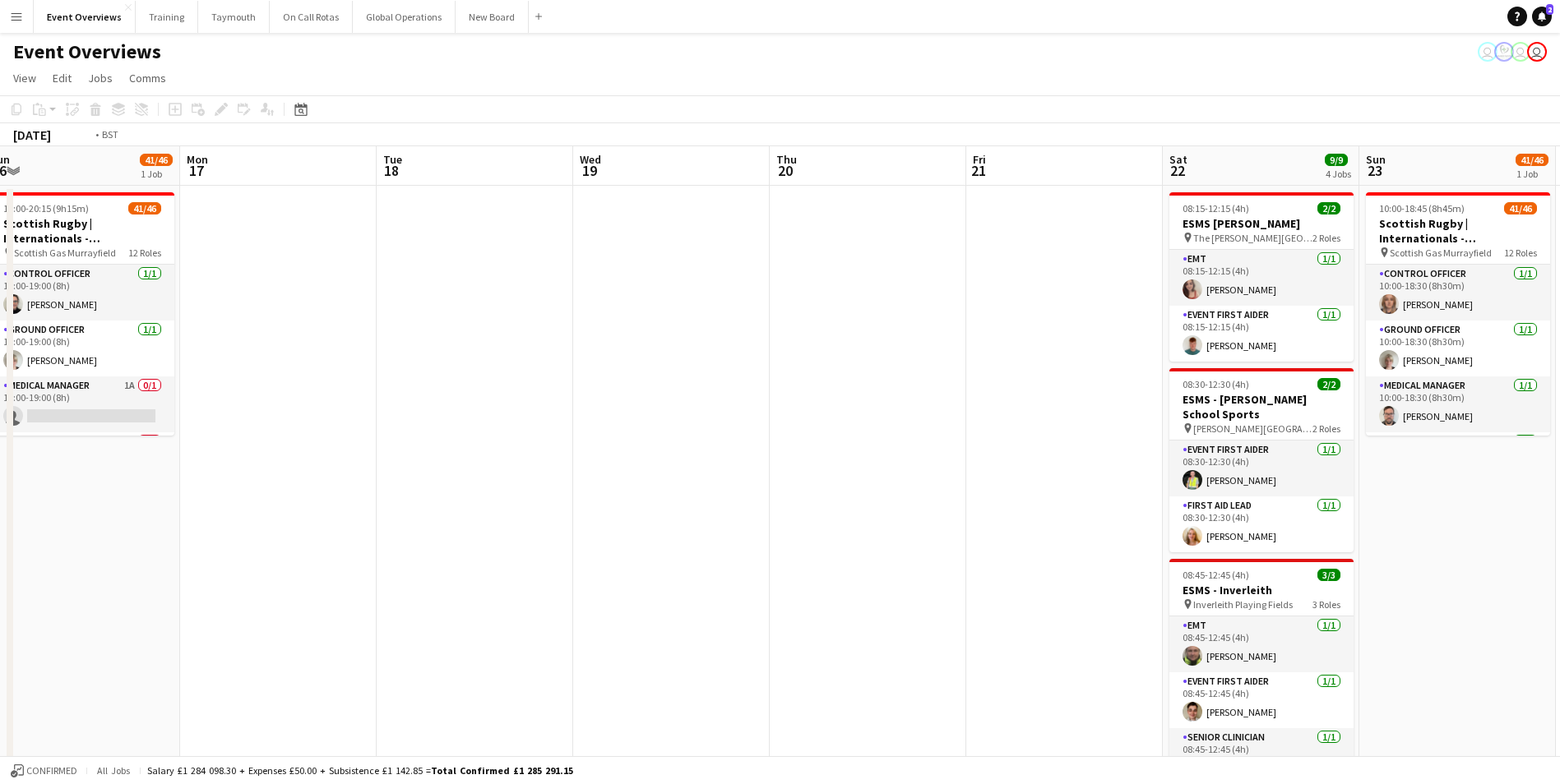
drag, startPoint x: 966, startPoint y: 481, endPoint x: 148, endPoint y: 543, distance: 820.3
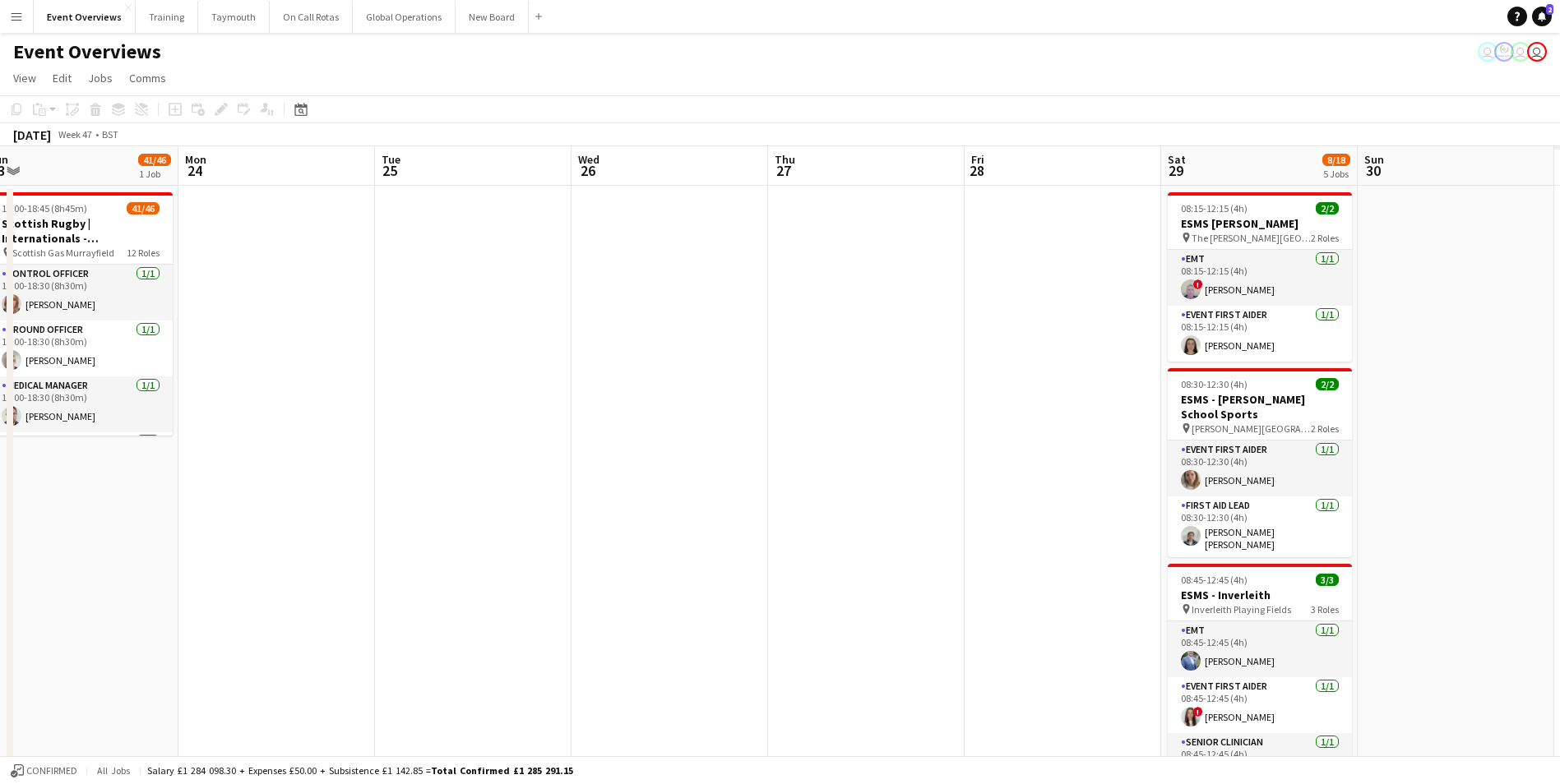
scroll to position [0, 535]
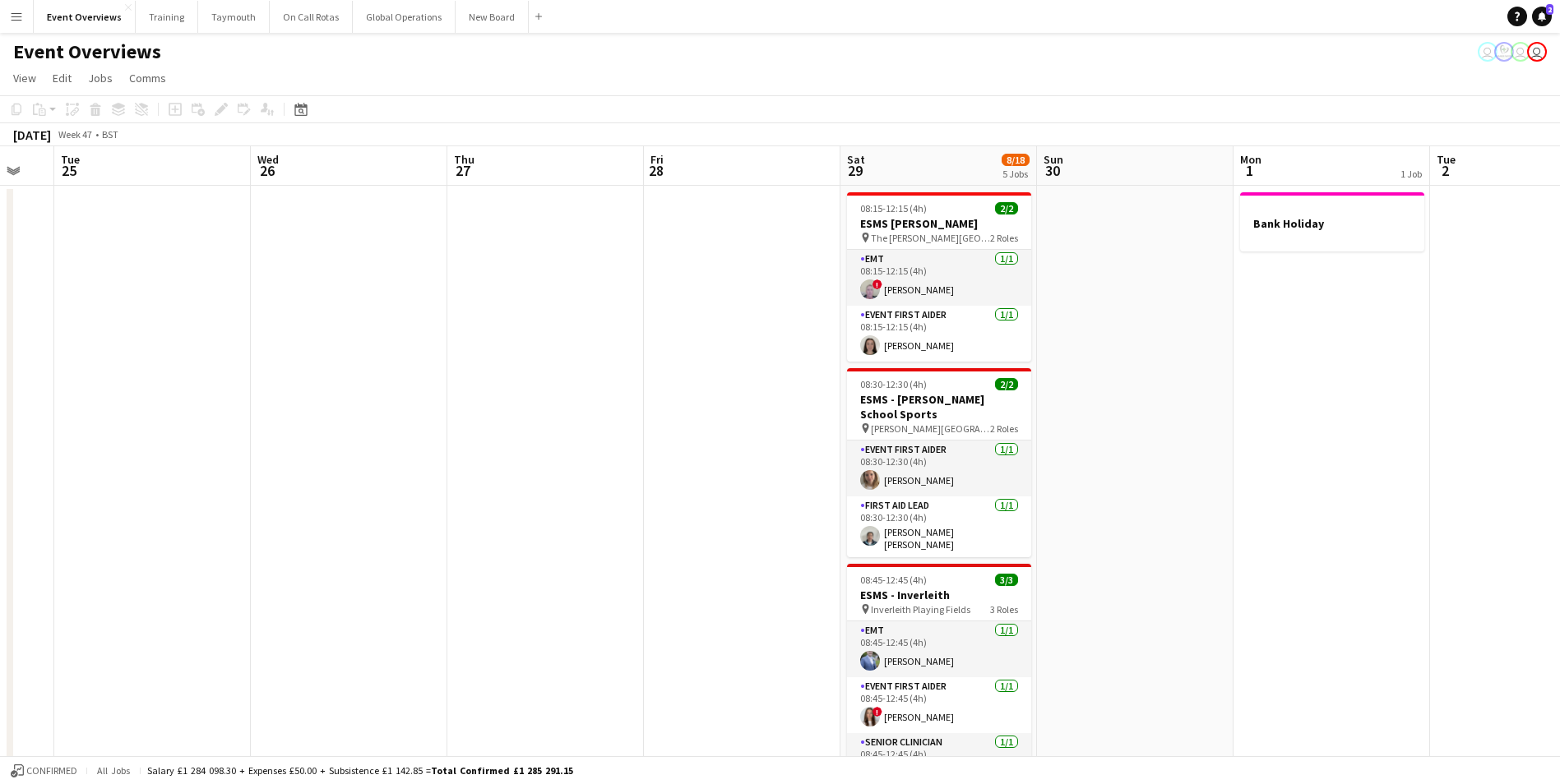
drag, startPoint x: 1291, startPoint y: 471, endPoint x: -160, endPoint y: 547, distance: 1453.0
click at [0, 547] on html "Menu Boards Boards Boards All jobs Status Workforce Workforce My Workforce Recr…" at bounding box center [780, 770] width 1560 height 1541
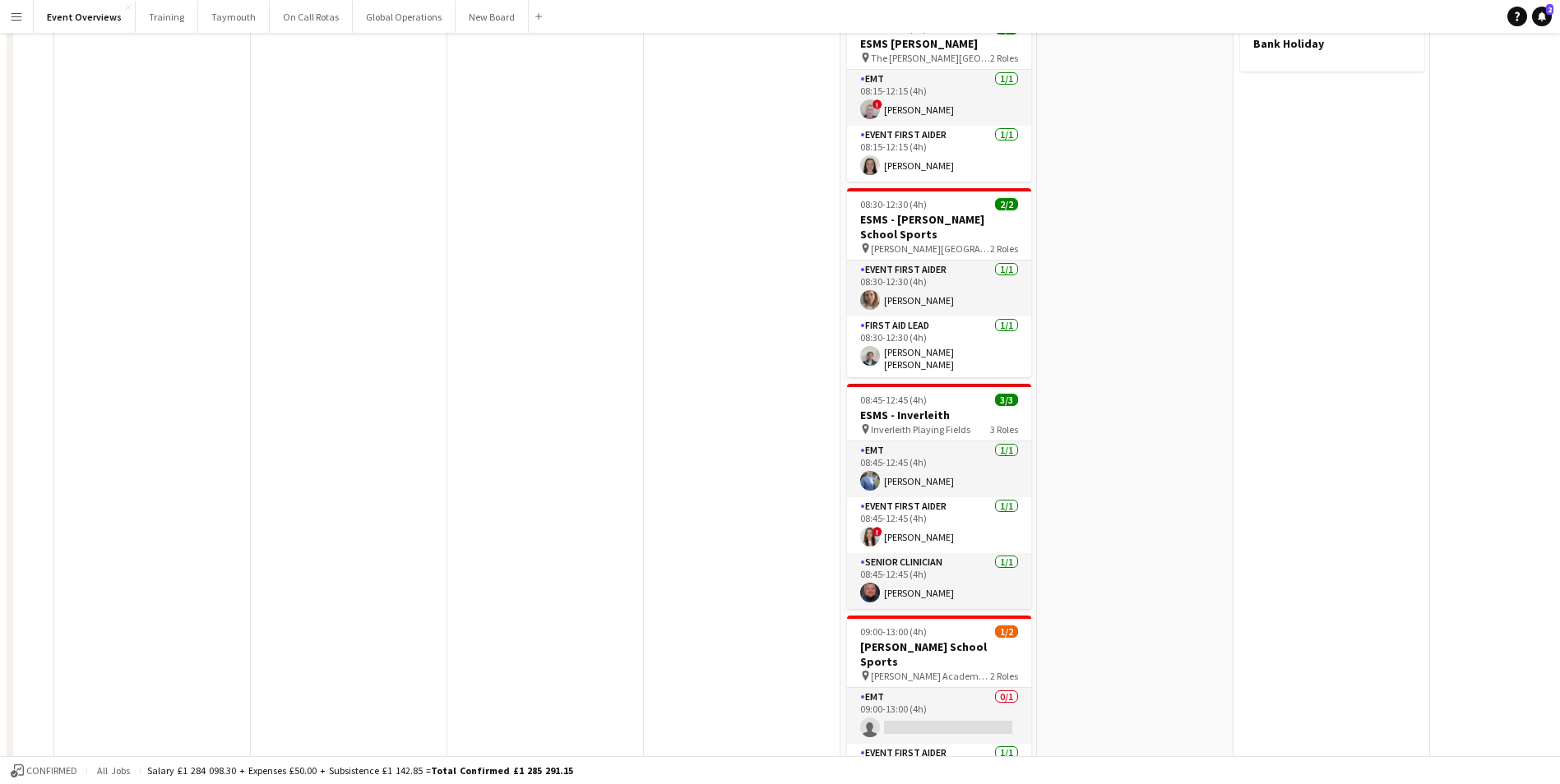
scroll to position [0, 0]
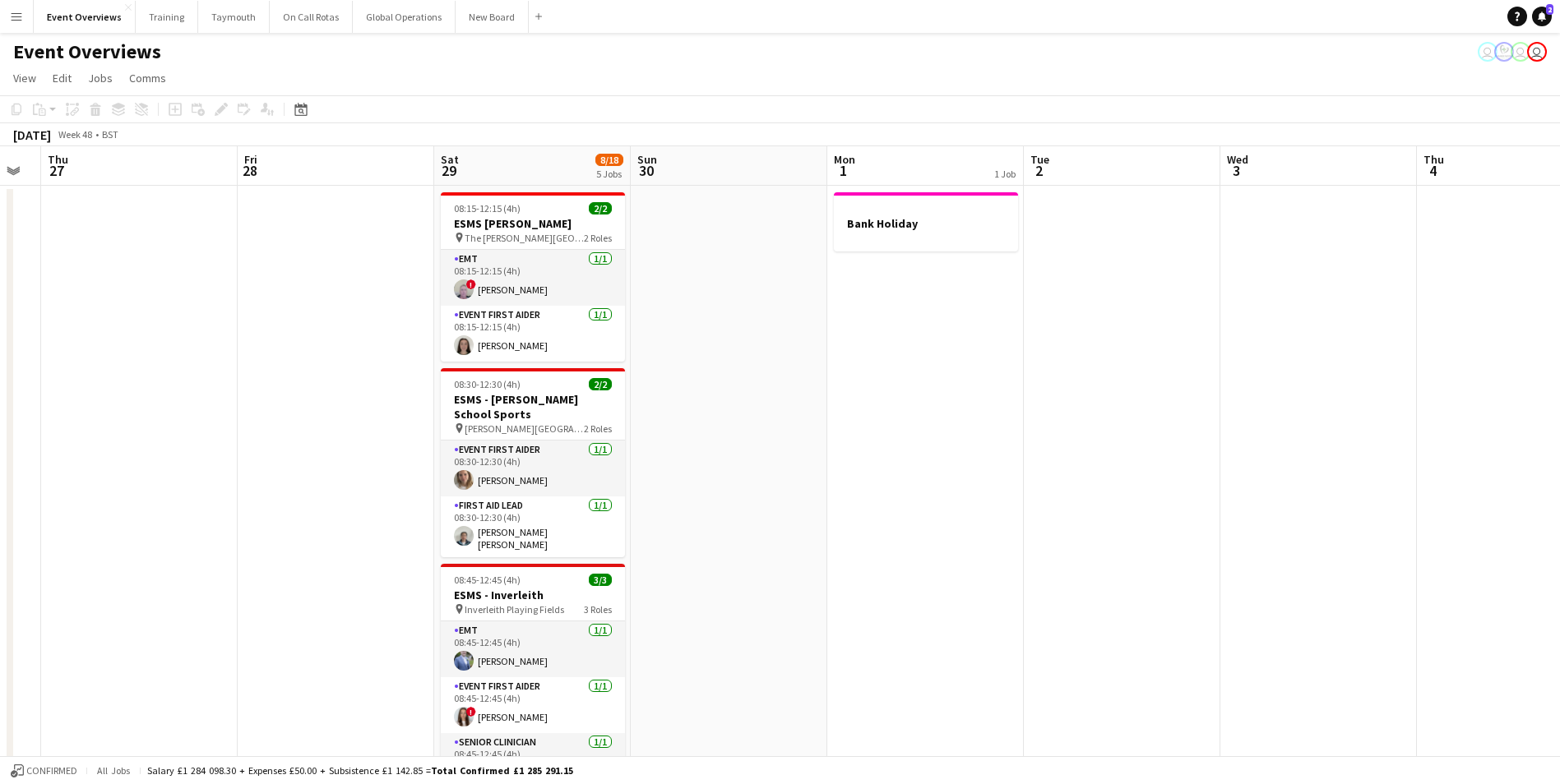
drag, startPoint x: 707, startPoint y: 453, endPoint x: 101, endPoint y: 509, distance: 608.6
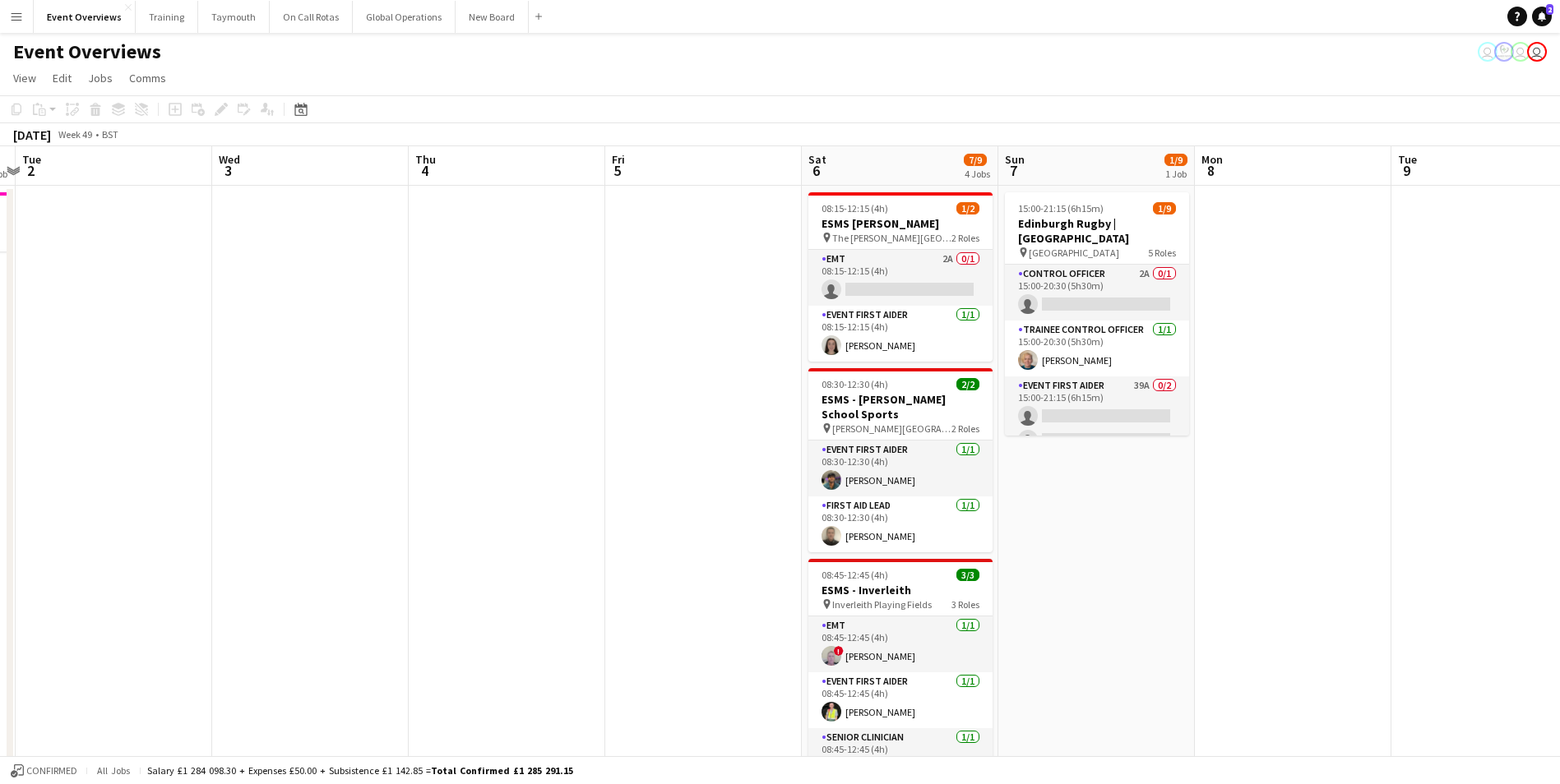
scroll to position [0, 588]
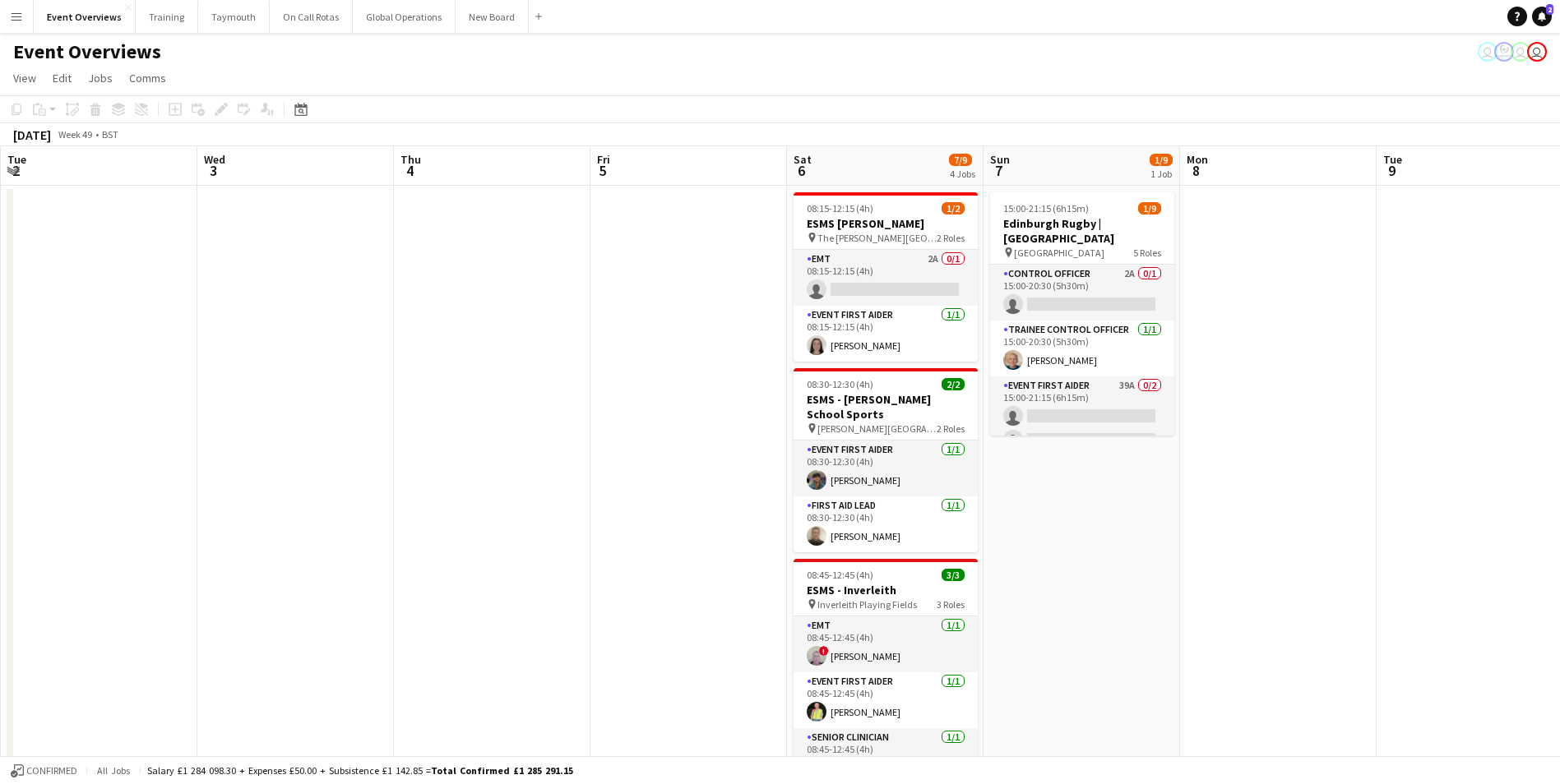
drag, startPoint x: 863, startPoint y: 453, endPoint x: 47, endPoint y: 522, distance: 818.9
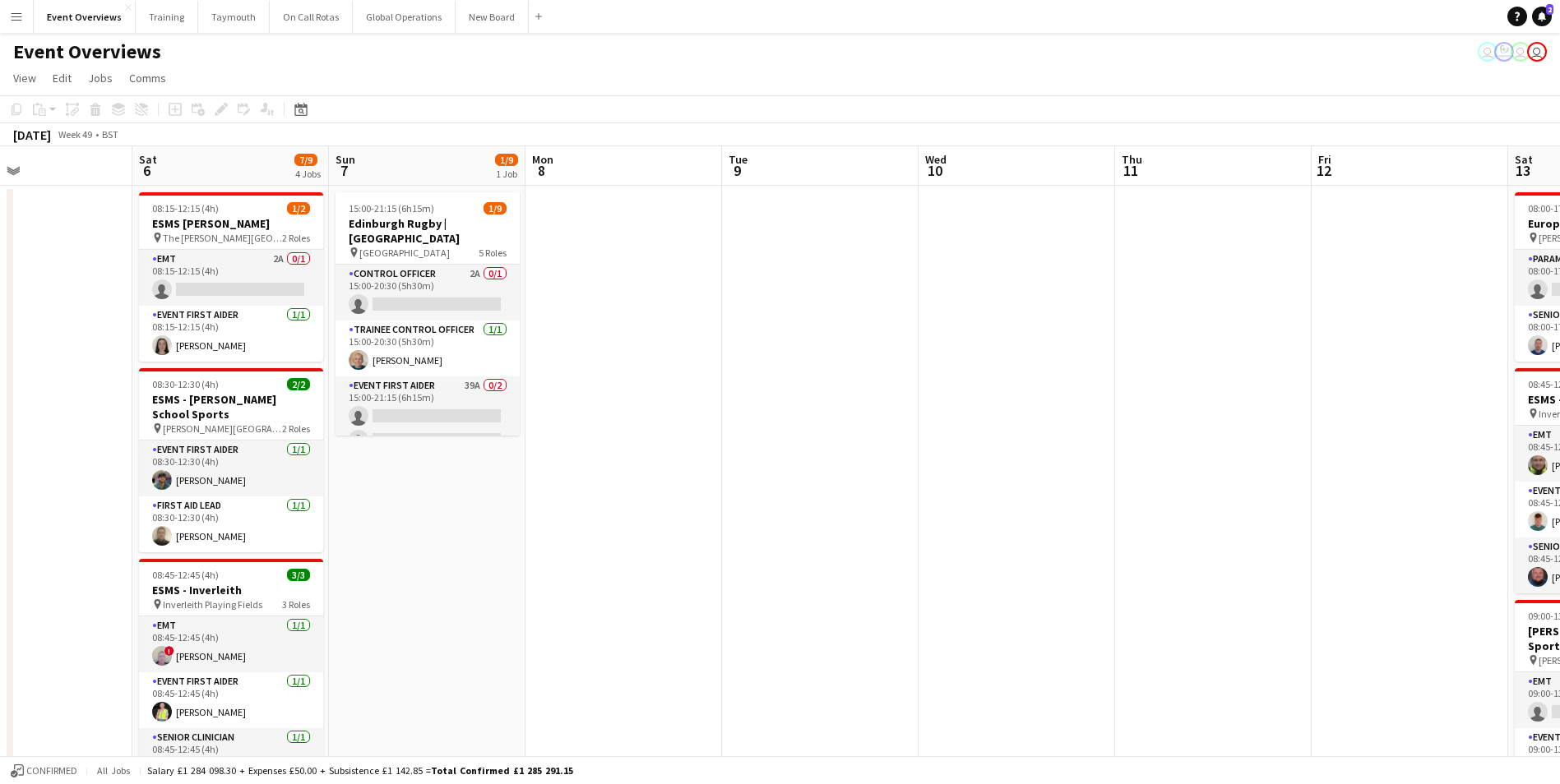
scroll to position [0, 491]
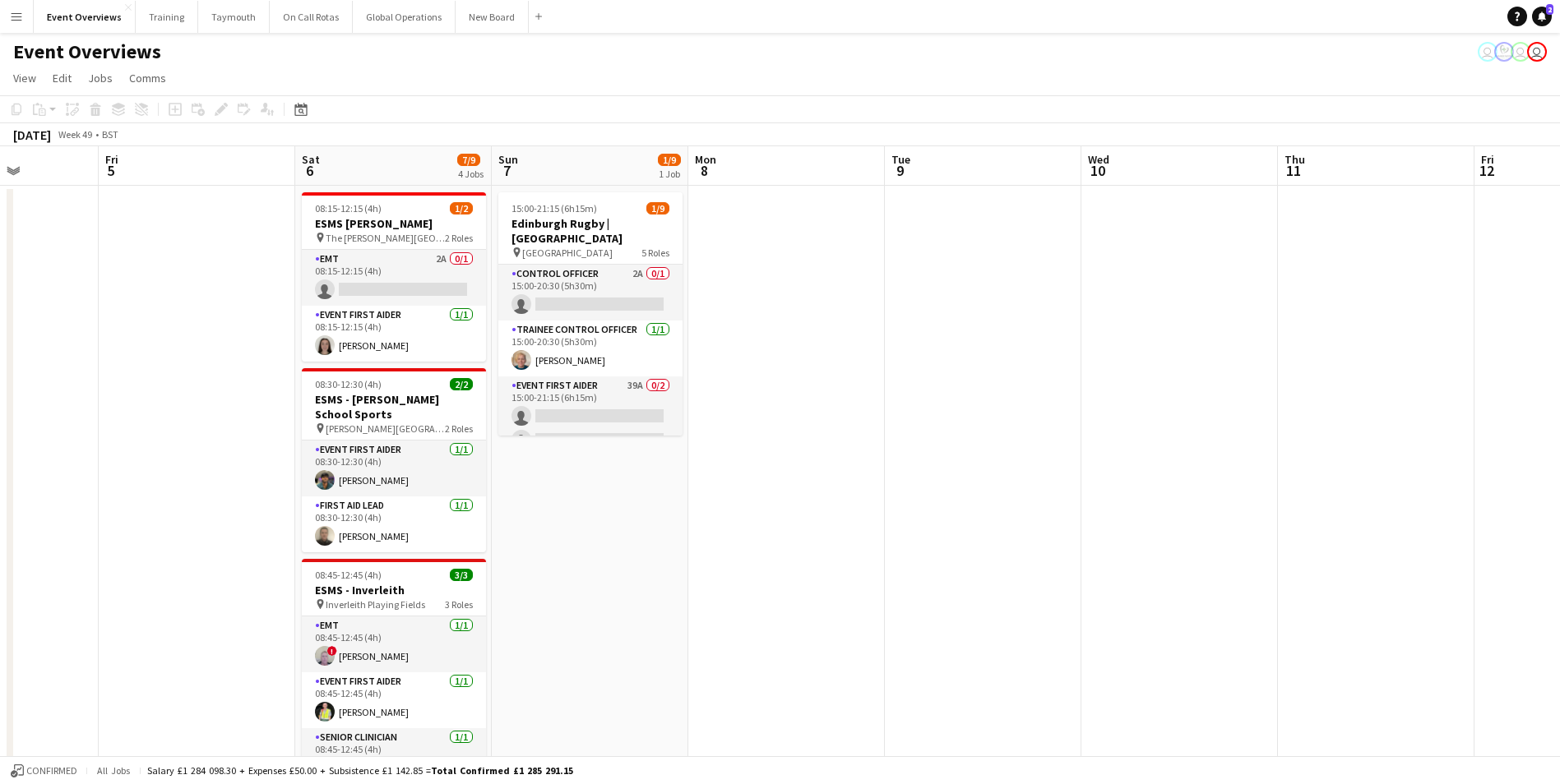
drag, startPoint x: 498, startPoint y: 477, endPoint x: -220, endPoint y: 540, distance: 720.8
click at [0, 540] on html "Menu Boards Boards Boards All jobs Status Workforce Workforce My Workforce Recr…" at bounding box center [780, 770] width 1560 height 1541
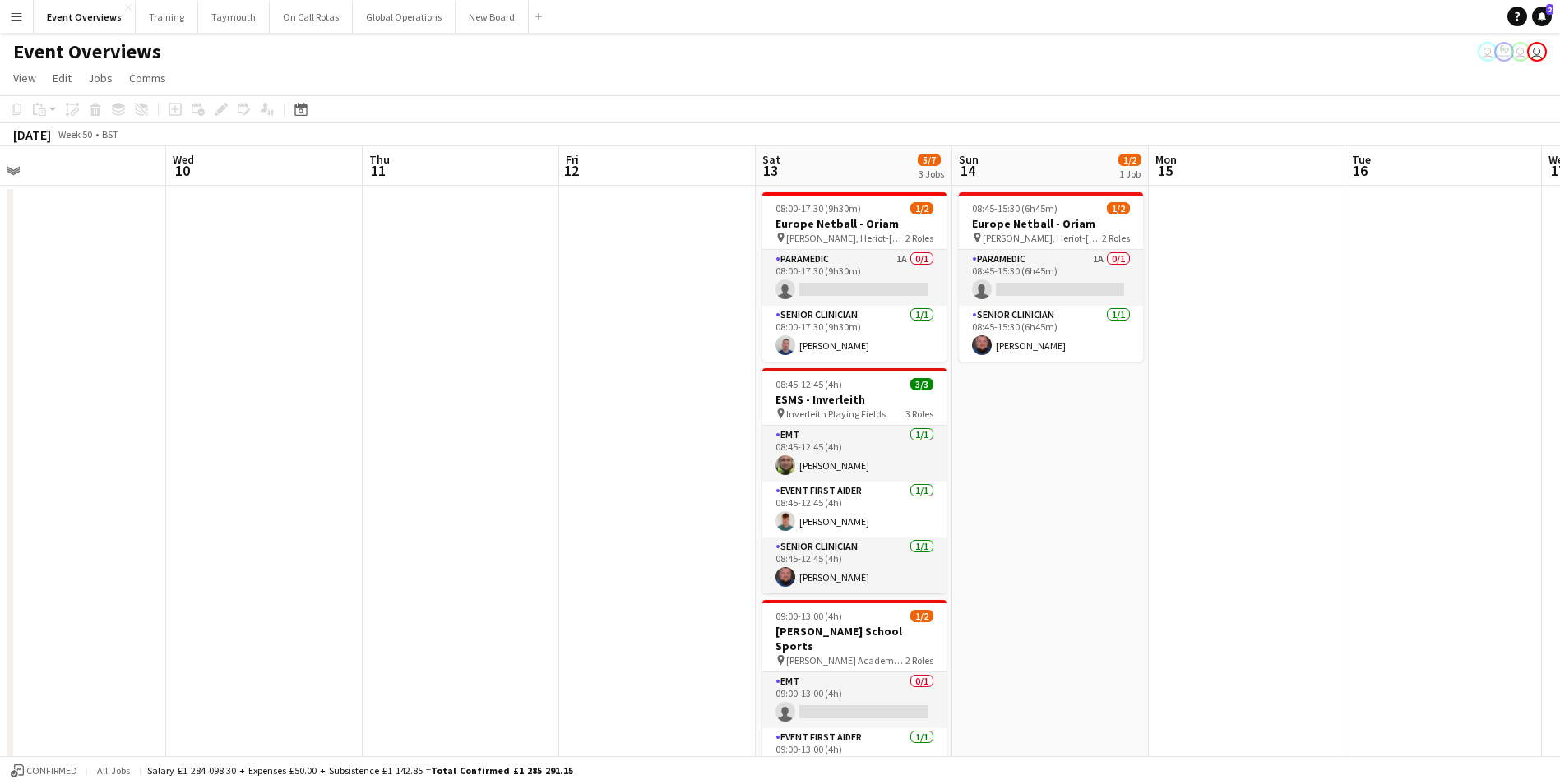
scroll to position [0, 627]
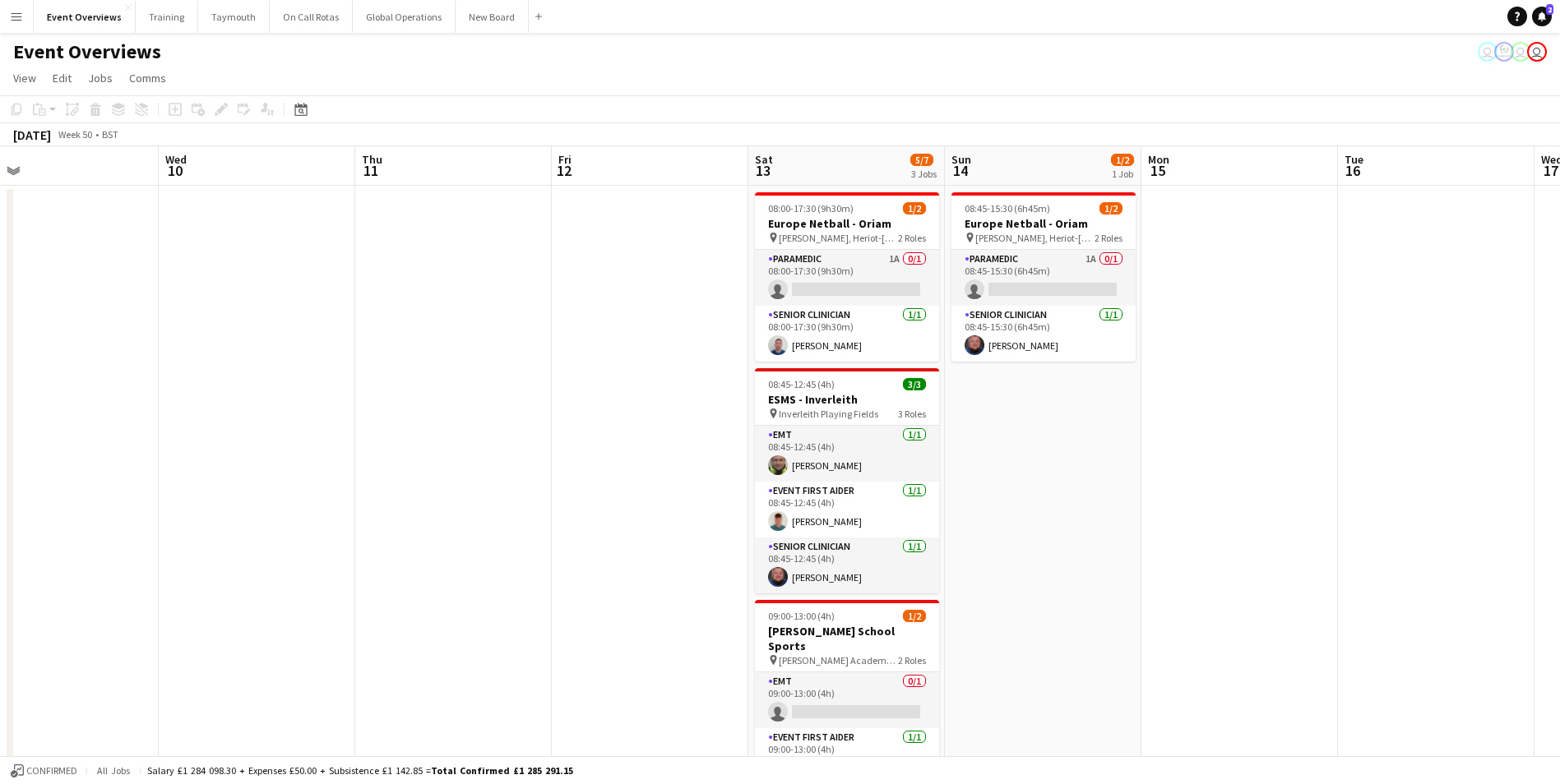
drag, startPoint x: 962, startPoint y: 386, endPoint x: 40, endPoint y: 499, distance: 928.9
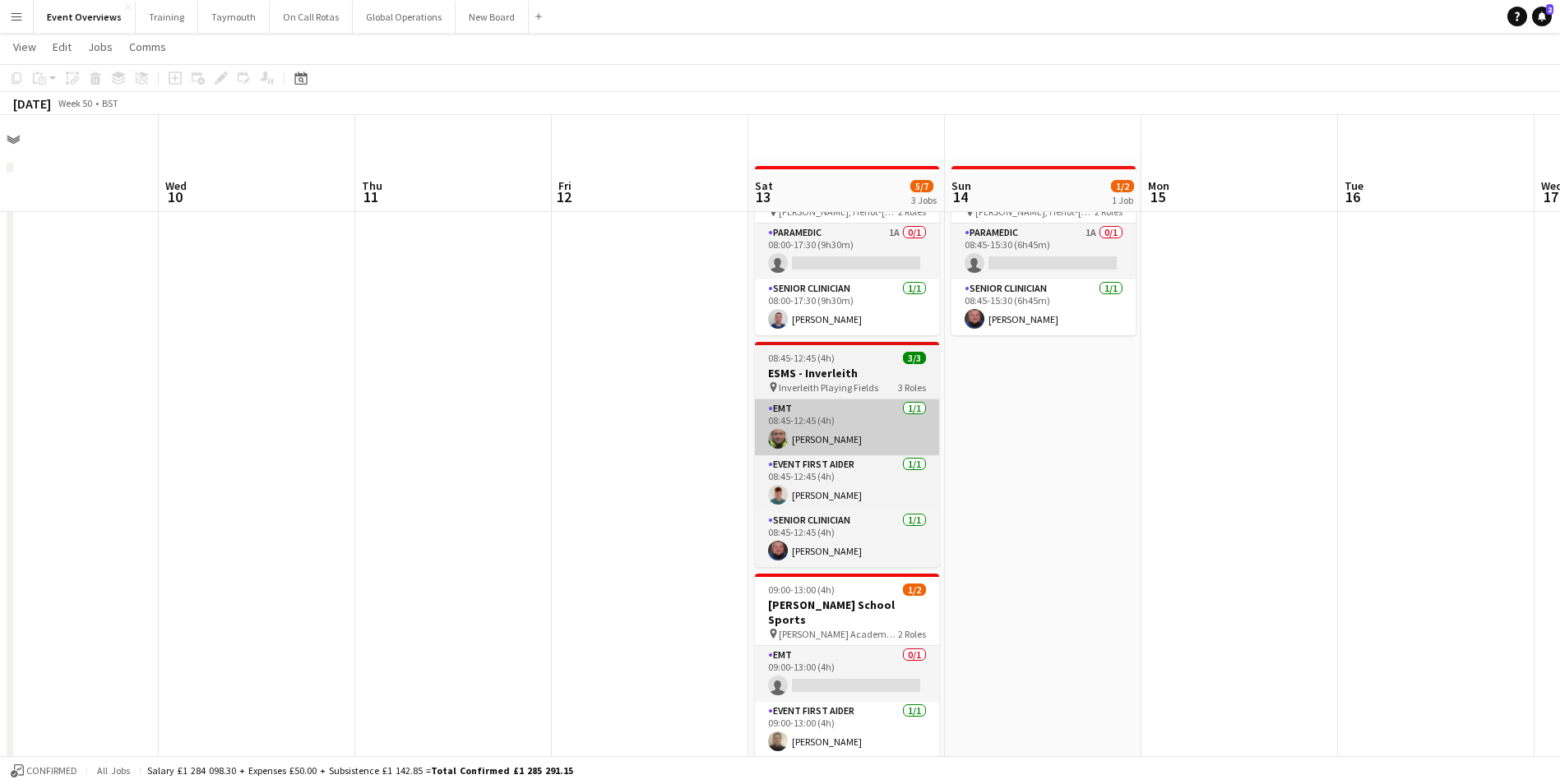
scroll to position [0, 0]
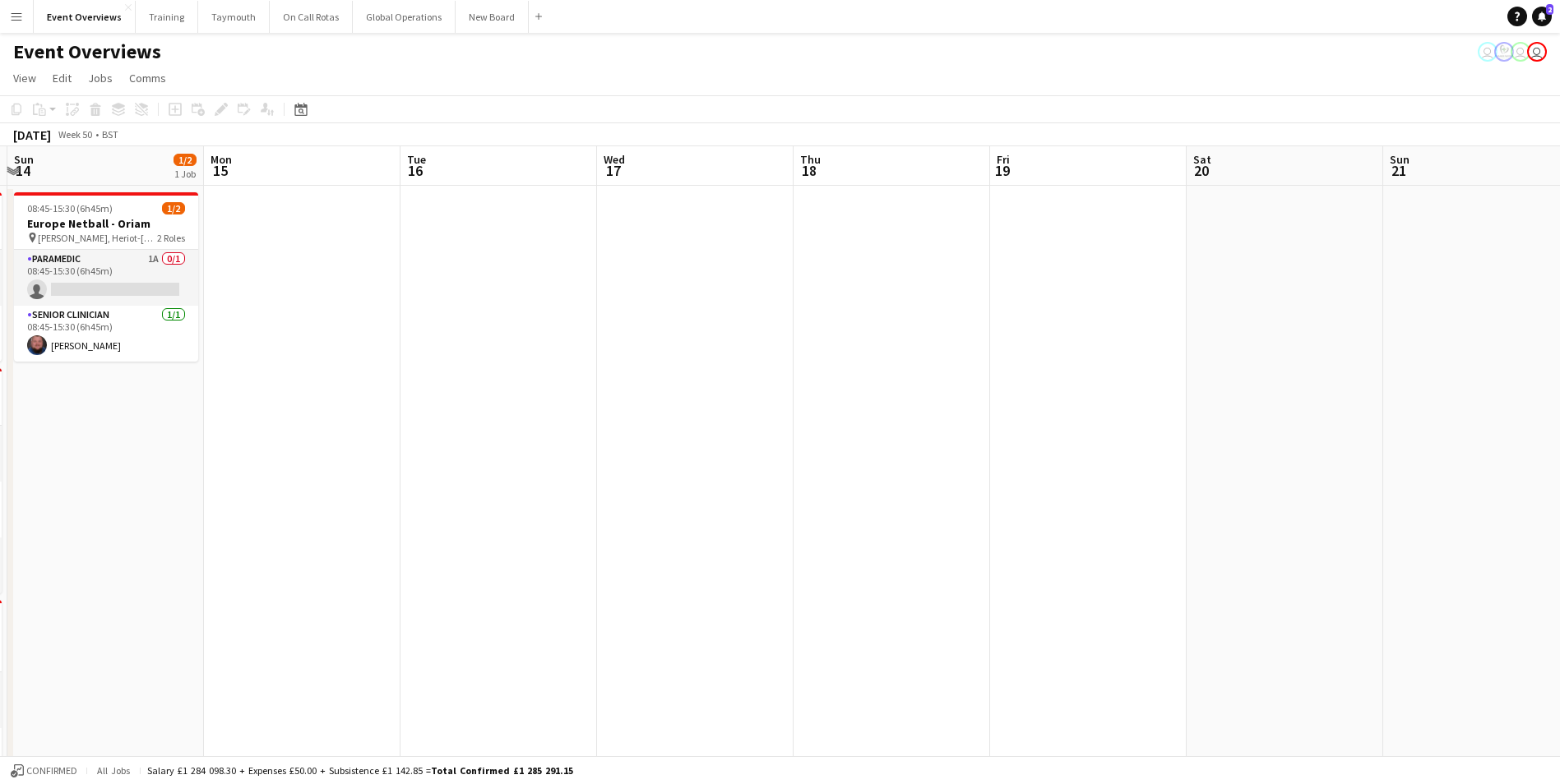
drag, startPoint x: 1080, startPoint y: 464, endPoint x: 329, endPoint y: 516, distance: 752.8
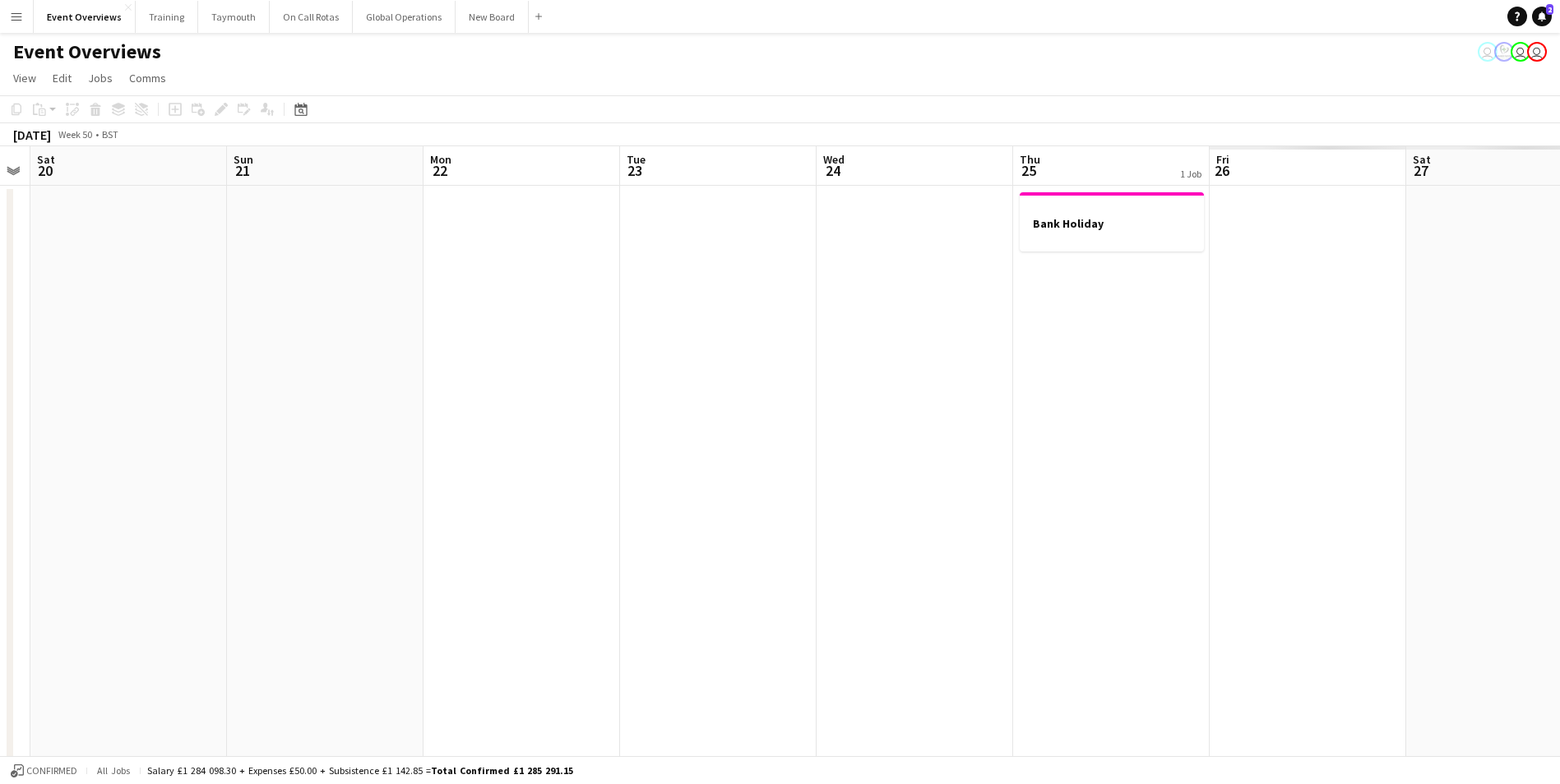
drag, startPoint x: 1168, startPoint y: 463, endPoint x: -62, endPoint y: 521, distance: 1231.4
click at [0, 521] on html "Menu Boards Boards Boards All jobs Status Workforce Workforce My Workforce Recr…" at bounding box center [780, 770] width 1560 height 1541
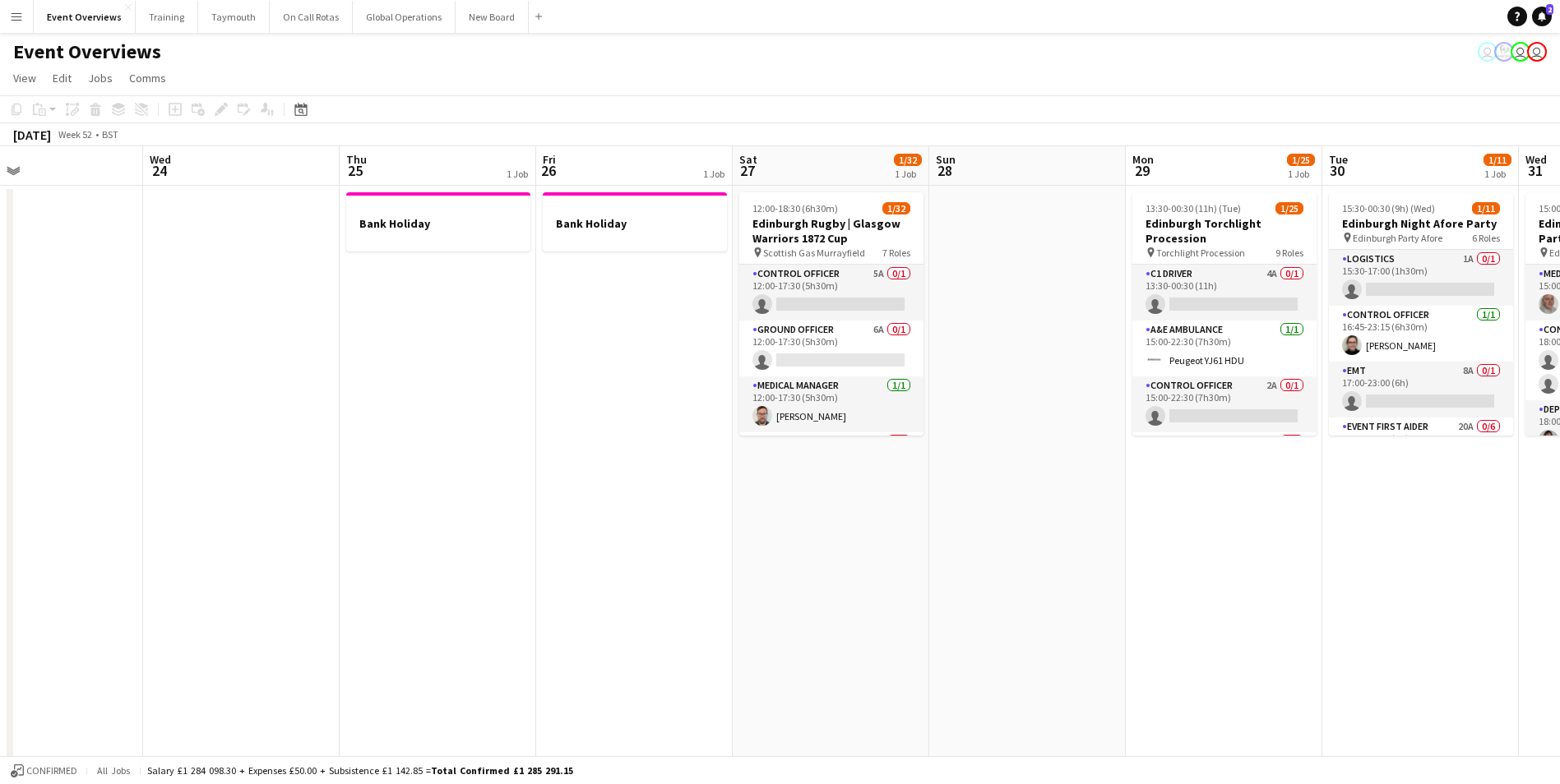
drag, startPoint x: 780, startPoint y: 462, endPoint x: 101, endPoint y: 491, distance: 679.6
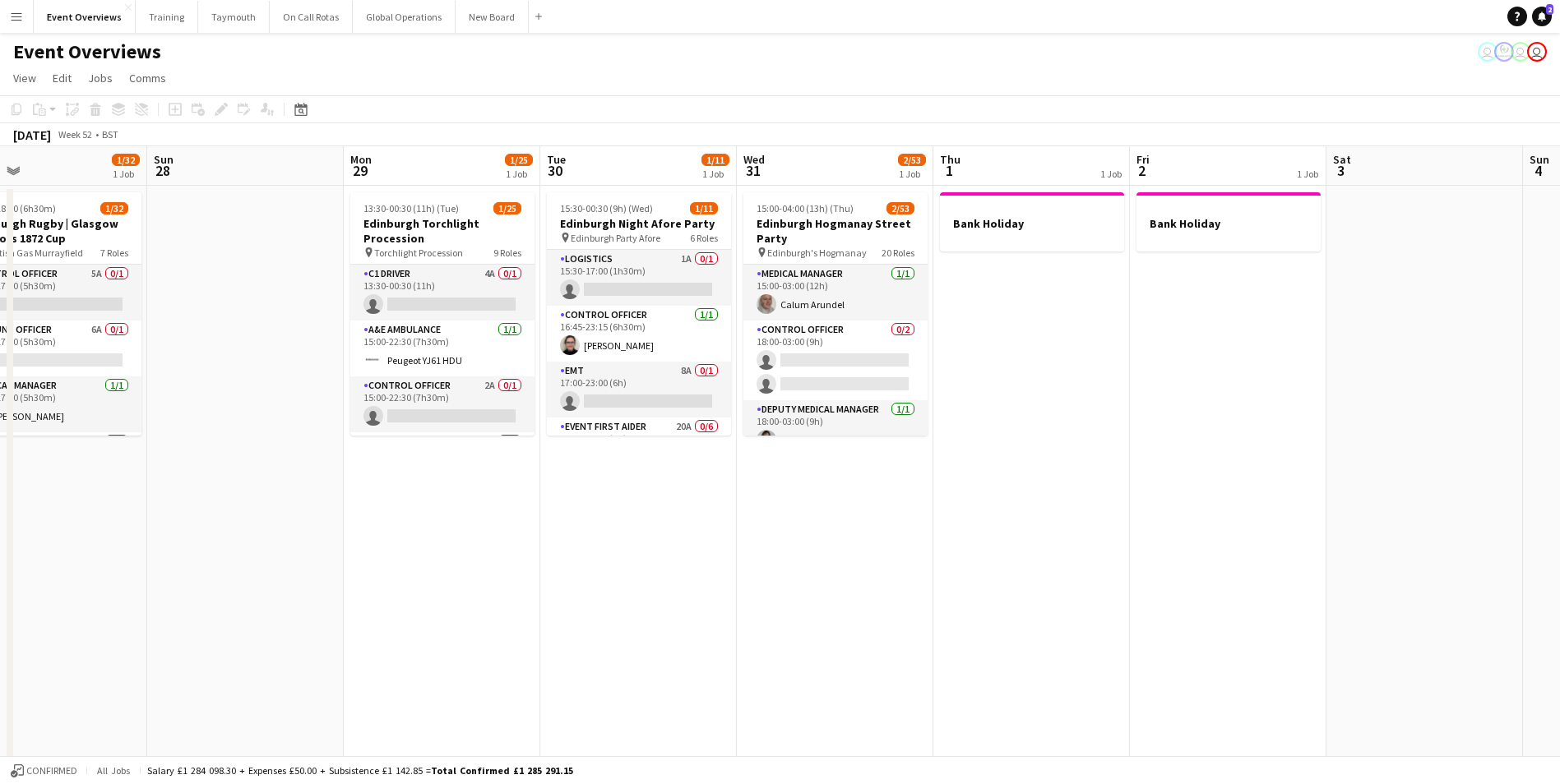
scroll to position [0, 515]
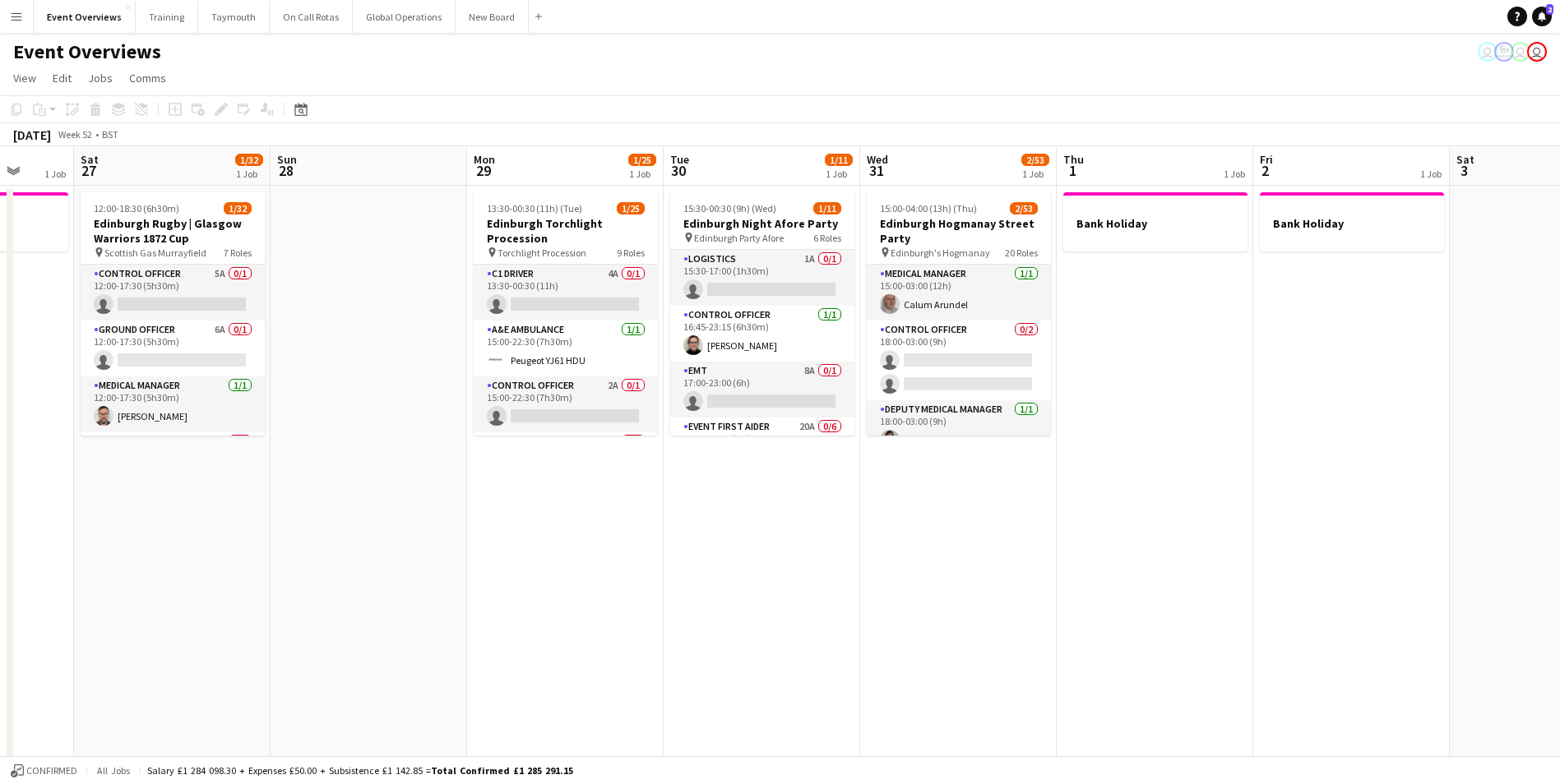
drag, startPoint x: 1028, startPoint y: 553, endPoint x: 179, endPoint y: 598, distance: 850.2
